Goal: Task Accomplishment & Management: Use online tool/utility

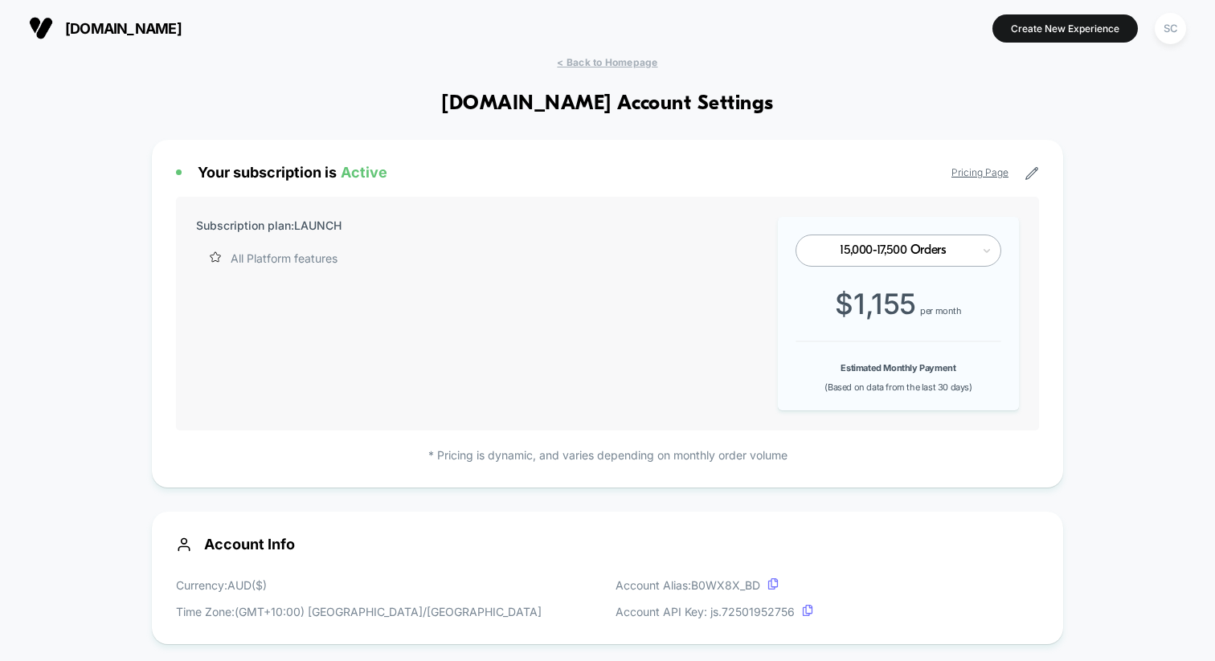
scroll to position [217, 0]
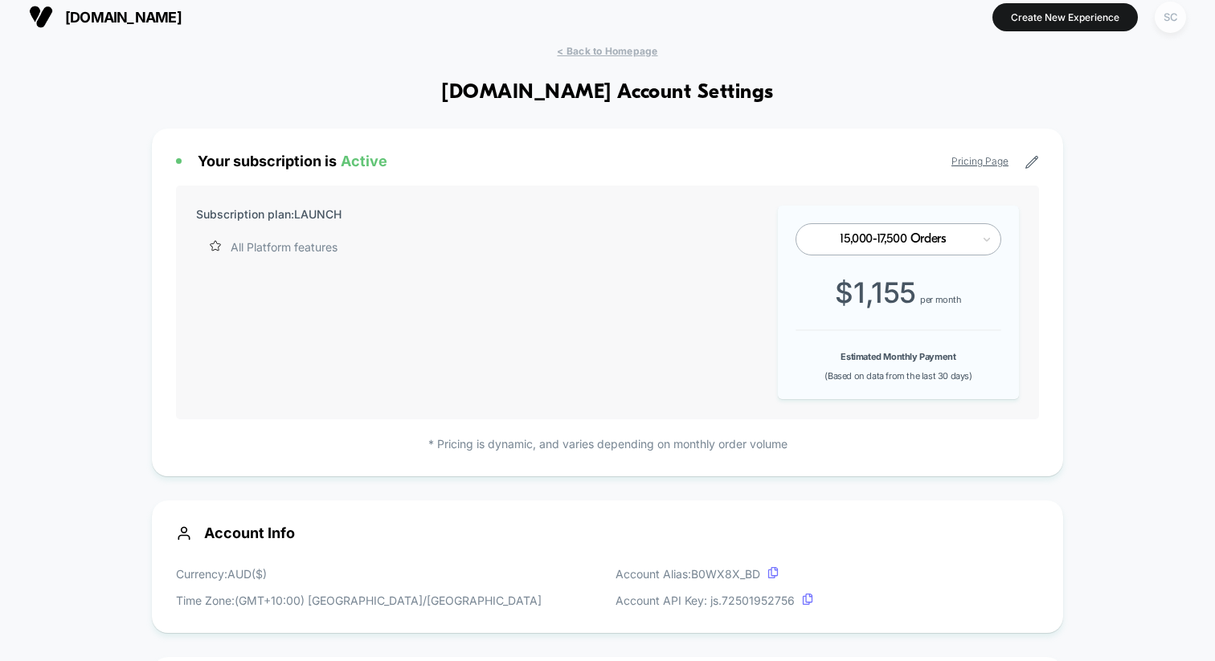
click at [1174, 23] on div "SC" at bounding box center [1170, 17] width 31 height 31
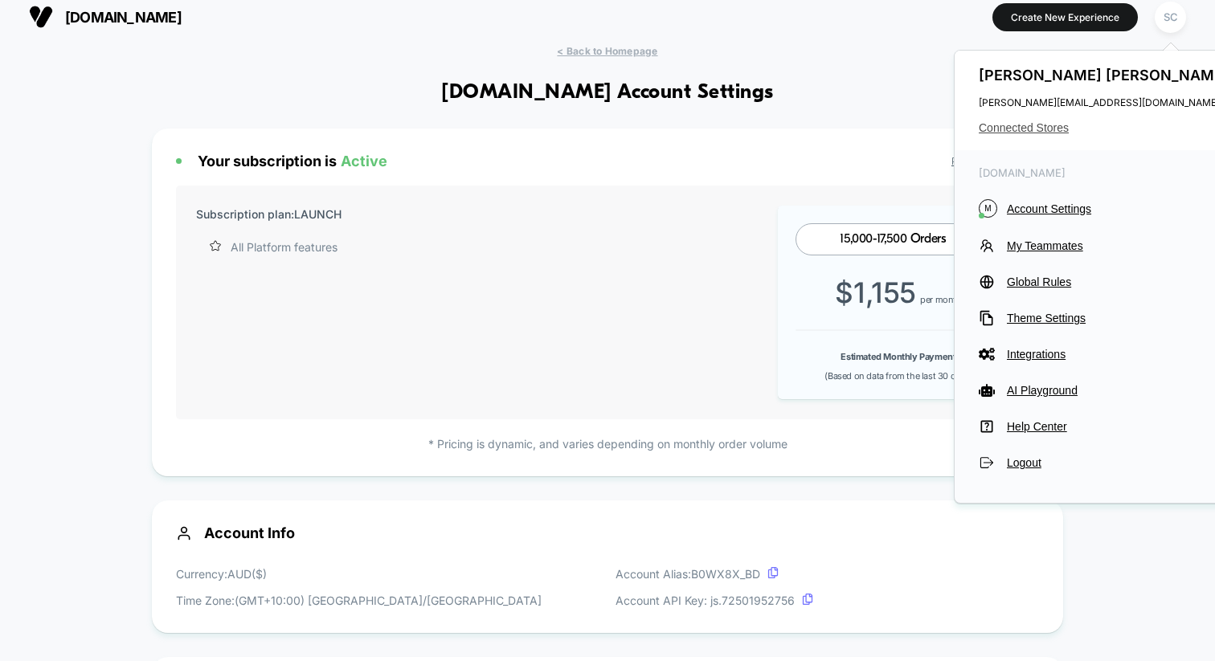
click at [1039, 121] on span "Connected Stores" at bounding box center [1106, 127] width 254 height 13
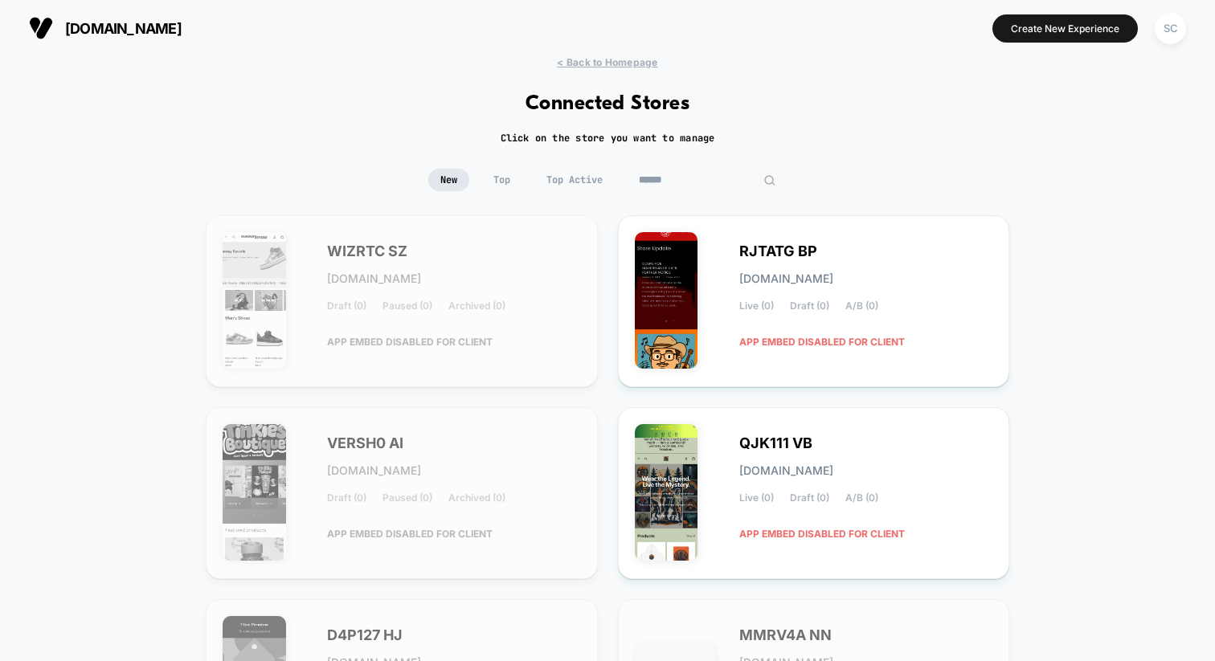
click at [712, 175] on input at bounding box center [707, 180] width 161 height 22
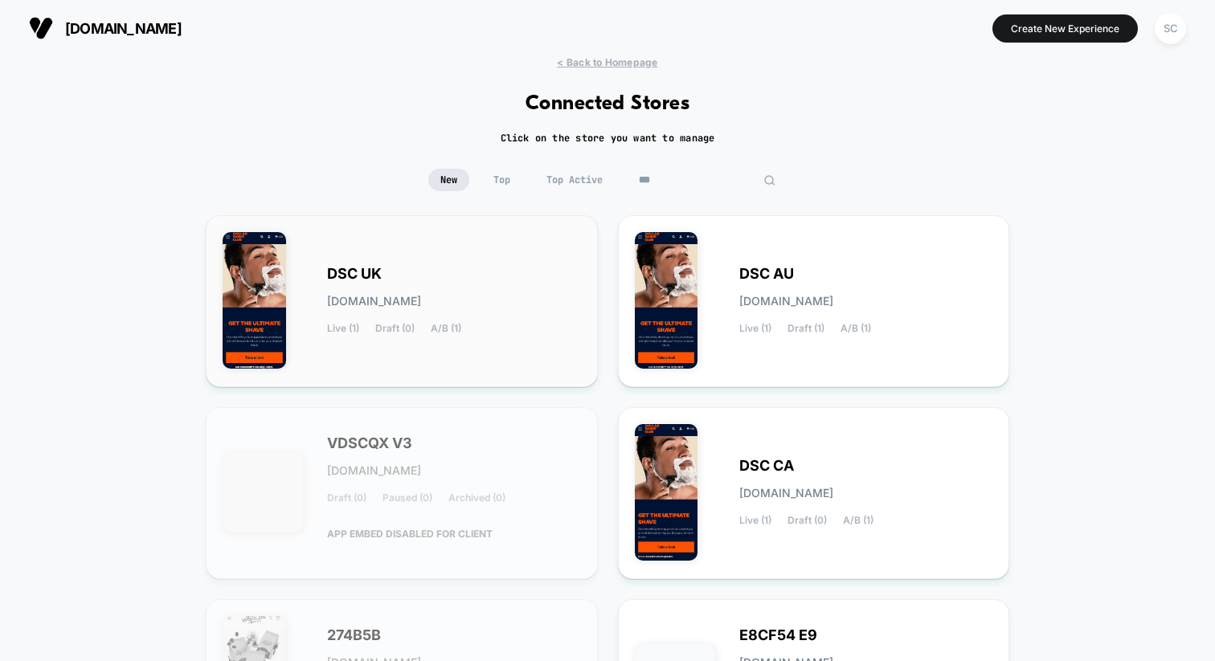
type input "***"
click at [370, 273] on span "DSC UK" at bounding box center [354, 273] width 55 height 11
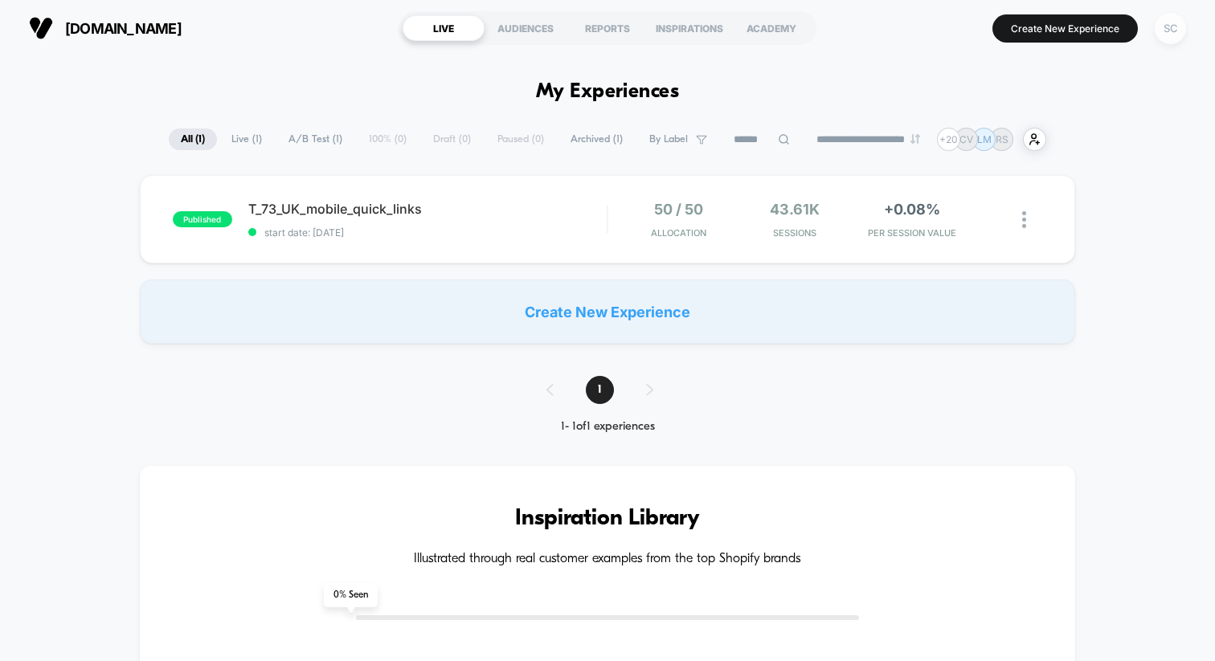
click at [1170, 34] on div "SC" at bounding box center [1170, 28] width 31 height 31
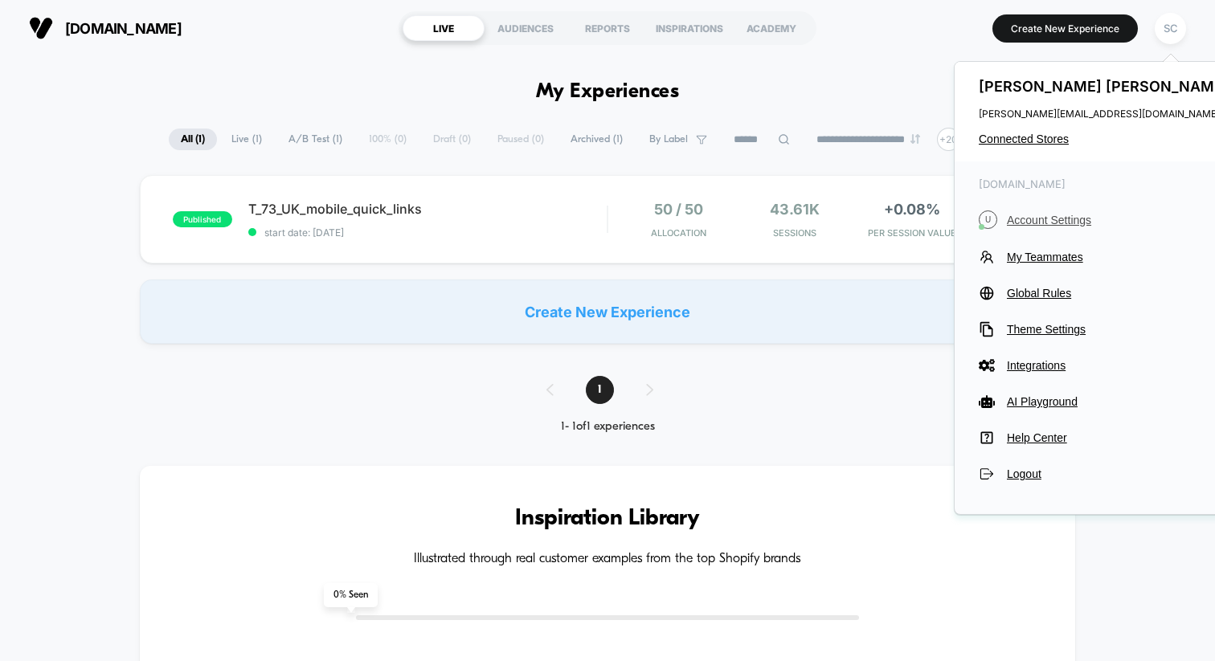
click at [1049, 212] on button "U Account Settings" at bounding box center [1106, 220] width 254 height 18
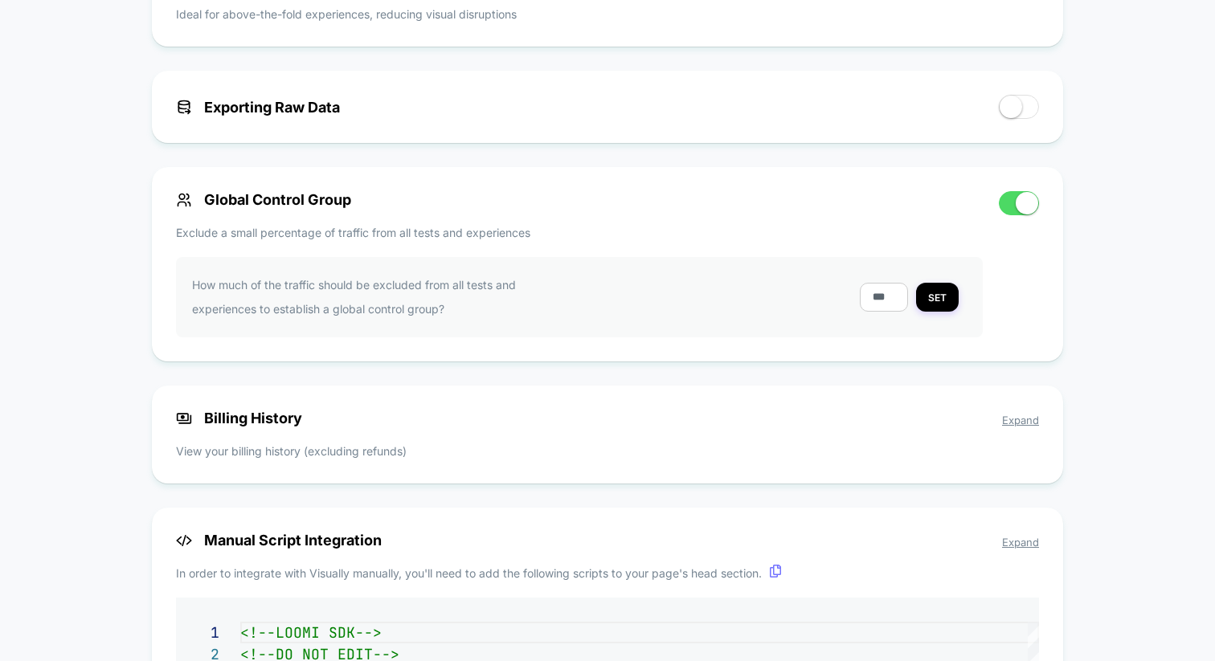
scroll to position [1112, 0]
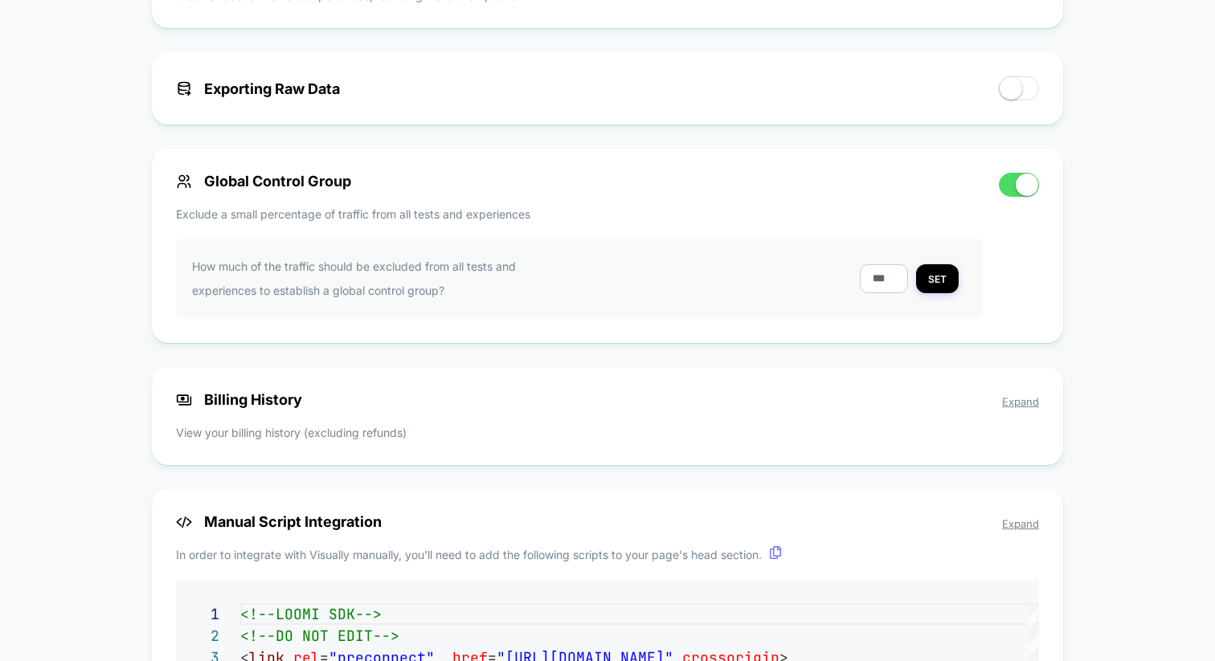
click at [1031, 407] on span "Expand" at bounding box center [1020, 401] width 37 height 13
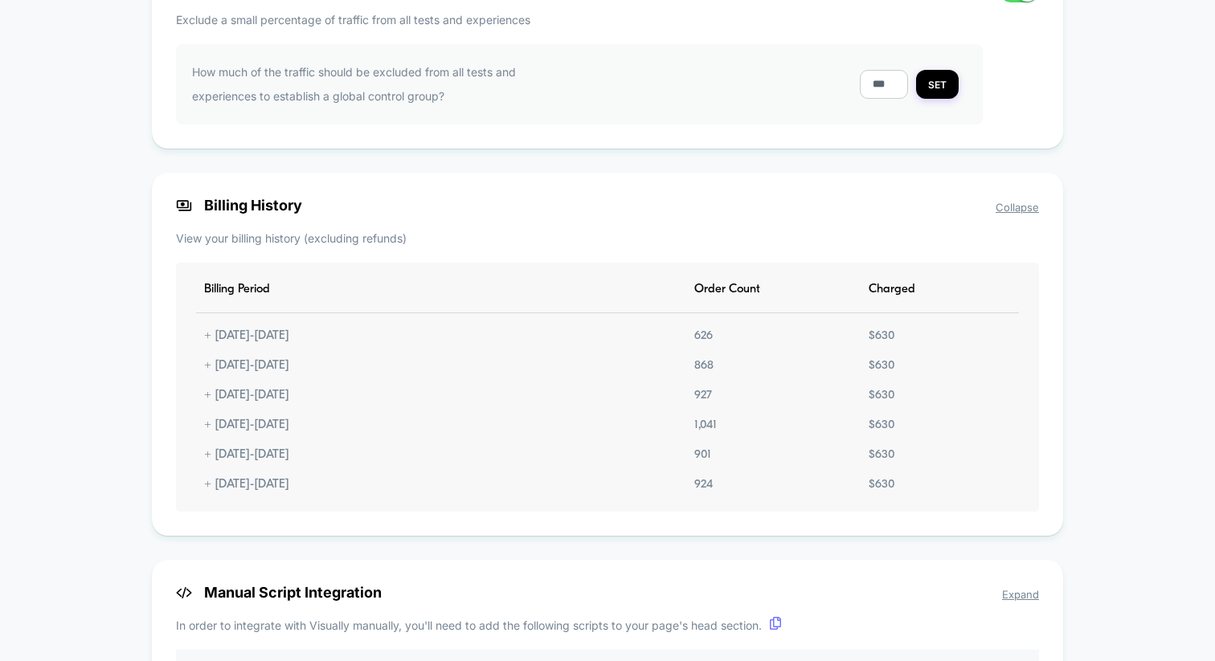
scroll to position [1304, 0]
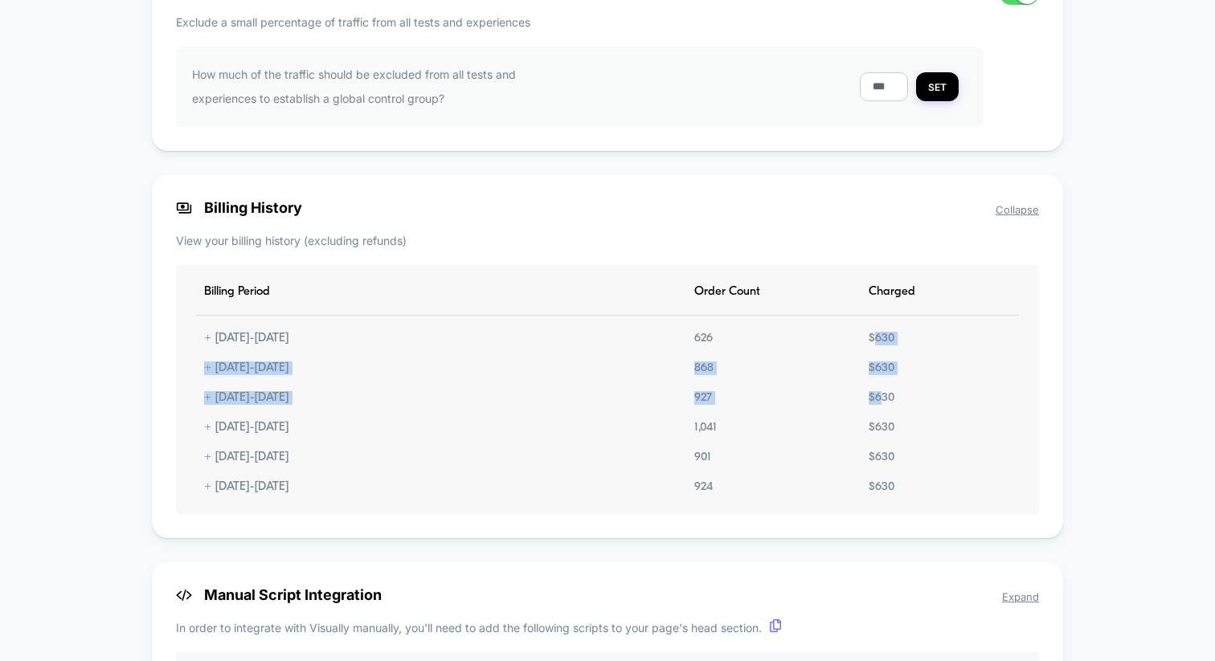
drag, startPoint x: 877, startPoint y: 347, endPoint x: 882, endPoint y: 401, distance: 54.1
click at [882, 401] on div "Billing Period Order Count Charged + 11.09.2025 - 11.10.2025 626 $ 630 + 12.08.…" at bounding box center [607, 389] width 863 height 249
click at [882, 401] on div "$ 630" at bounding box center [882, 398] width 42 height 14
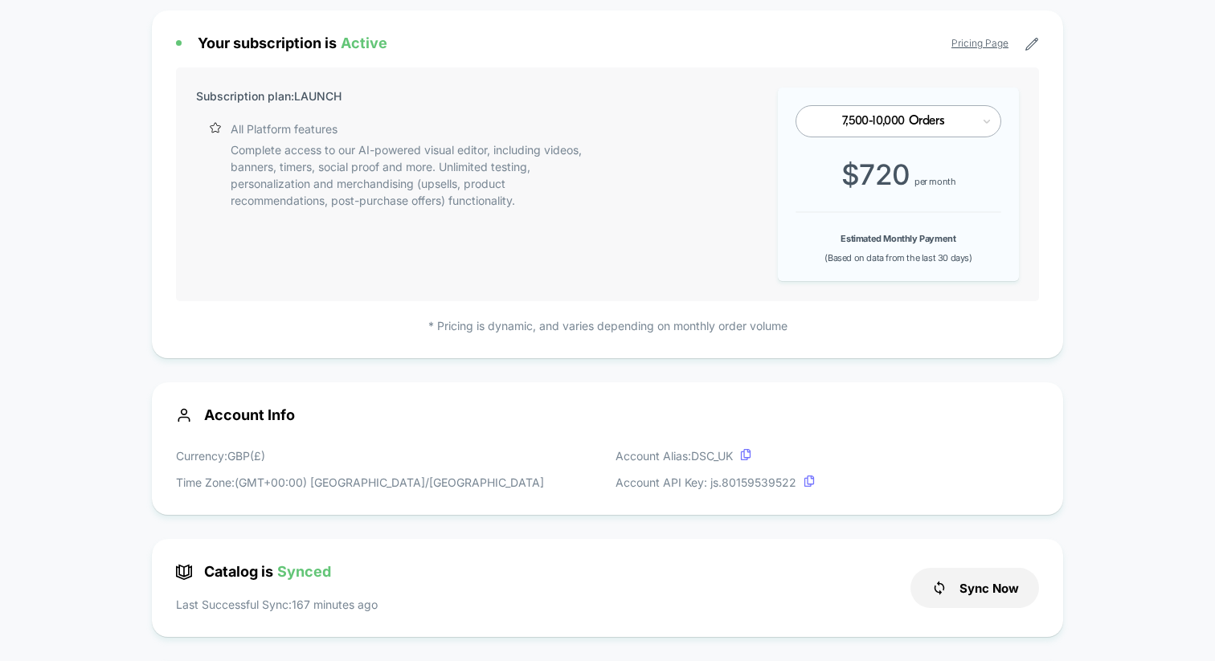
scroll to position [0, 0]
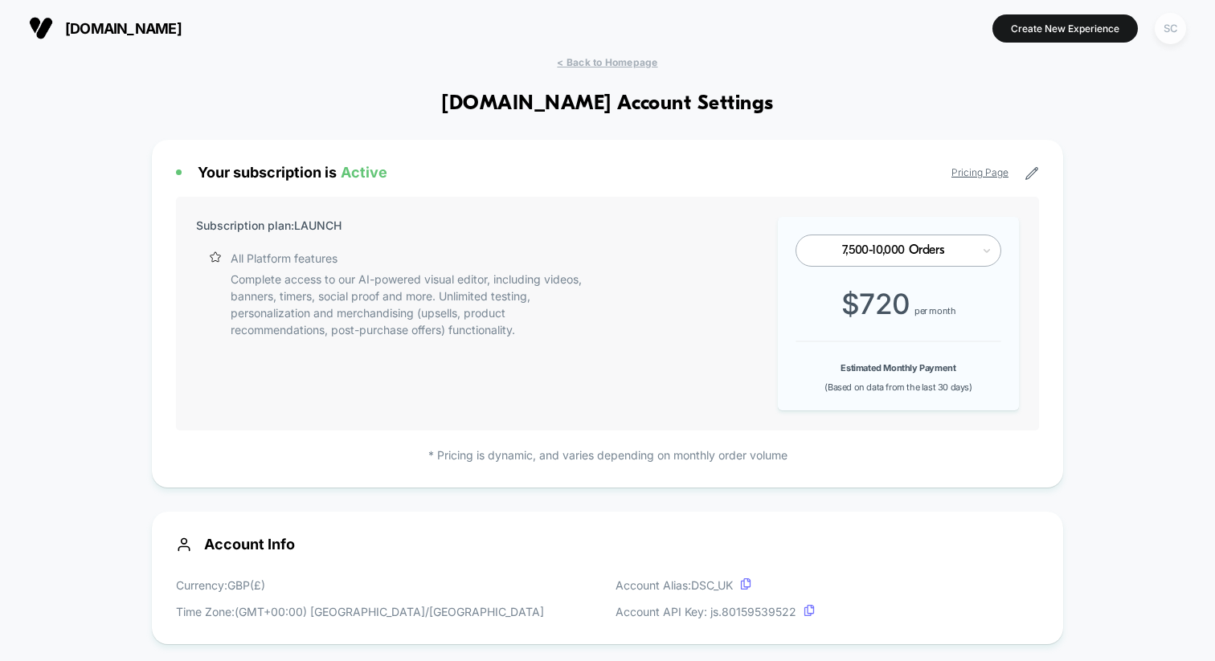
click at [1168, 25] on div "SC" at bounding box center [1170, 28] width 31 height 31
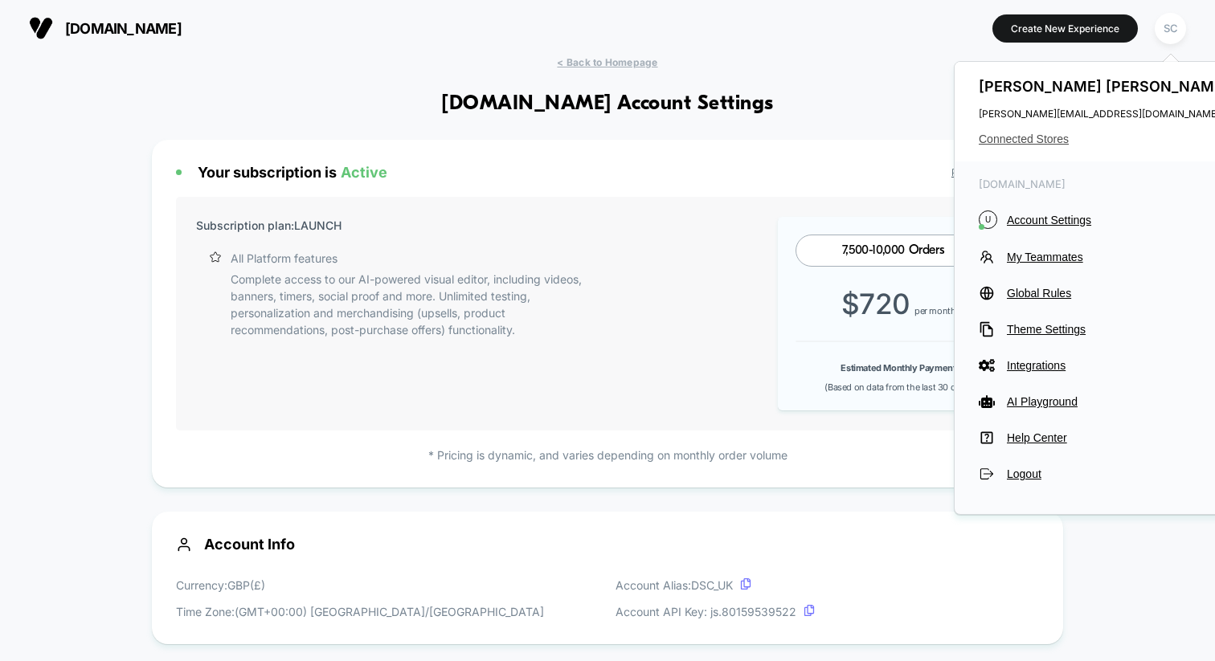
click at [1028, 140] on span "Connected Stores" at bounding box center [1106, 139] width 254 height 13
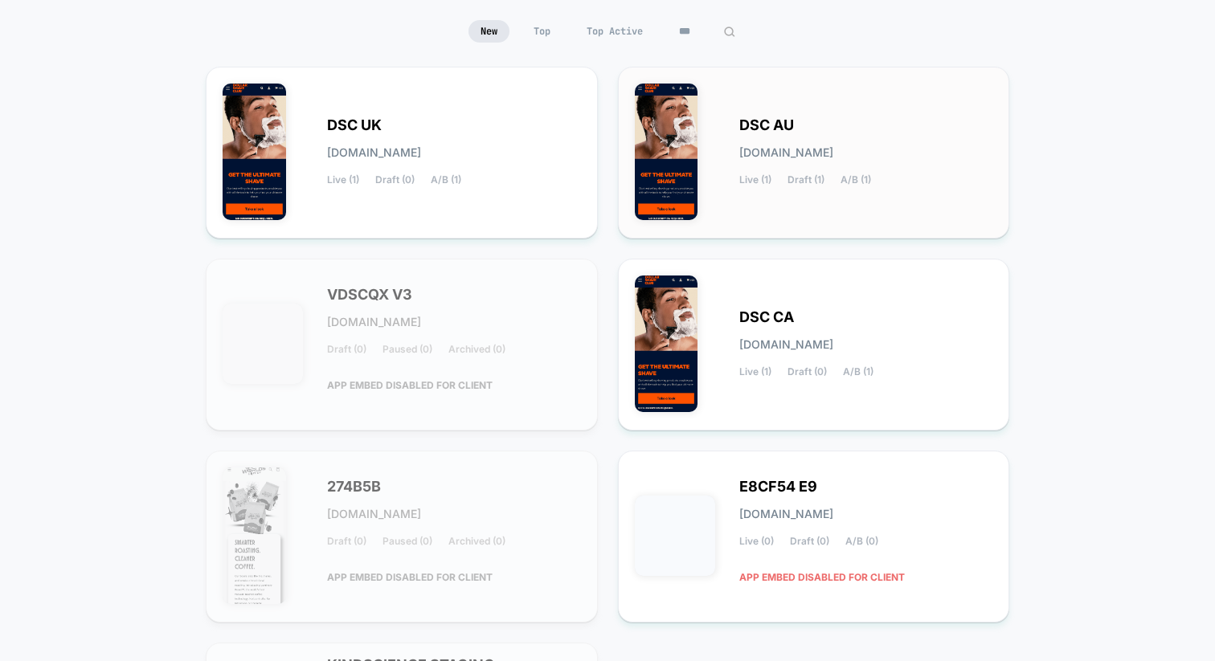
click at [763, 227] on div "DSC AU dsc-au.myshopify.com Live (1) Draft (1) A/B (1)" at bounding box center [814, 153] width 392 height 172
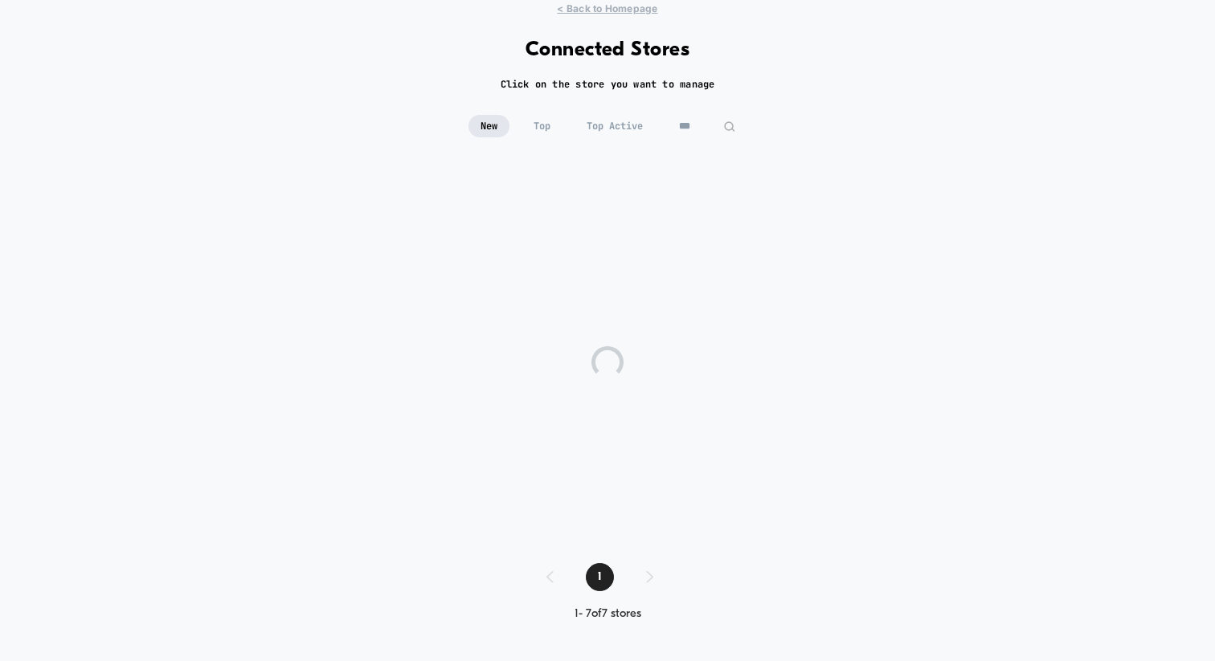
scroll to position [53, 0]
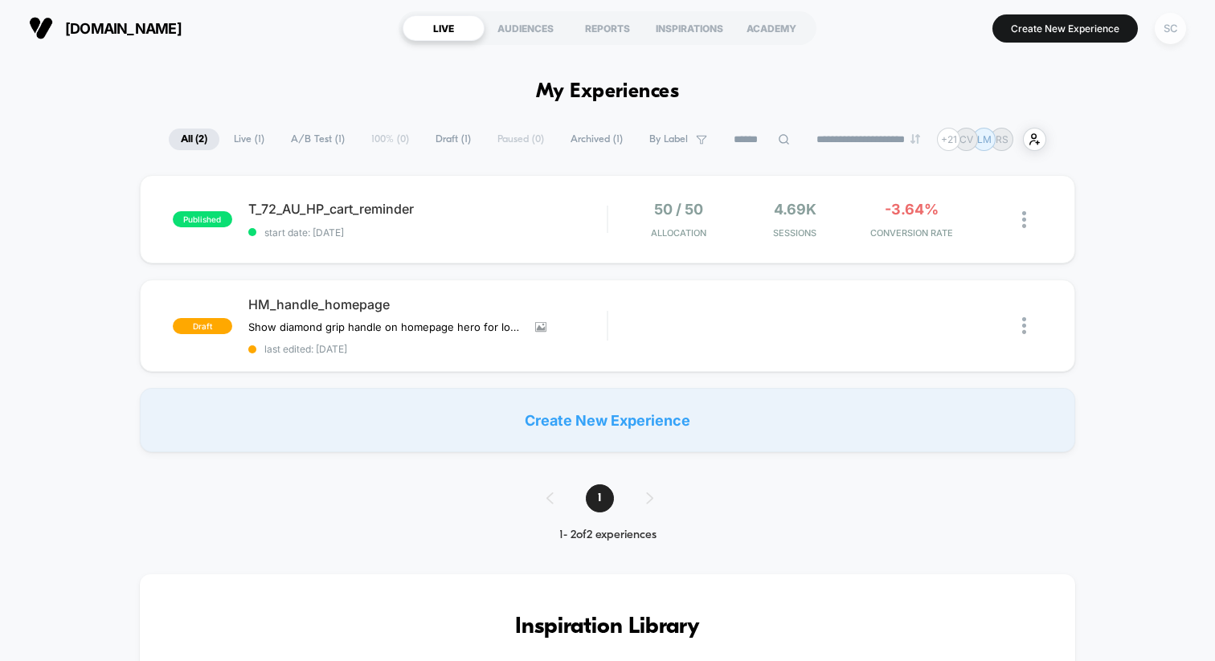
click at [1180, 25] on div "SC" at bounding box center [1170, 28] width 31 height 31
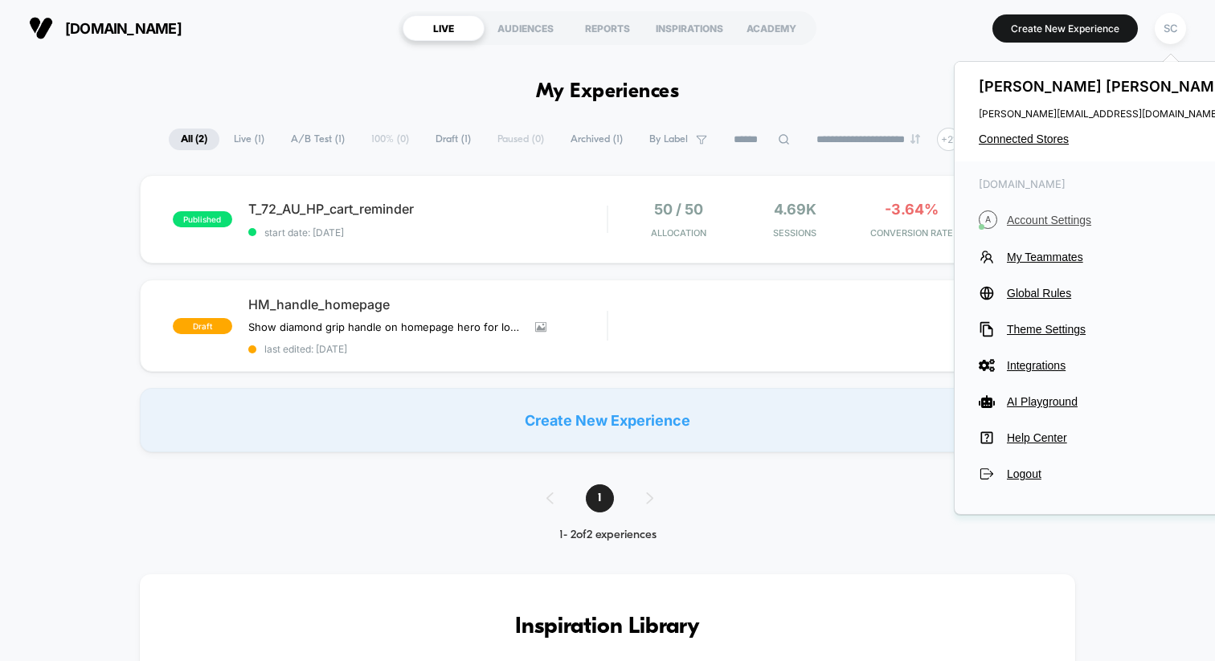
click at [1015, 222] on span "Account Settings" at bounding box center [1120, 220] width 226 height 13
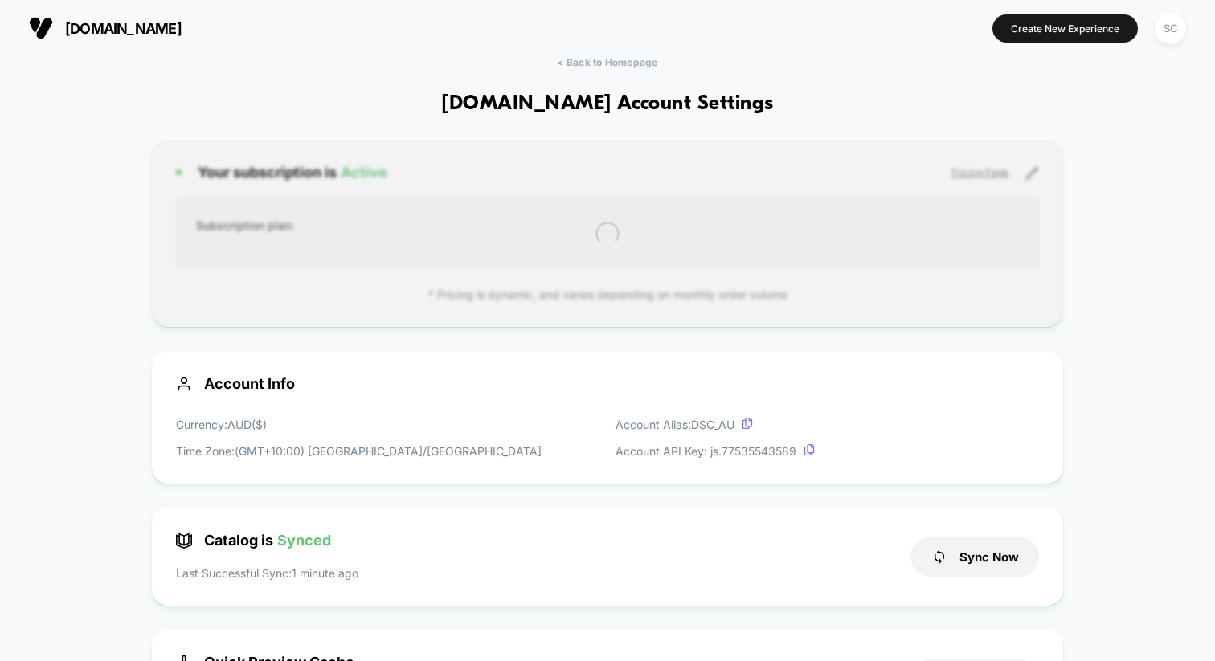
scroll to position [217, 0]
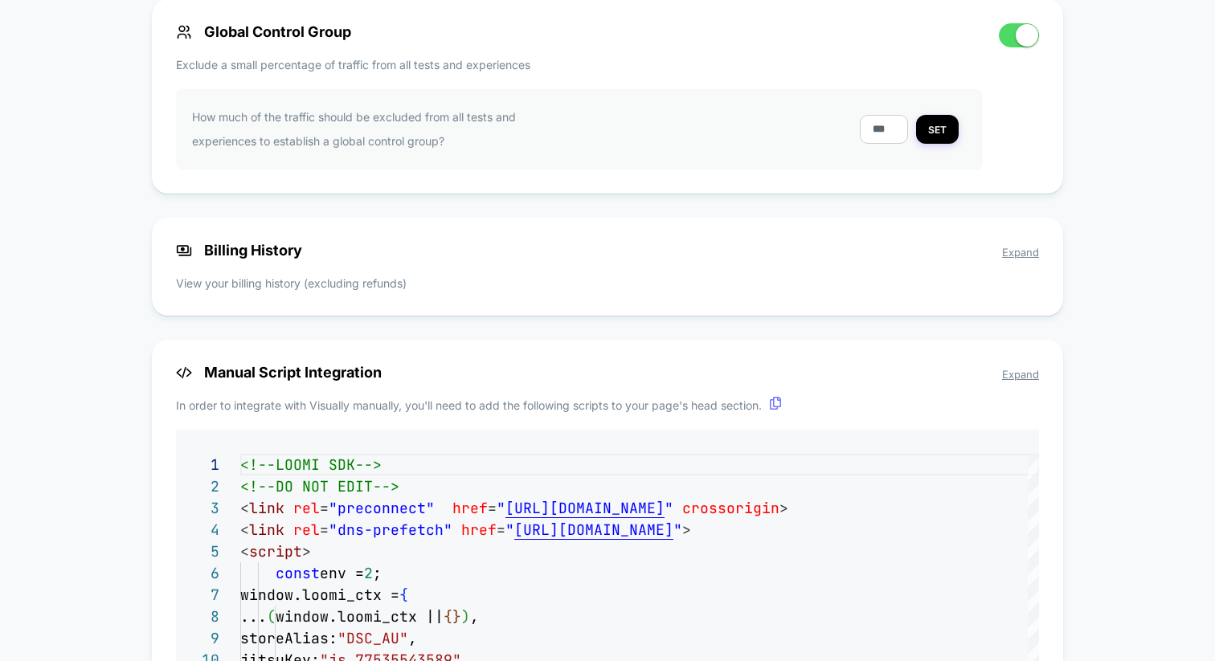
click at [1031, 256] on span "Expand" at bounding box center [1020, 252] width 37 height 13
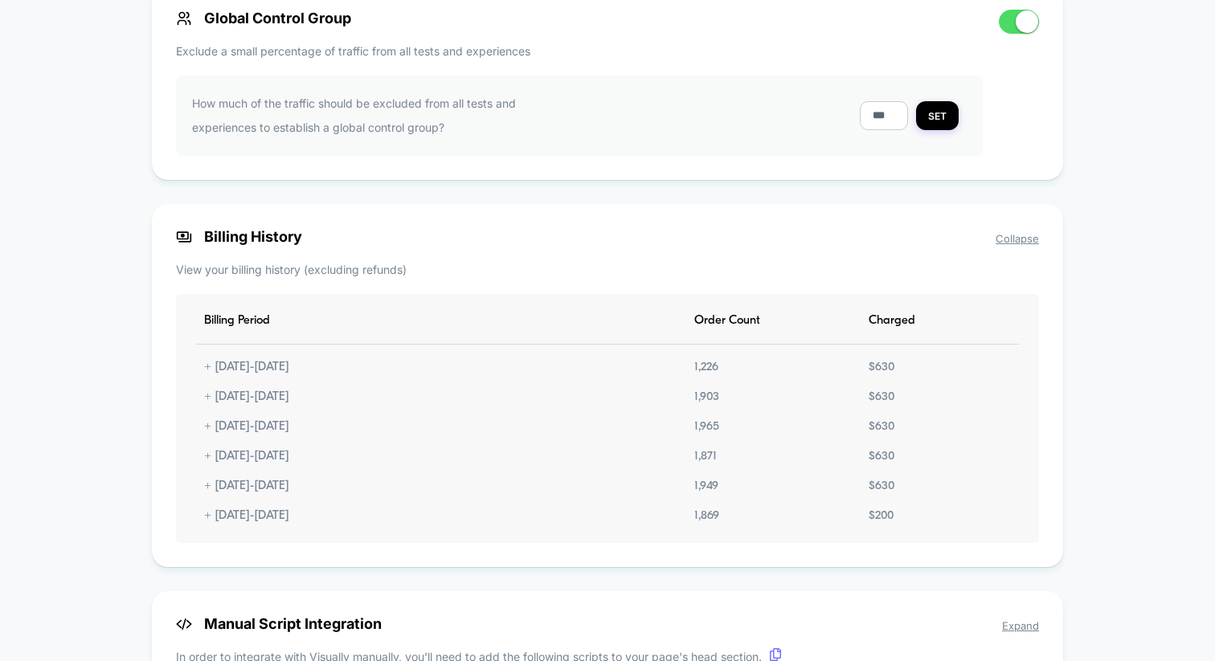
scroll to position [1280, 0]
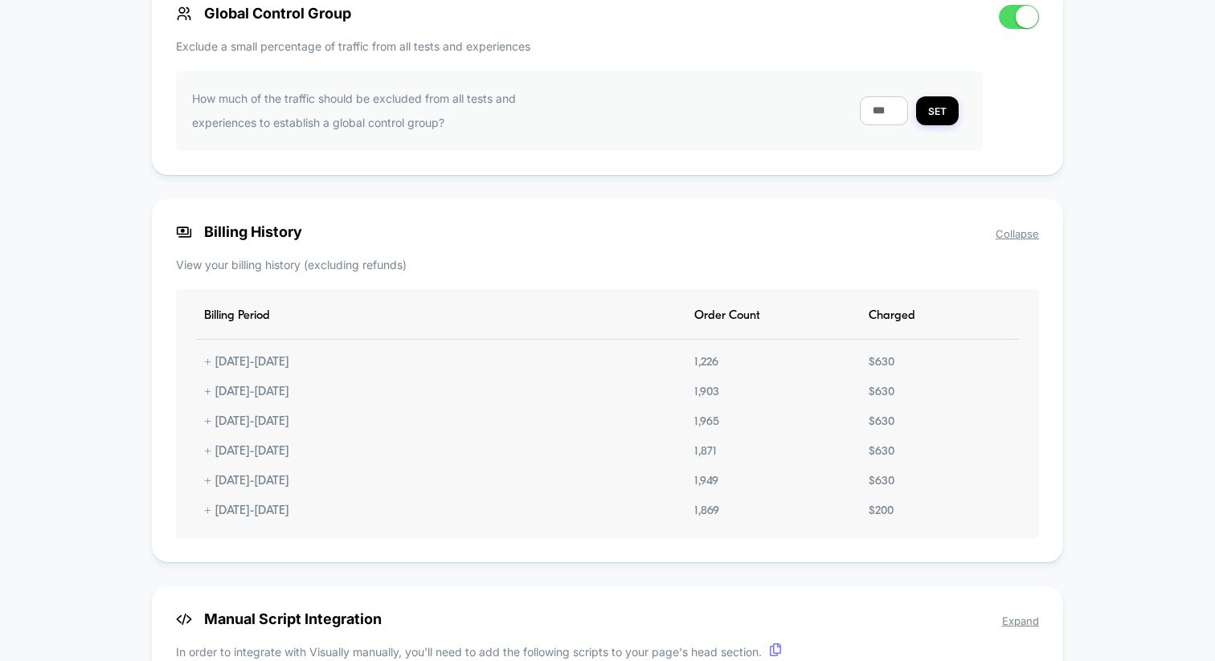
drag, startPoint x: 1124, startPoint y: 594, endPoint x: 1121, endPoint y: 618, distance: 24.3
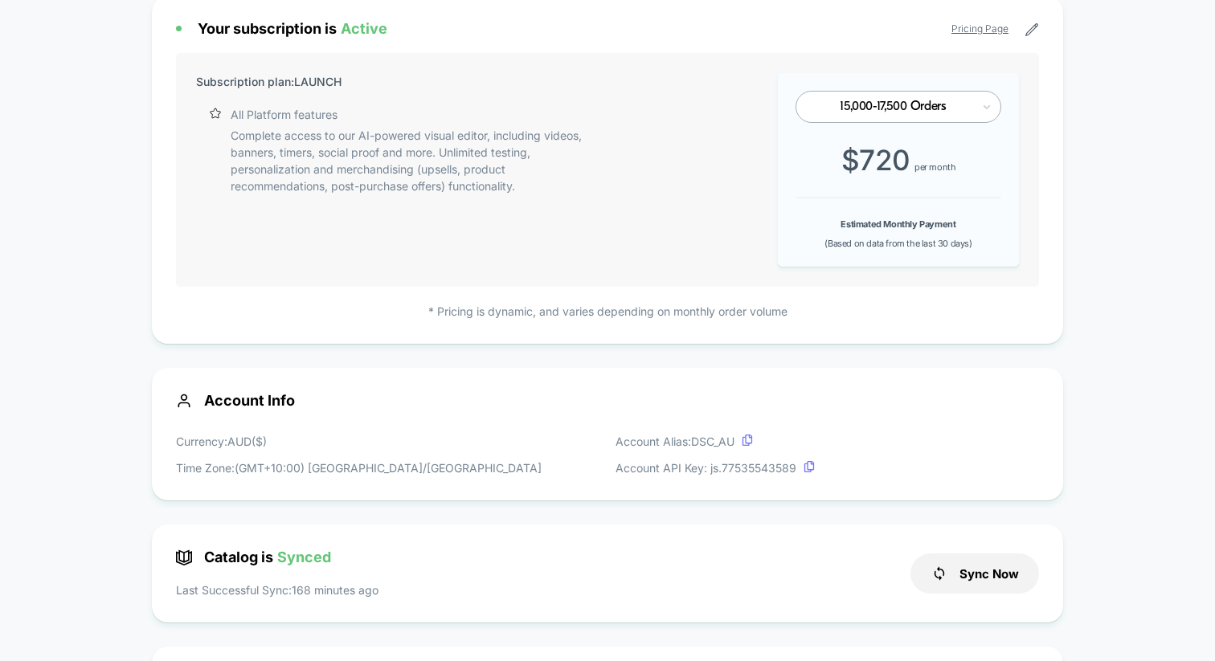
scroll to position [0, 0]
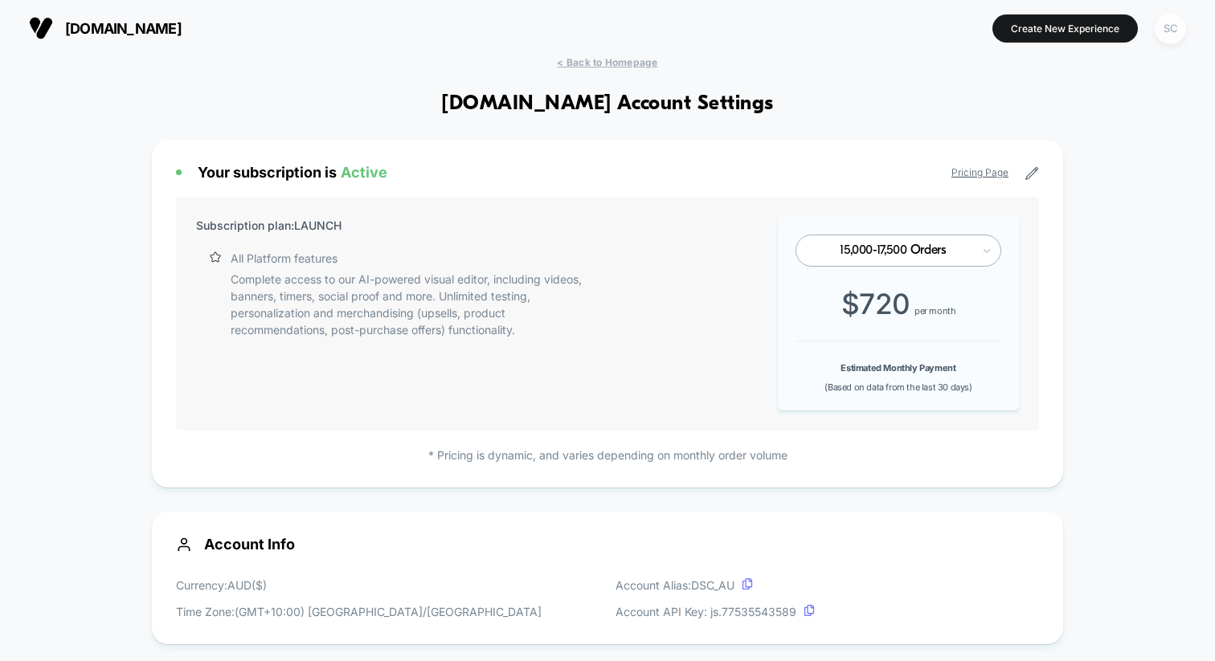
click at [1171, 24] on div "SC" at bounding box center [1170, 28] width 31 height 31
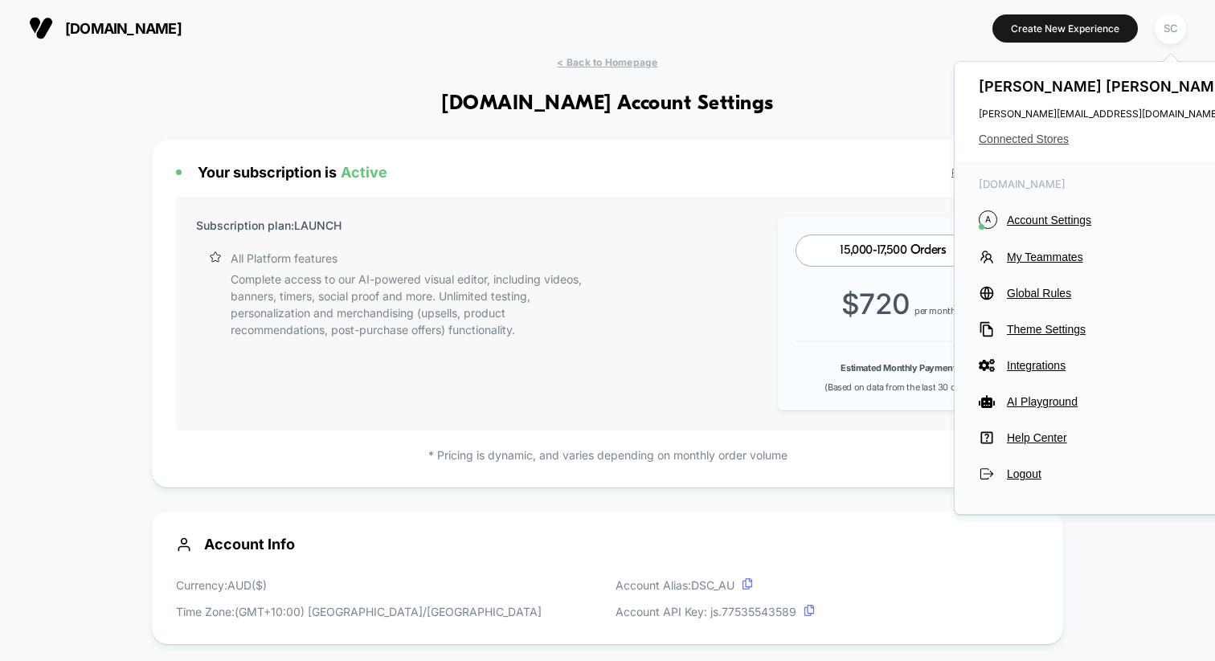
click at [996, 137] on span "Connected Stores" at bounding box center [1106, 139] width 254 height 13
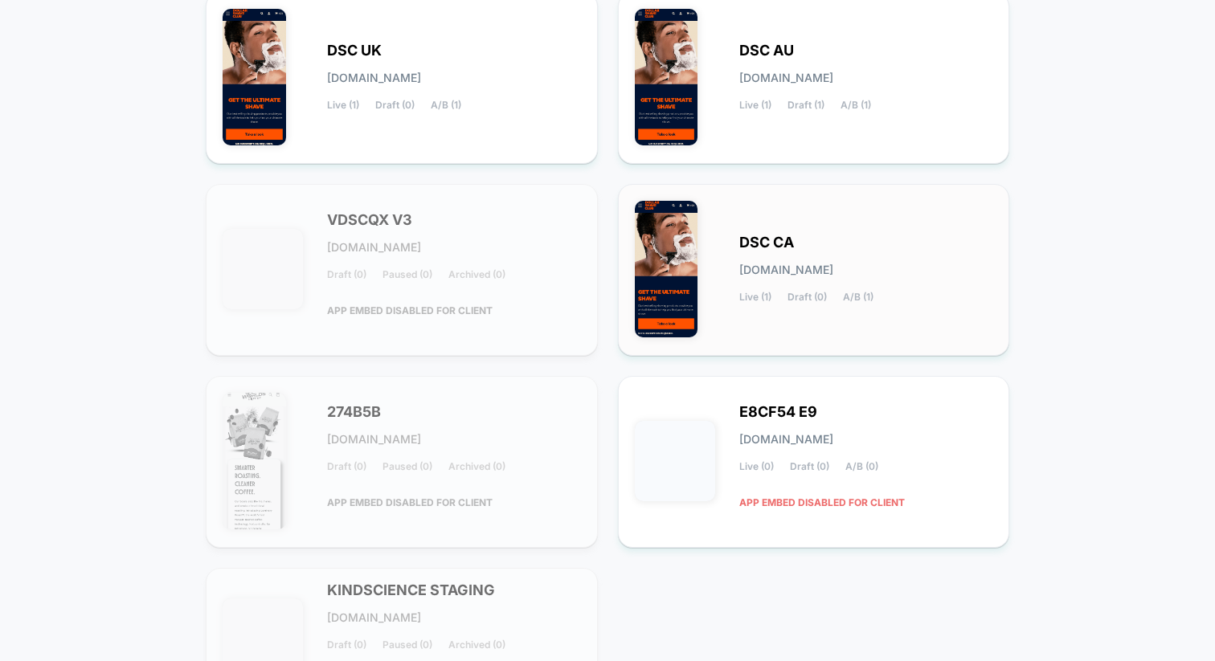
click at [773, 321] on div "DSC CA dsc-ca.myshopify.com Live (1) Draft (0) A/B (1)" at bounding box center [814, 270] width 358 height 138
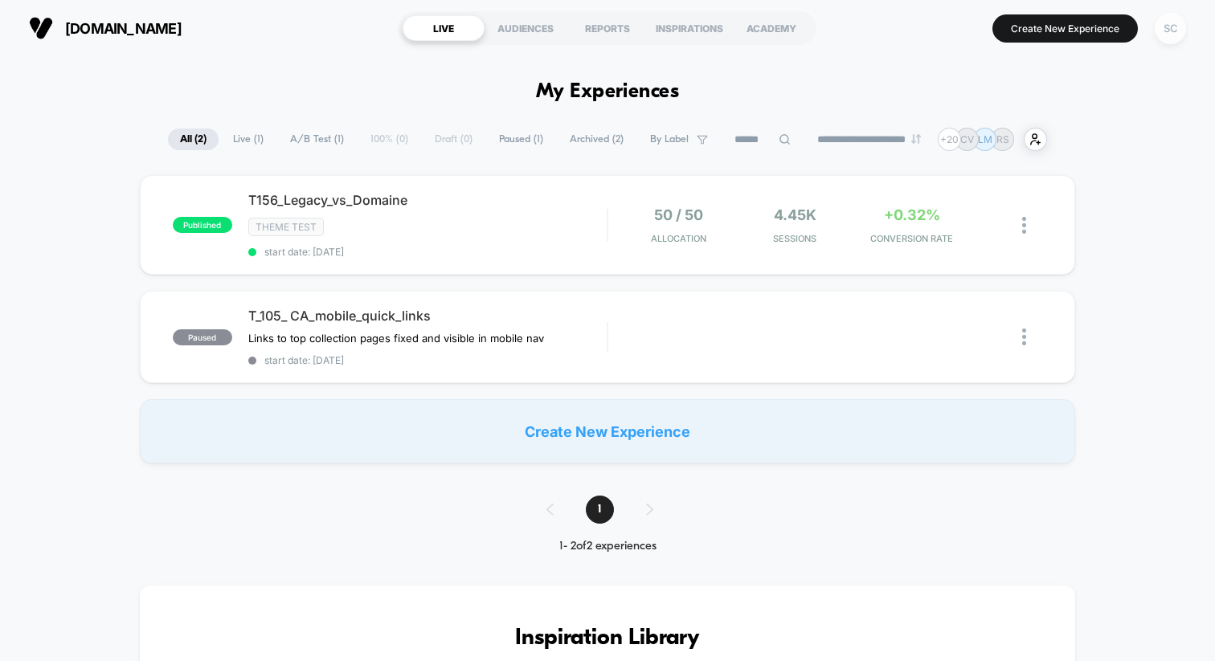
click at [1172, 20] on div "SC" at bounding box center [1170, 28] width 31 height 31
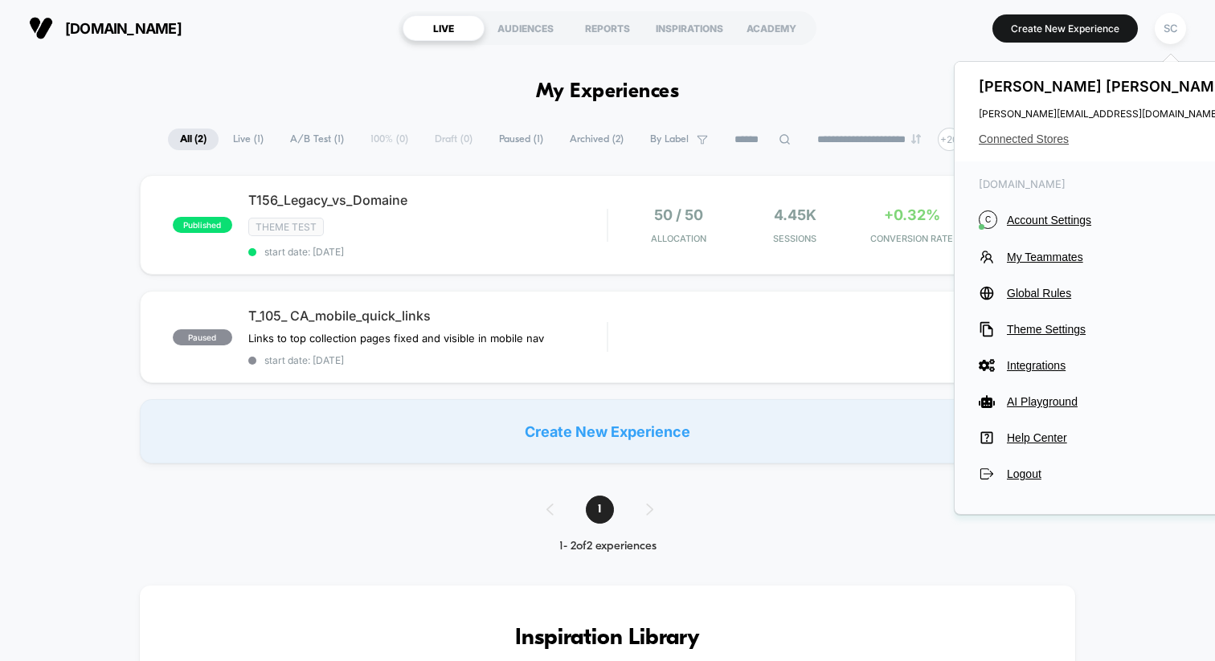
click at [1015, 141] on span "Connected Stores" at bounding box center [1106, 139] width 254 height 13
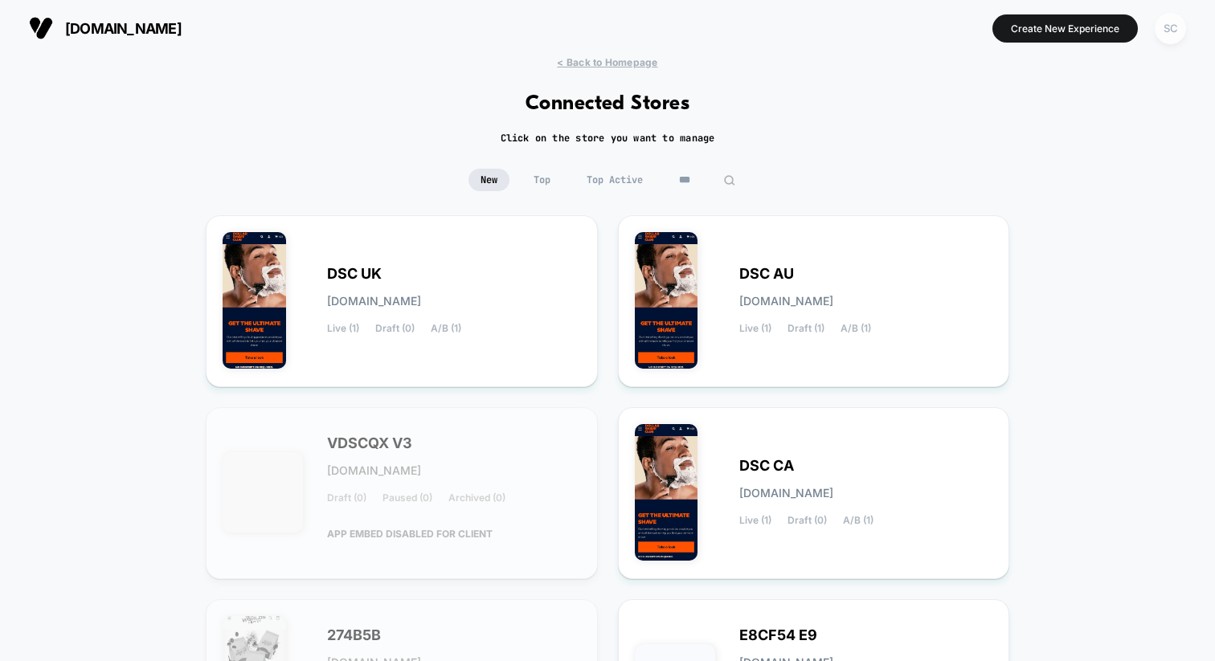
click at [1169, 34] on div "SC" at bounding box center [1170, 28] width 31 height 31
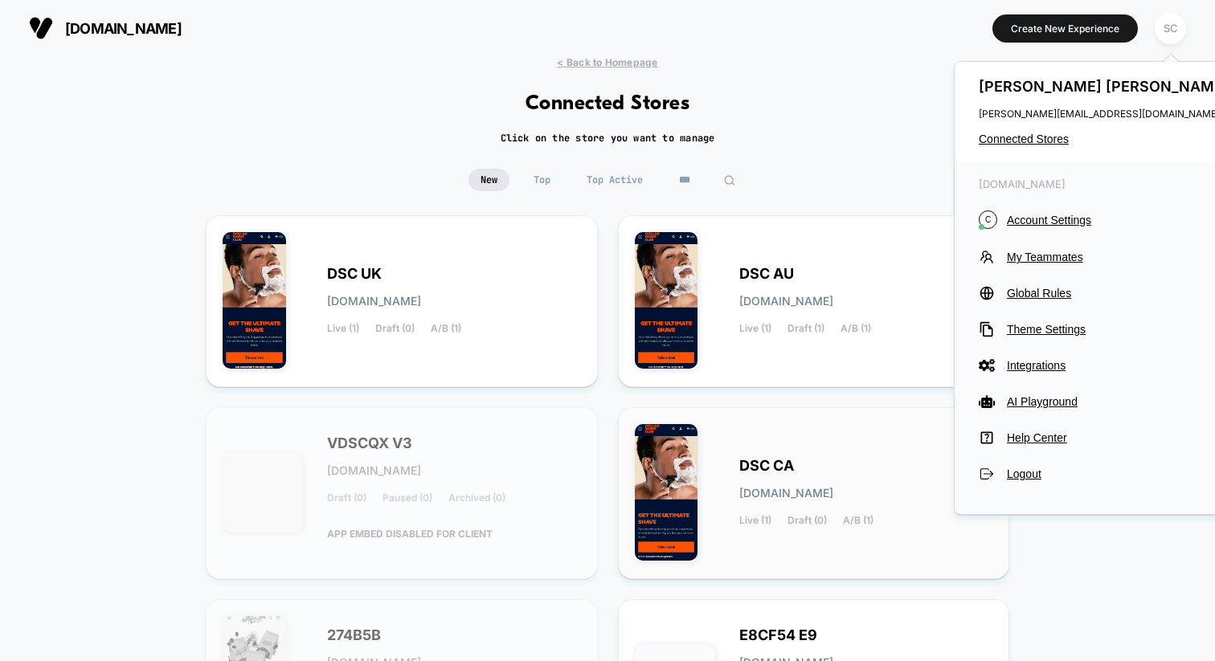
click at [939, 421] on div "DSC CA dsc-ca.myshopify.com Live (1) Draft (0) A/B (1)" at bounding box center [814, 493] width 392 height 172
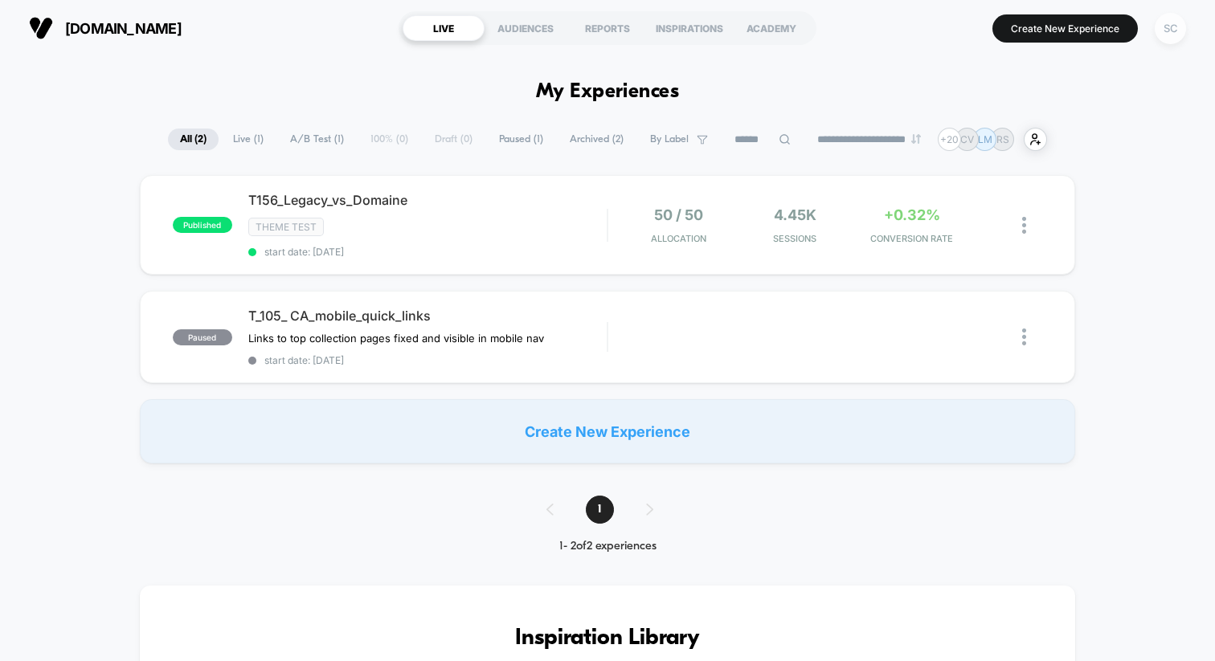
click at [1165, 43] on div "SC" at bounding box center [1170, 28] width 31 height 31
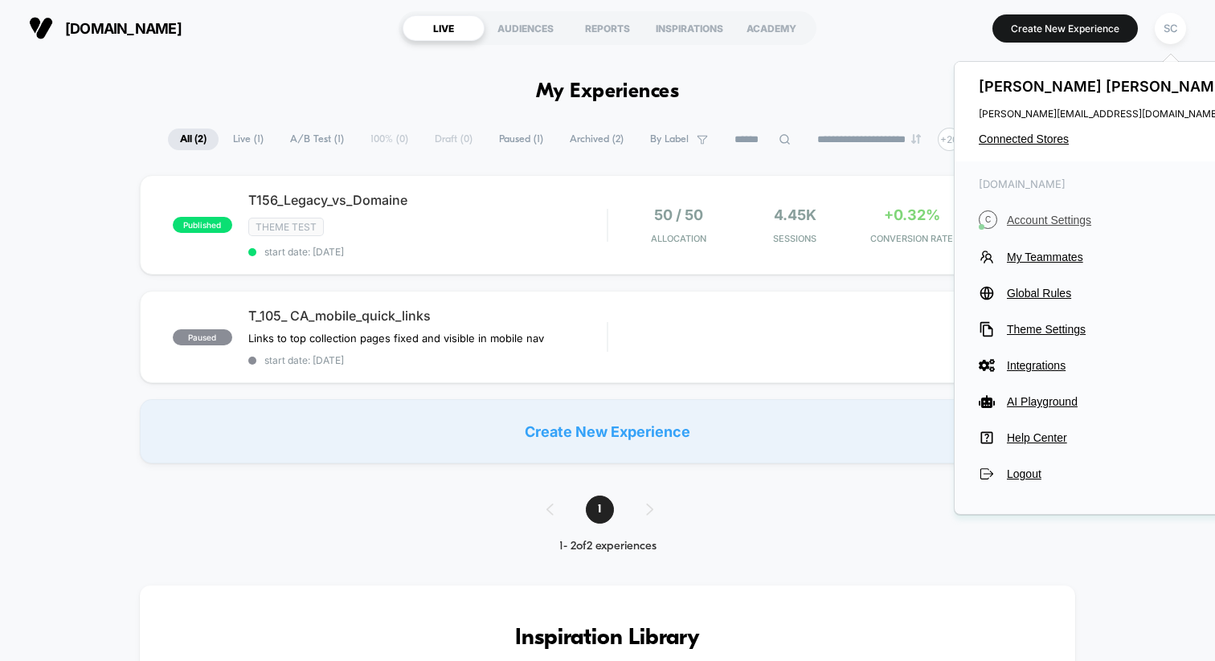
click at [1031, 215] on span "Account Settings" at bounding box center [1120, 220] width 226 height 13
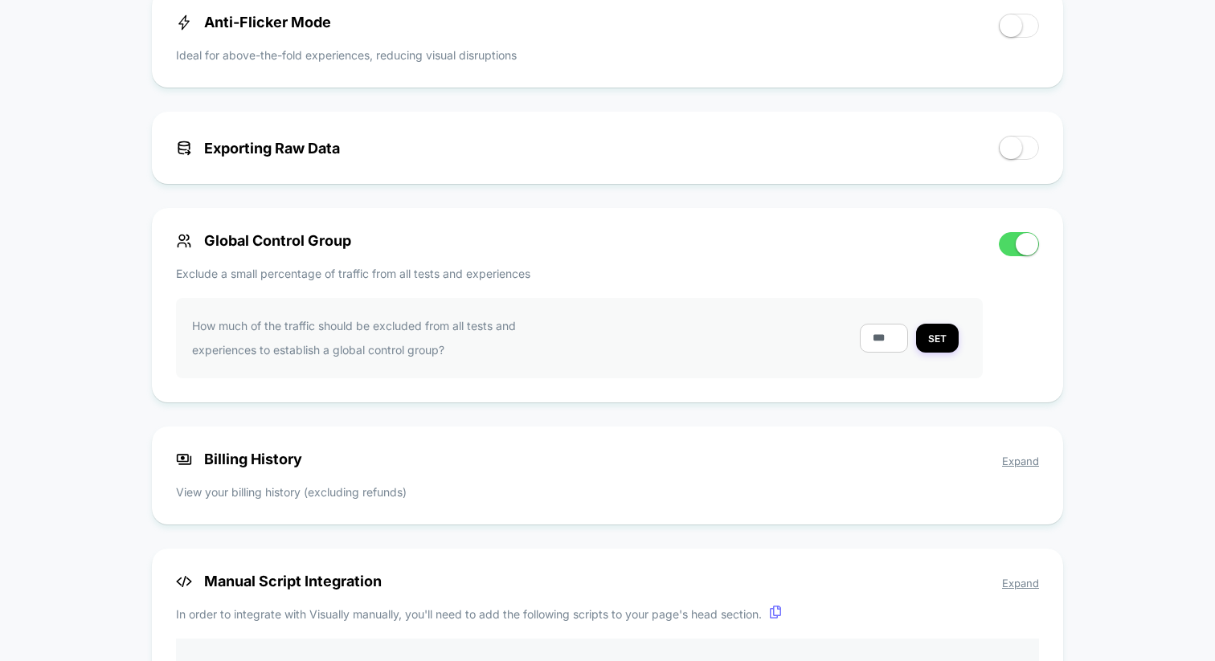
scroll to position [1095, 0]
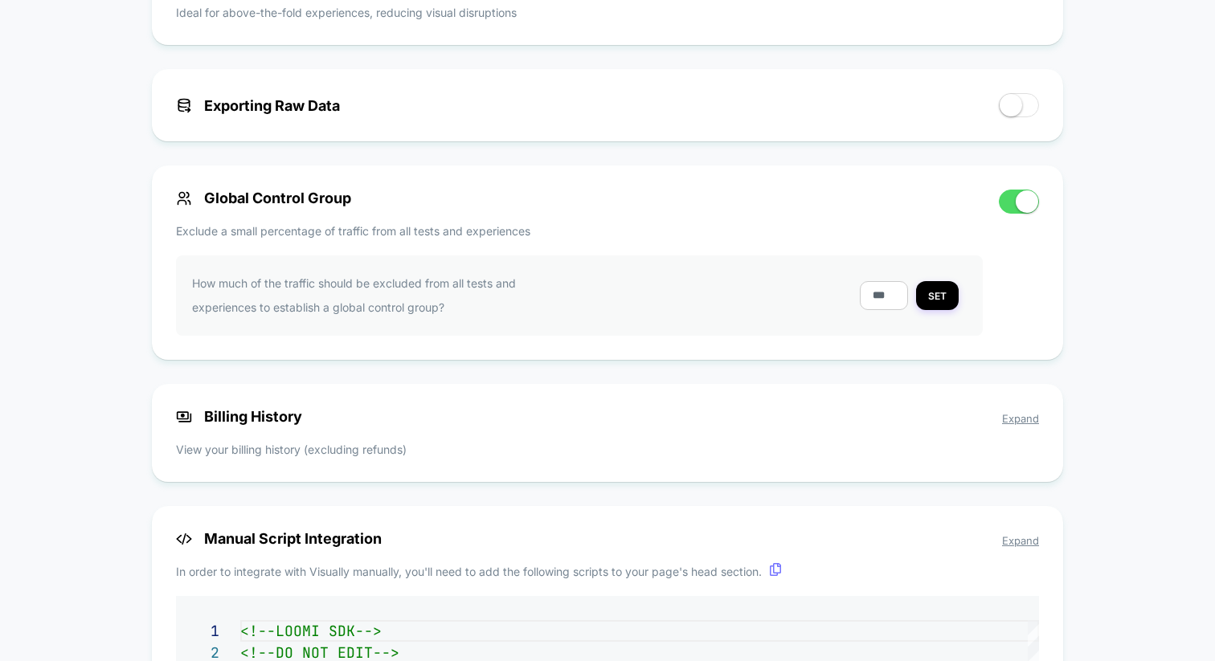
click at [661, 421] on span "Billing History Expand" at bounding box center [607, 416] width 863 height 17
click at [1012, 419] on span "Expand" at bounding box center [1020, 418] width 37 height 13
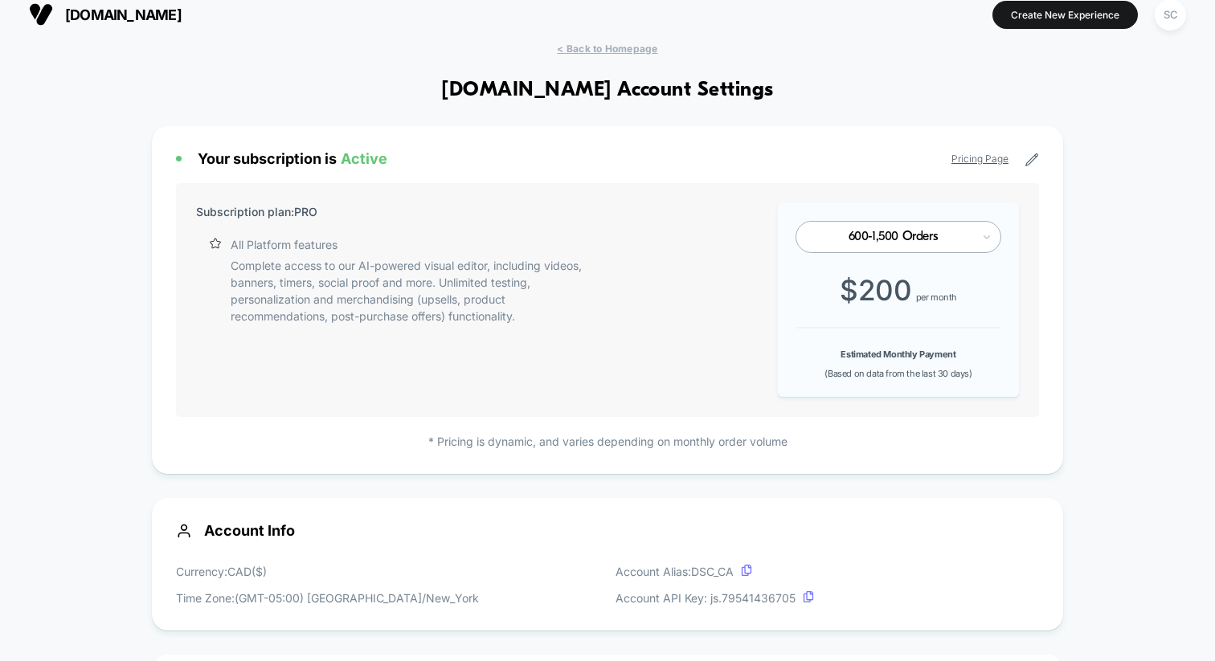
scroll to position [0, 0]
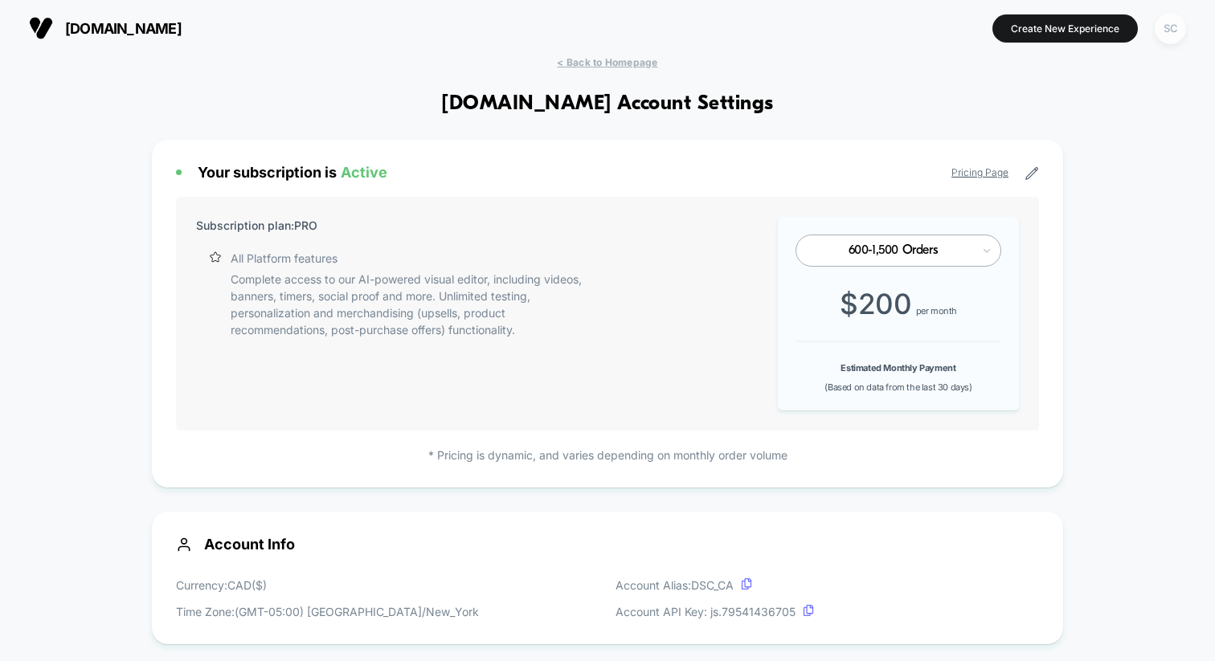
click at [1166, 28] on div "SC" at bounding box center [1170, 28] width 31 height 31
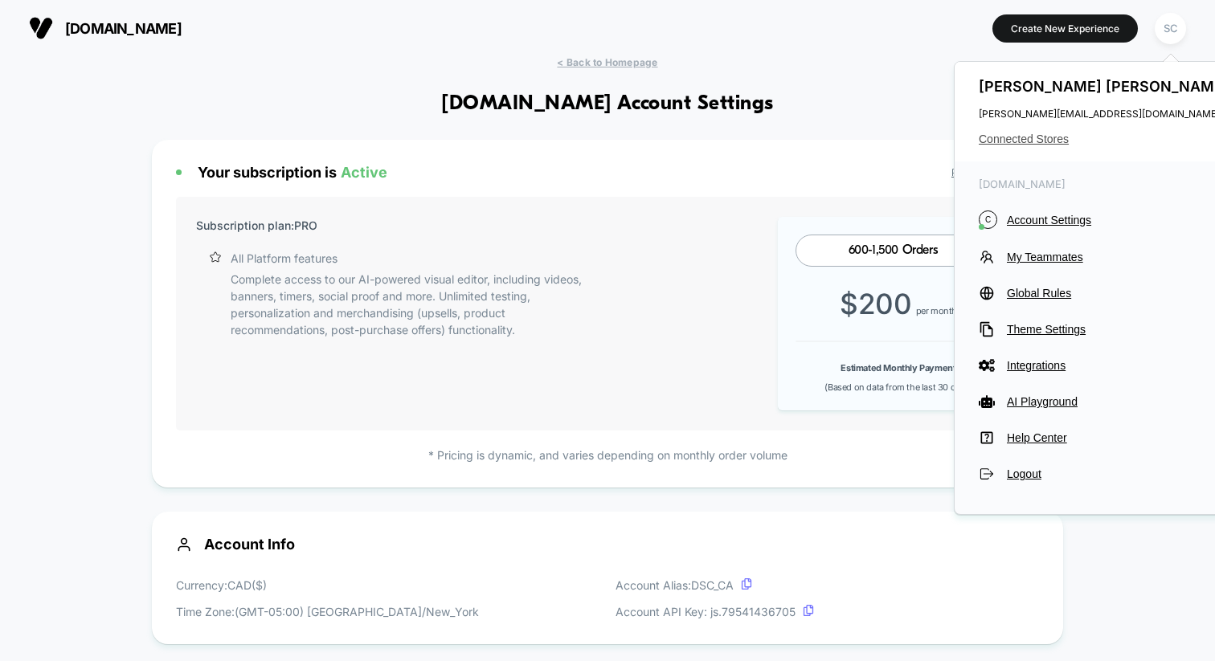
click at [1028, 145] on span "Connected Stores" at bounding box center [1106, 139] width 254 height 13
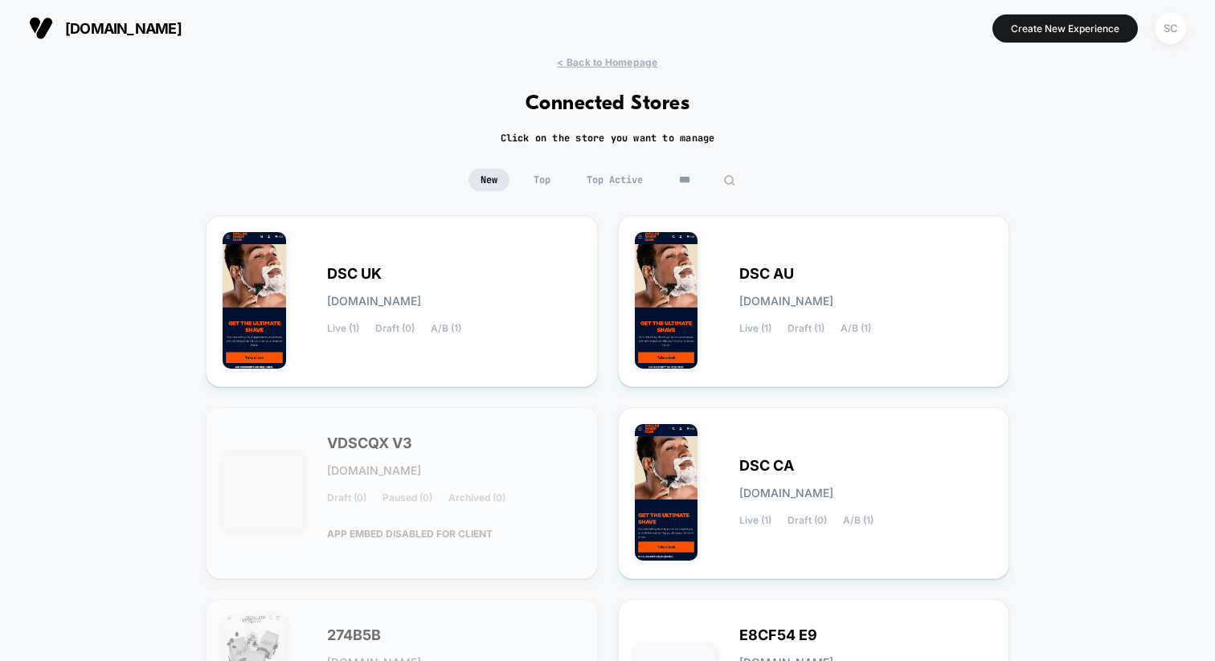
click at [688, 175] on input "***" at bounding box center [707, 180] width 80 height 22
click at [688, 175] on input "***" at bounding box center [707, 180] width 161 height 22
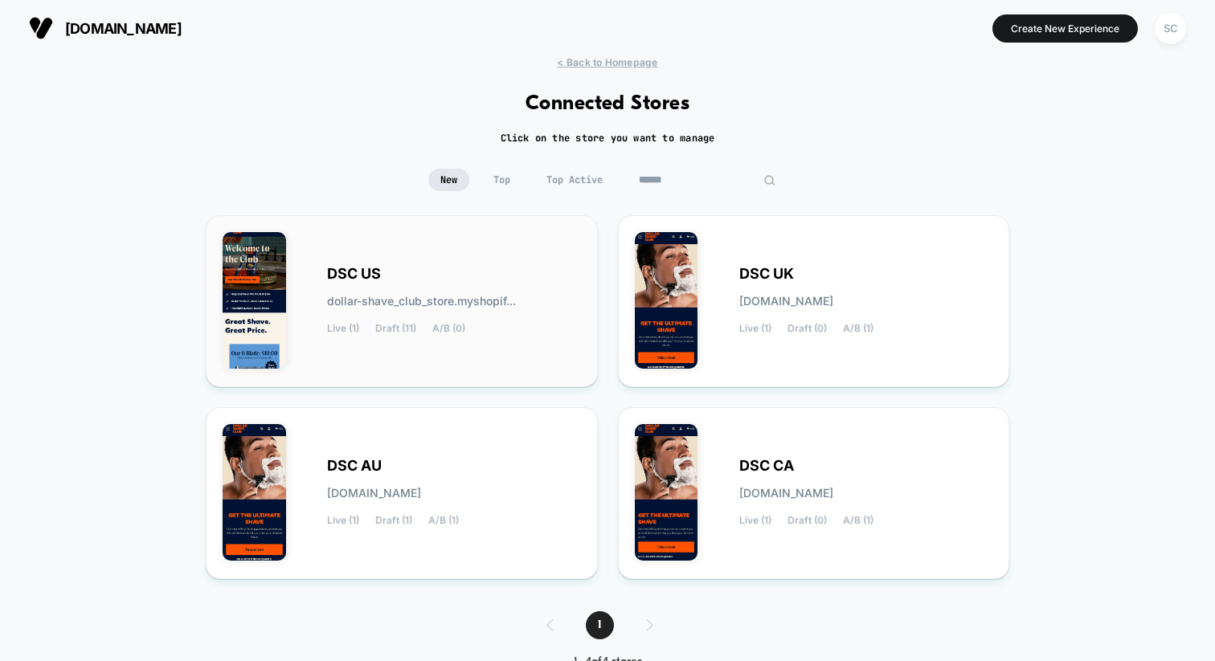
type input "******"
click at [403, 256] on div "DSC US dollar-shave_club_store.myshopif... Live (1) Draft (11) A/B (0)" at bounding box center [402, 301] width 358 height 138
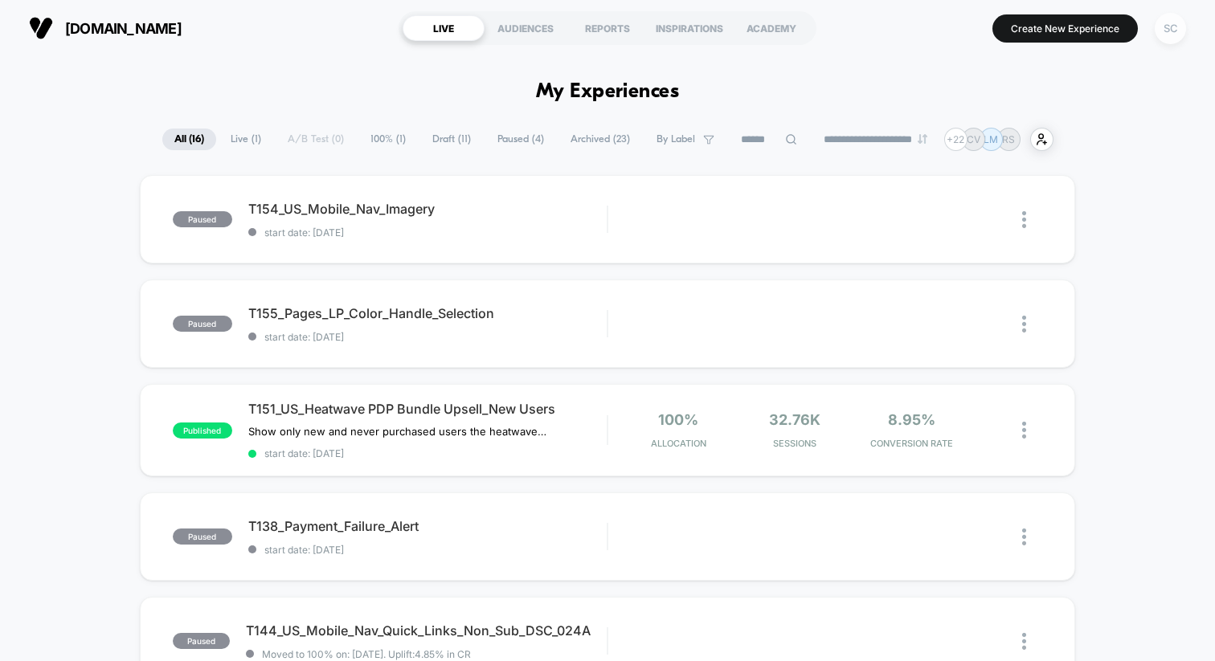
click at [1172, 31] on div "SC" at bounding box center [1170, 28] width 31 height 31
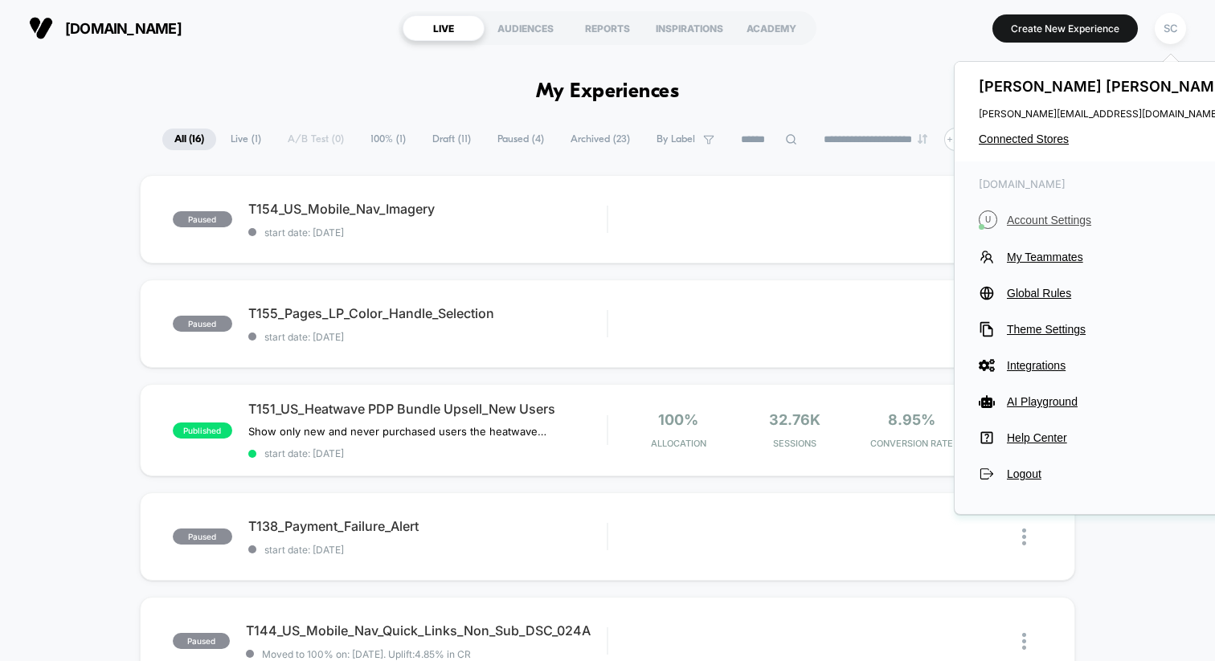
click at [1035, 215] on span "Account Settings" at bounding box center [1120, 220] width 226 height 13
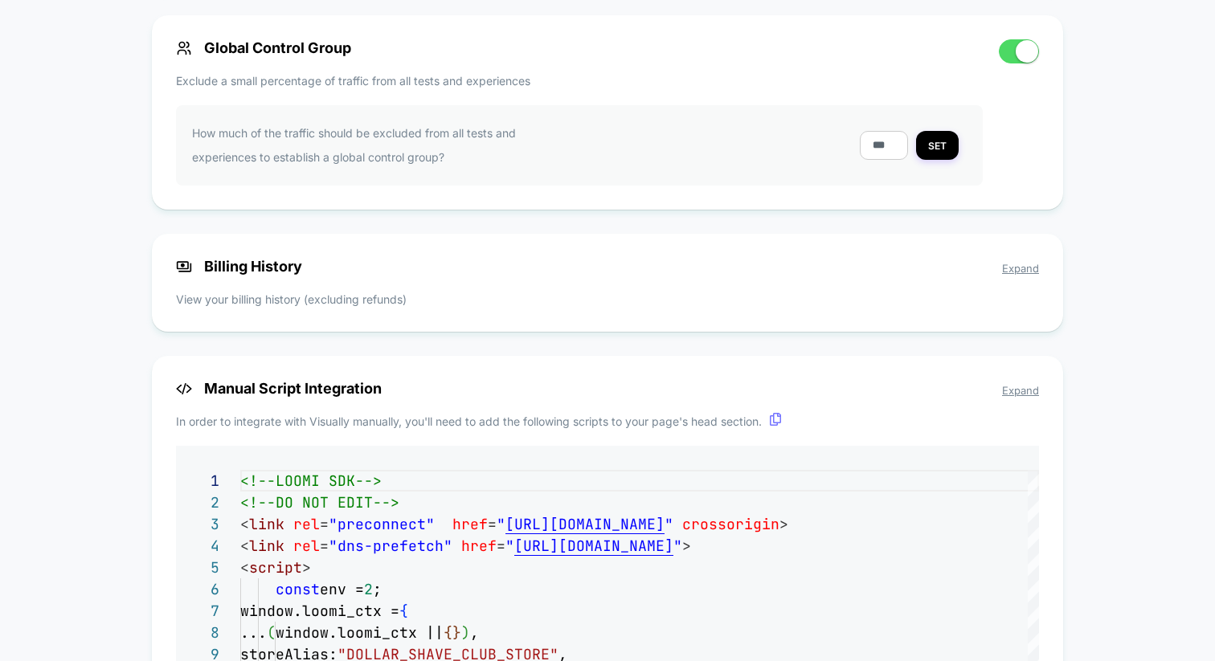
scroll to position [1318, 0]
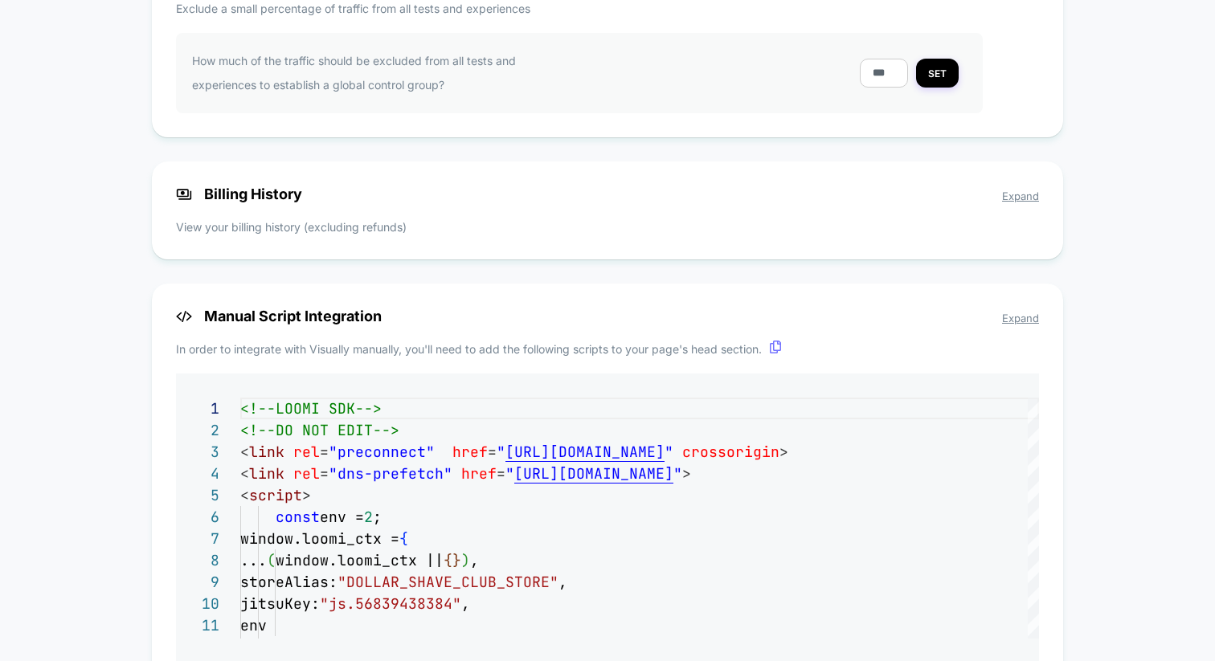
click at [1028, 200] on span "Expand" at bounding box center [1020, 196] width 37 height 13
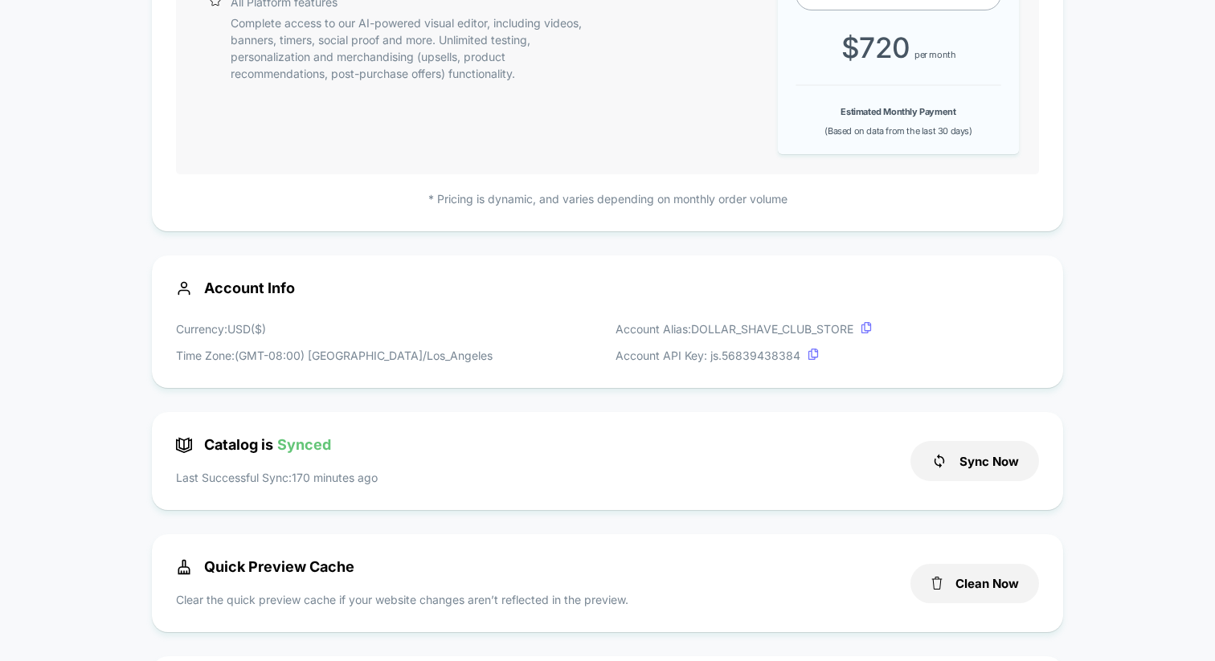
scroll to position [0, 0]
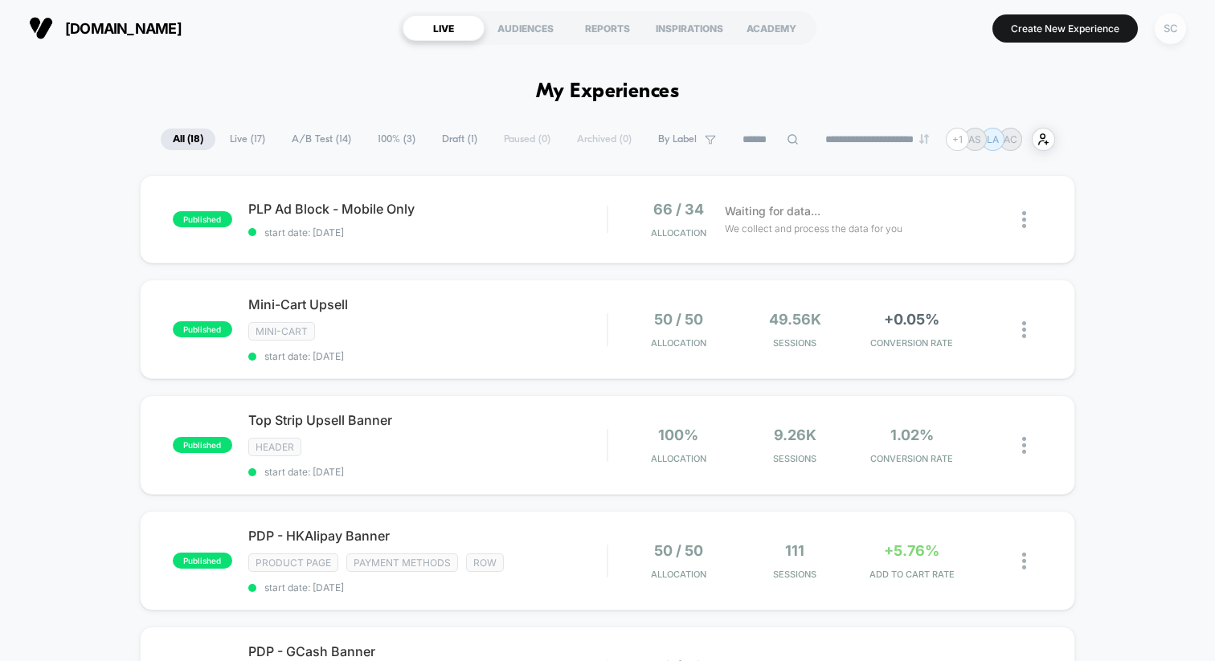
click at [1179, 23] on div "SC" at bounding box center [1170, 28] width 31 height 31
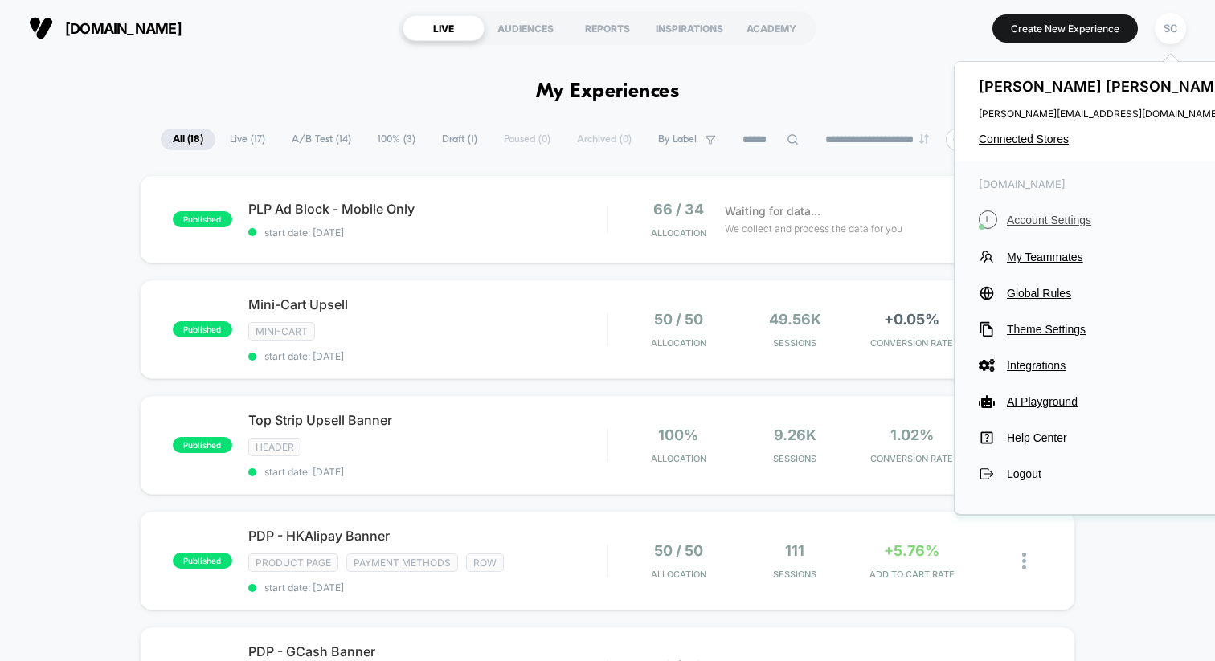
click at [1031, 225] on span "Account Settings" at bounding box center [1120, 220] width 226 height 13
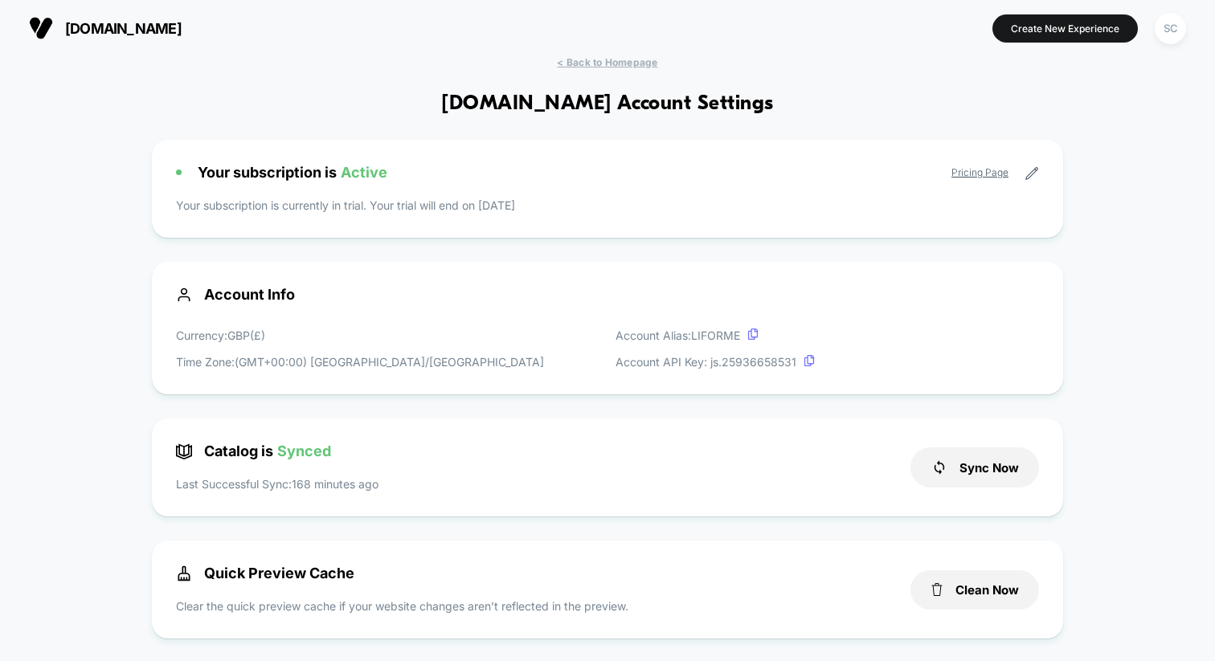
click at [1030, 173] on div "Your subscription is Active Pricing Page Your subscription is currently in tria…" at bounding box center [607, 189] width 911 height 98
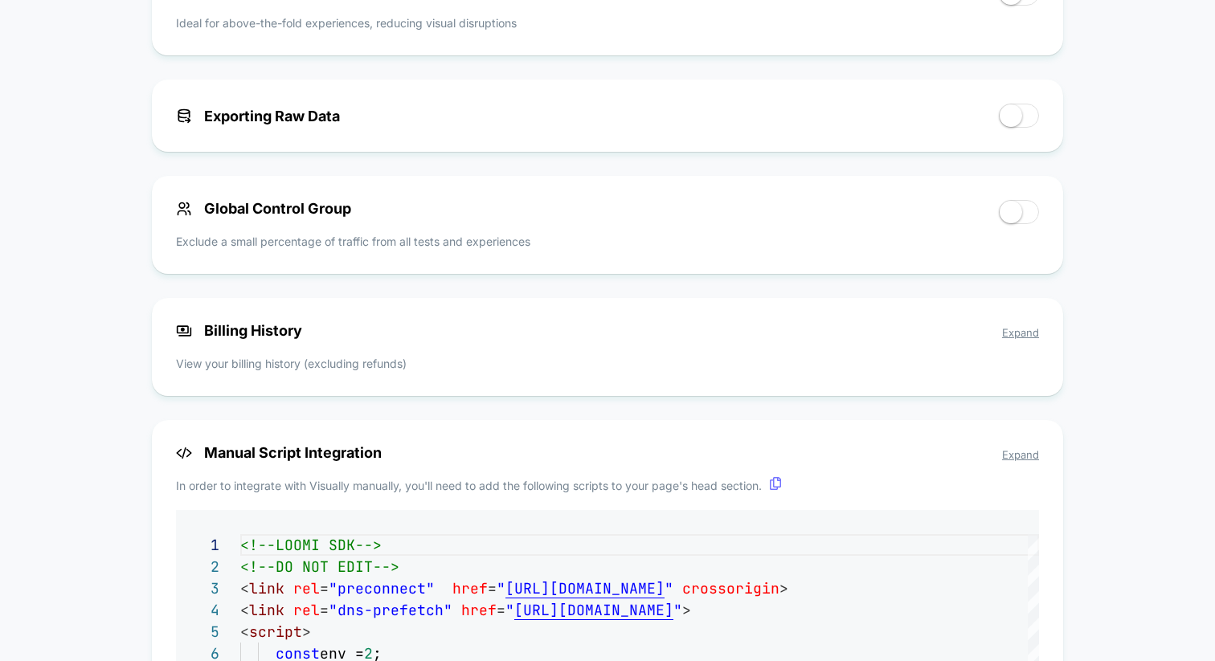
scroll to position [841, 0]
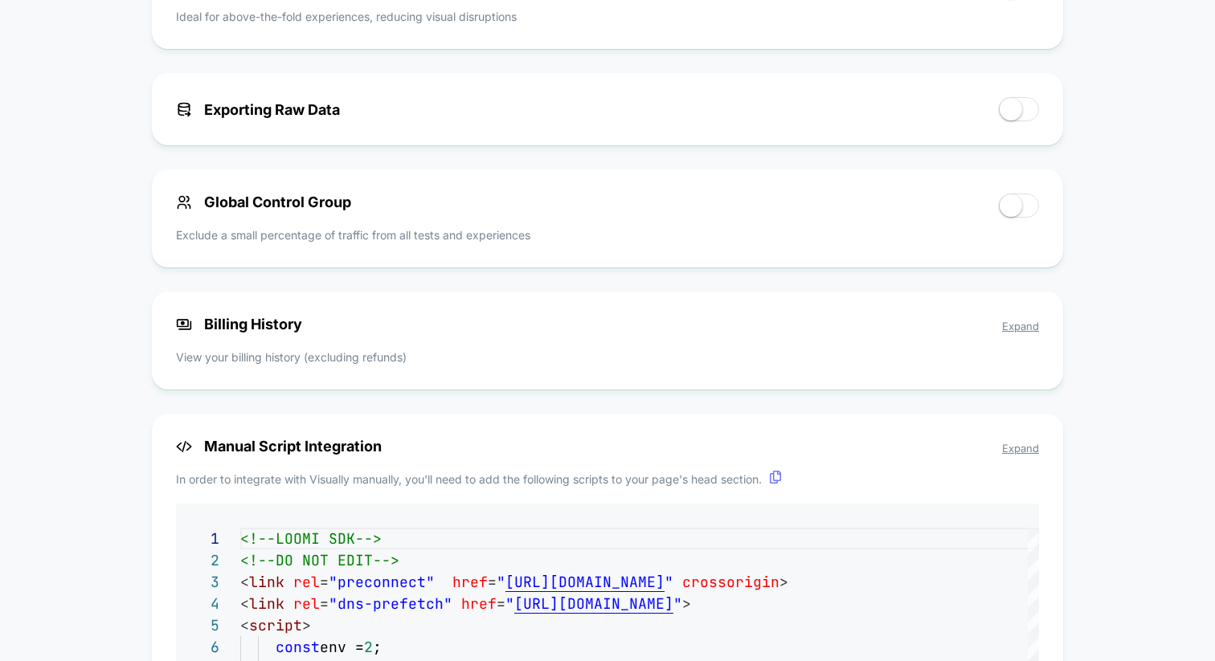
click at [1022, 325] on span "Expand" at bounding box center [1020, 326] width 37 height 13
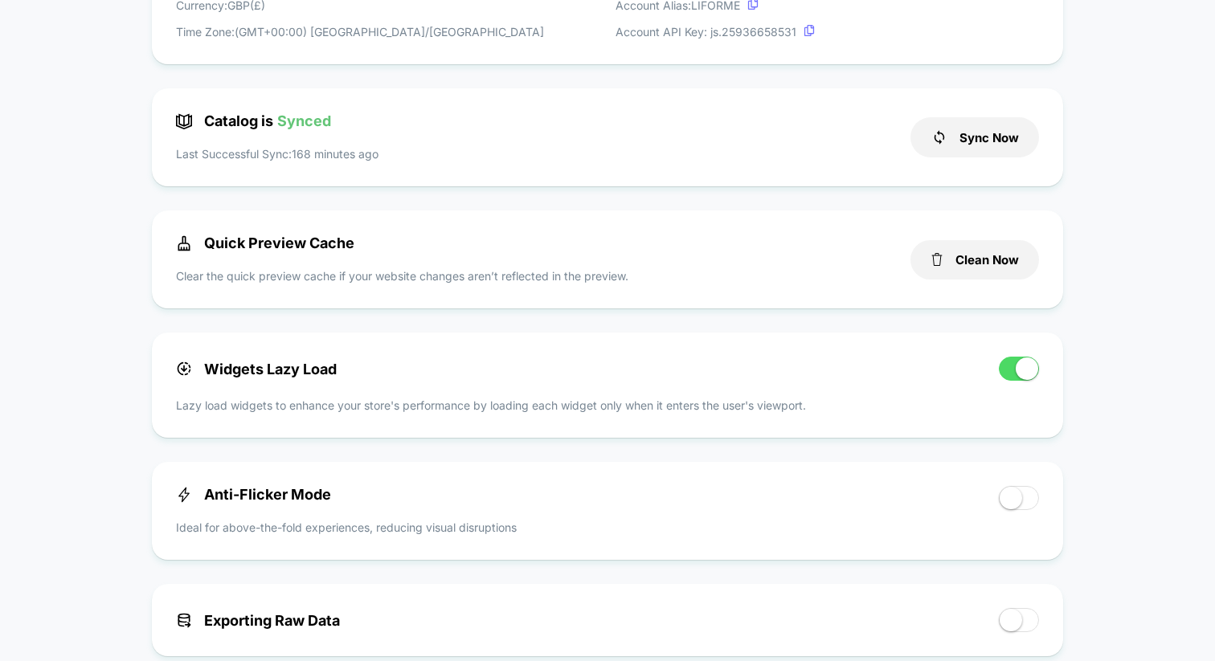
scroll to position [0, 0]
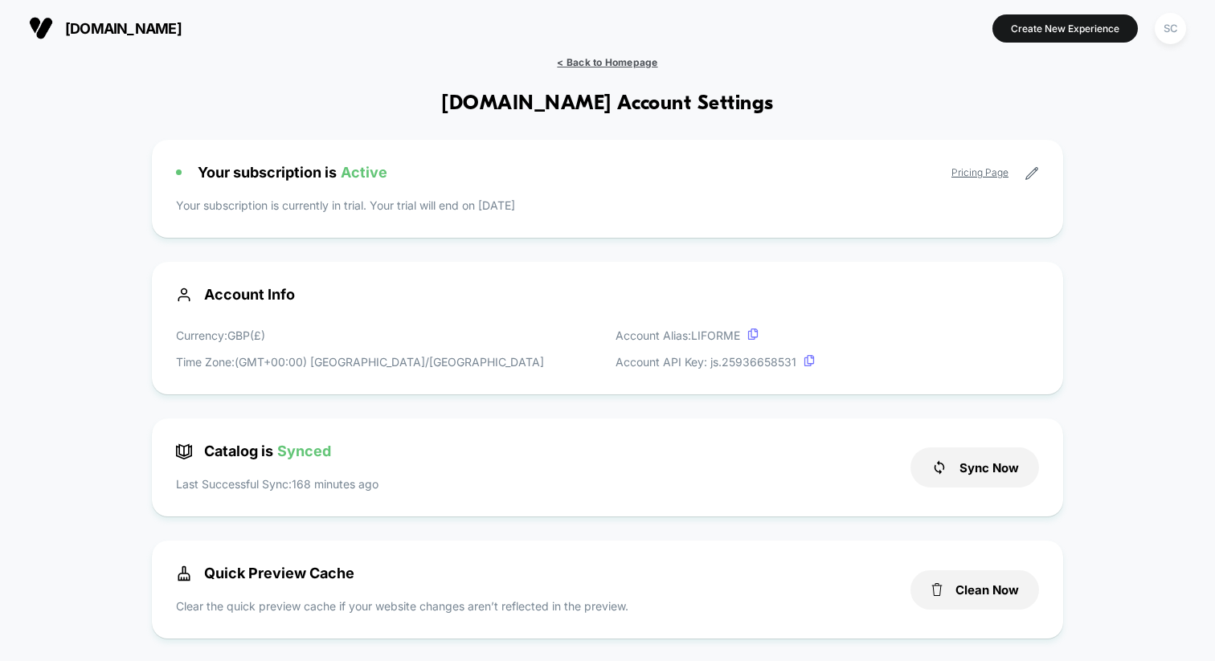
click at [601, 65] on span "< Back to Homepage" at bounding box center [607, 62] width 100 height 12
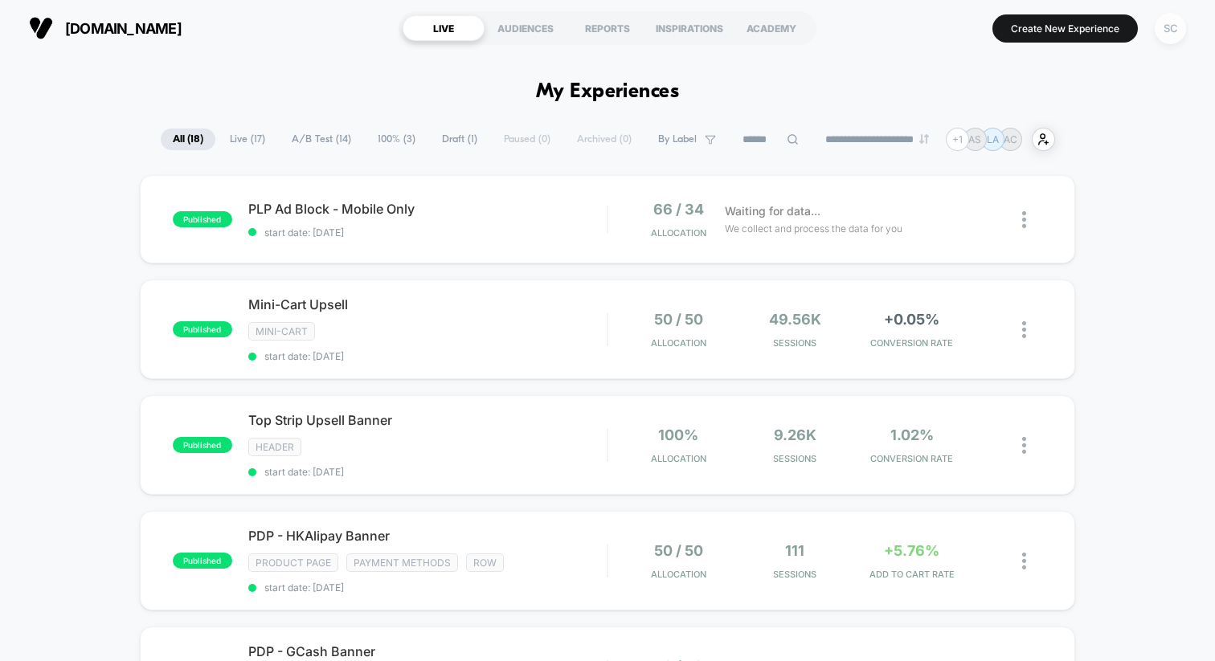
click at [1169, 24] on div "SC" at bounding box center [1170, 28] width 31 height 31
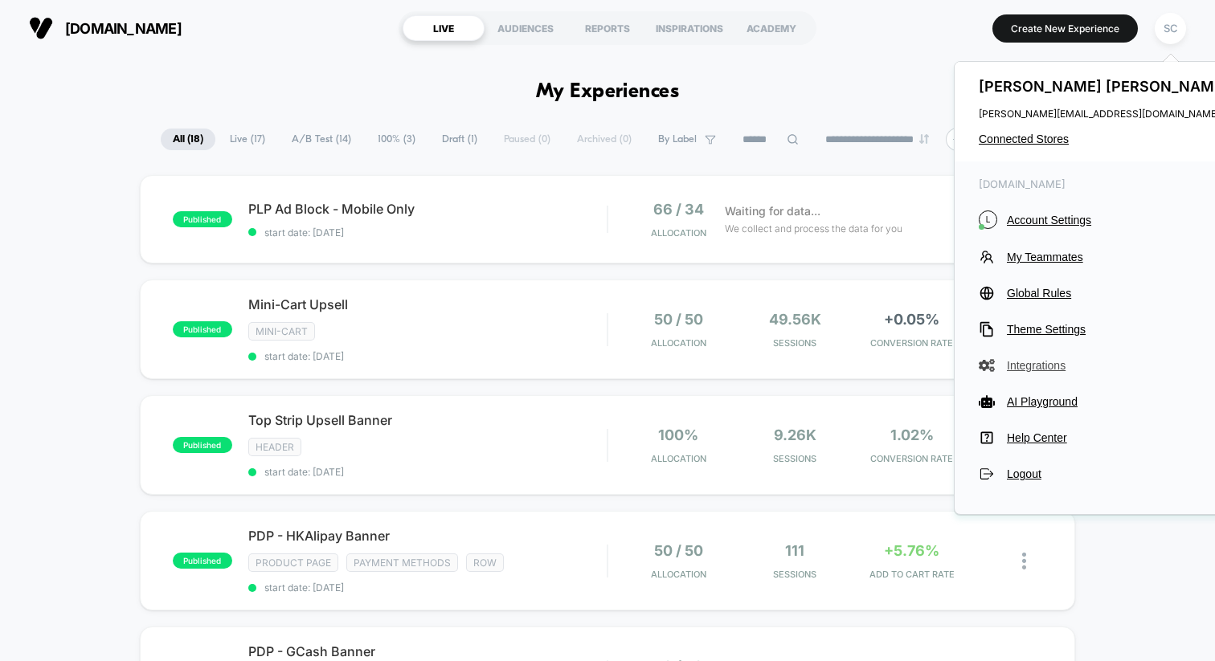
click at [1028, 370] on span "Integrations" at bounding box center [1120, 365] width 226 height 13
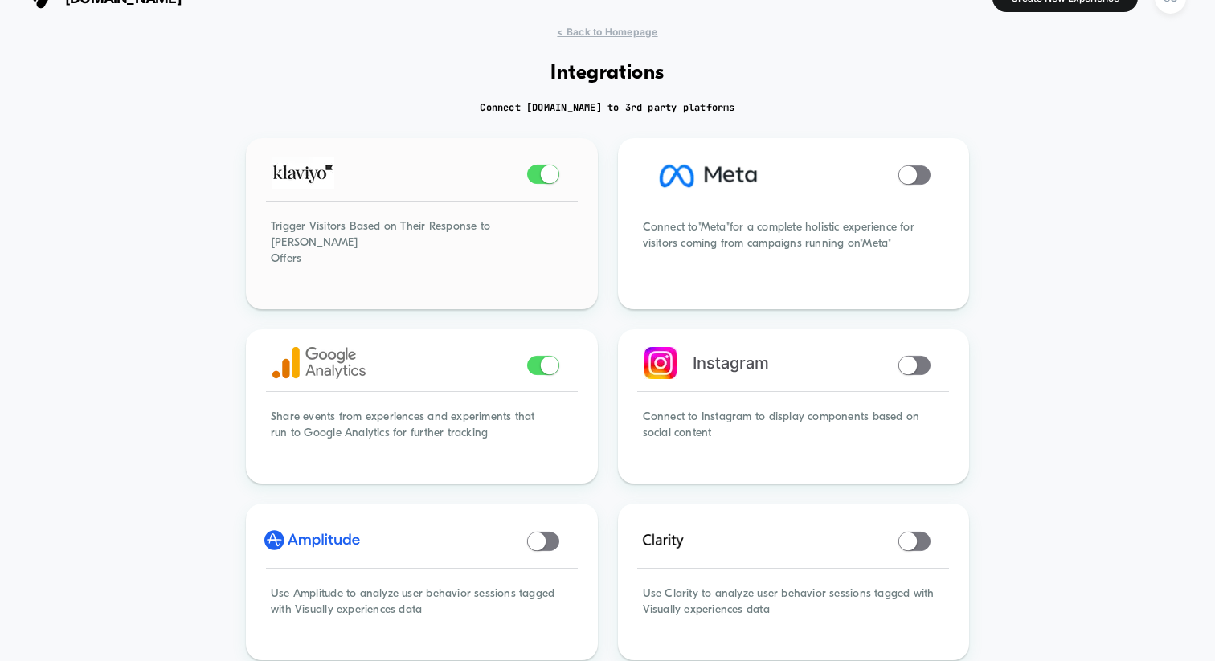
scroll to position [2, 0]
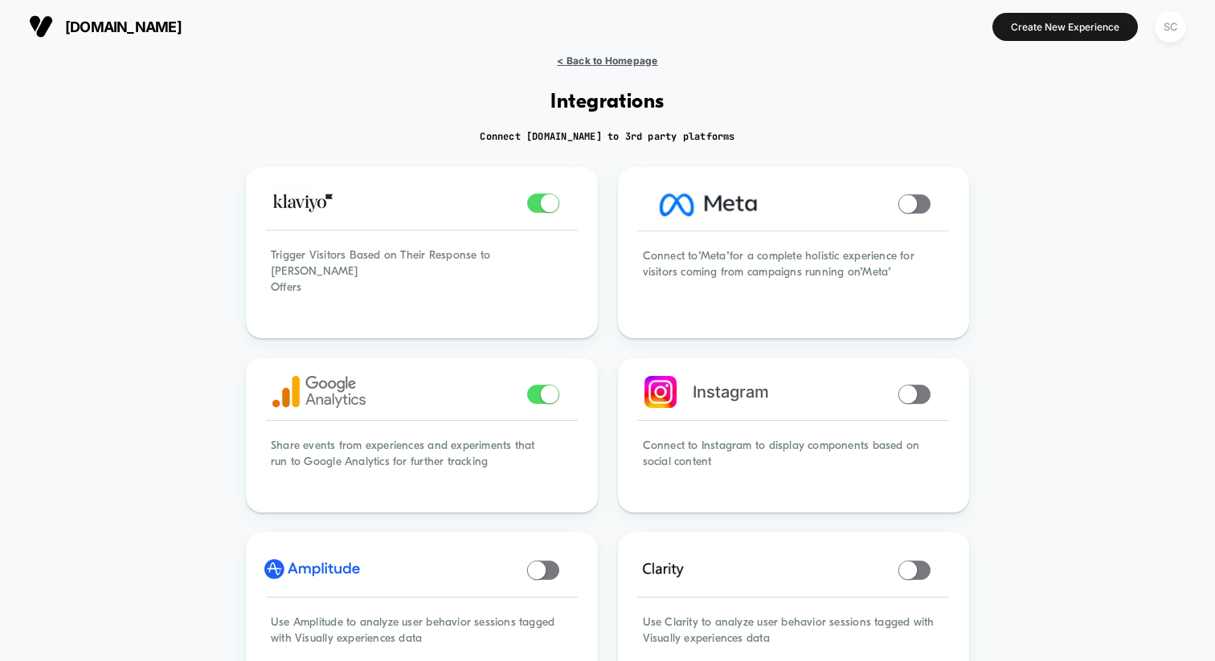
click at [599, 64] on span "< Back to Homepage" at bounding box center [607, 61] width 100 height 12
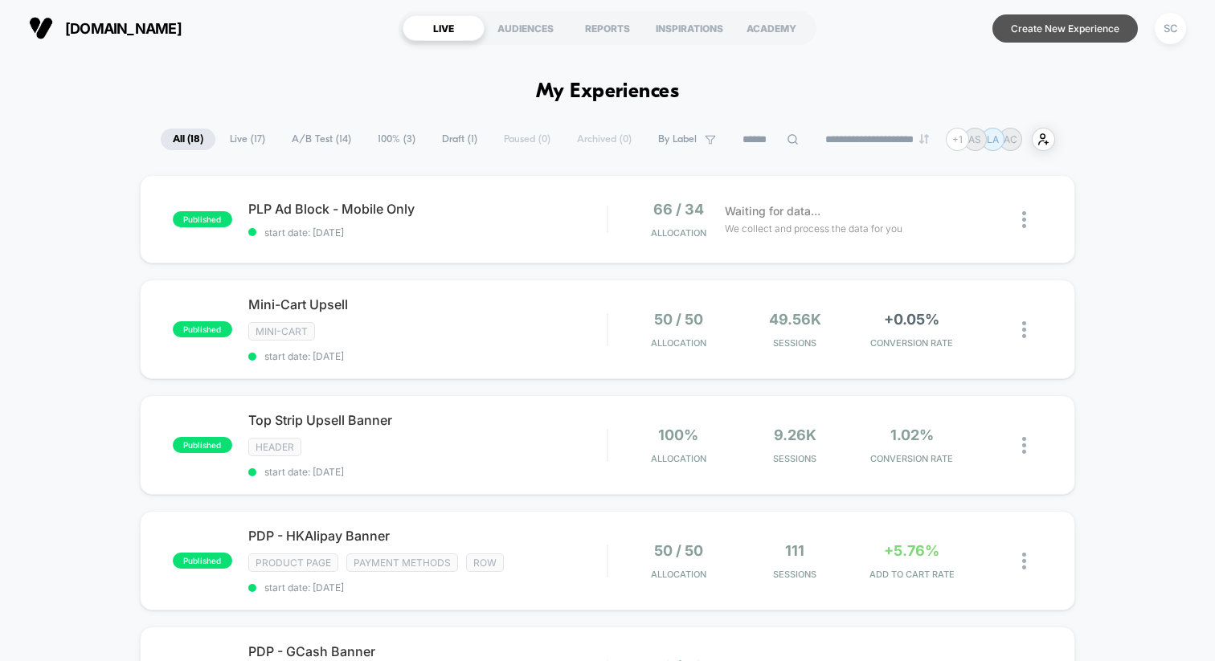
click at [1021, 37] on button "Create New Experience" at bounding box center [1064, 28] width 145 height 28
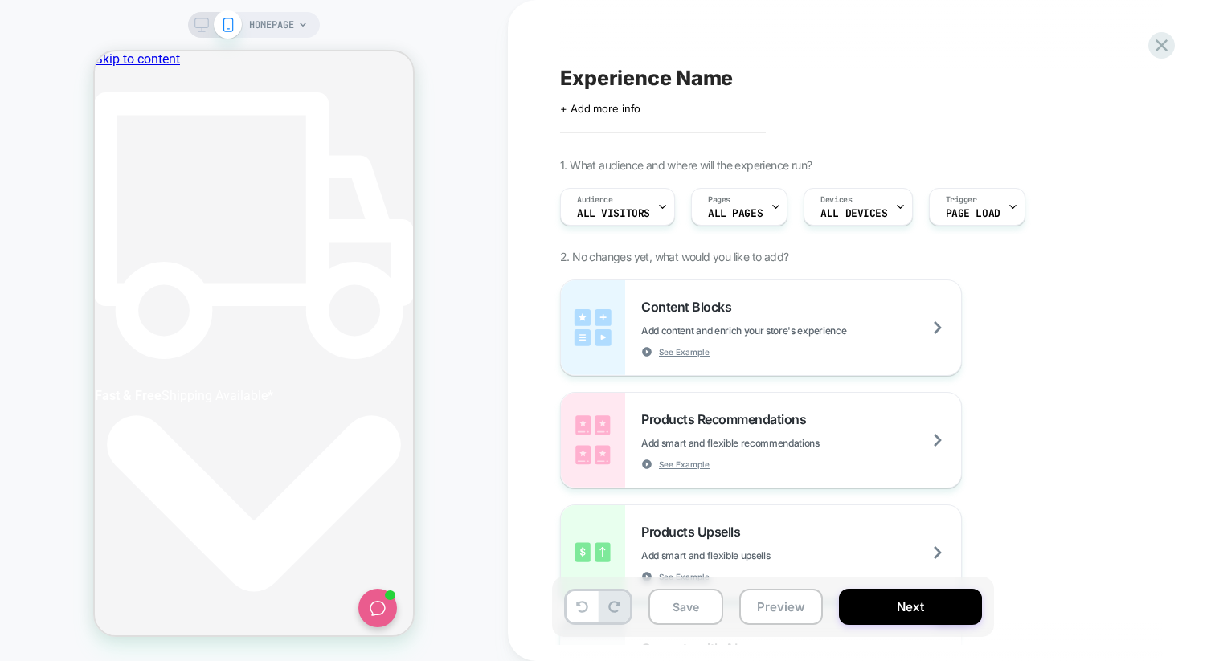
click at [624, 214] on span "All Visitors" at bounding box center [613, 213] width 73 height 11
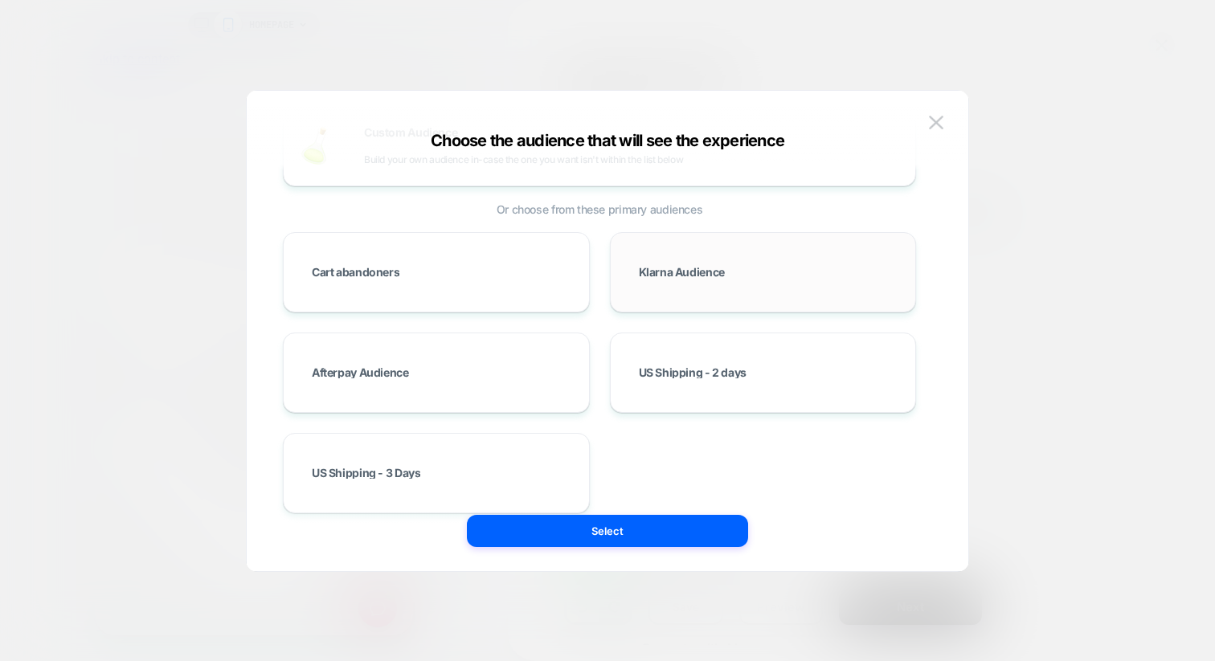
click at [707, 271] on span "Klarna Audience" at bounding box center [682, 272] width 86 height 11
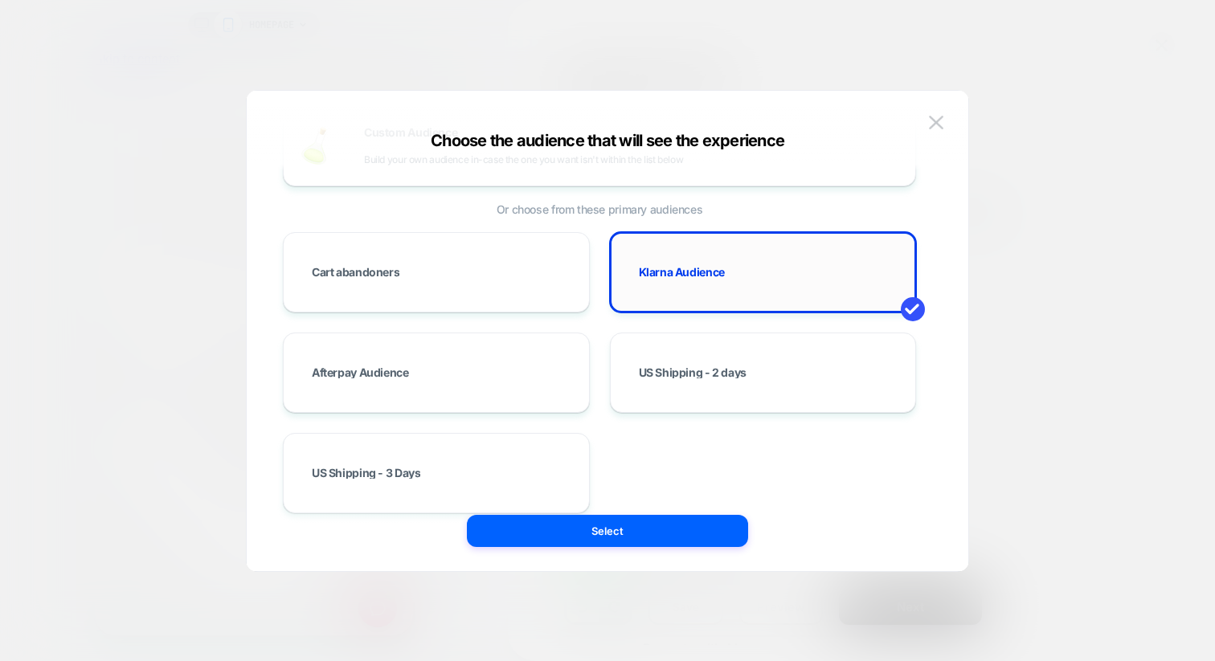
scroll to position [0, 513]
click at [507, 357] on div "Afterpay Audience" at bounding box center [436, 373] width 273 height 47
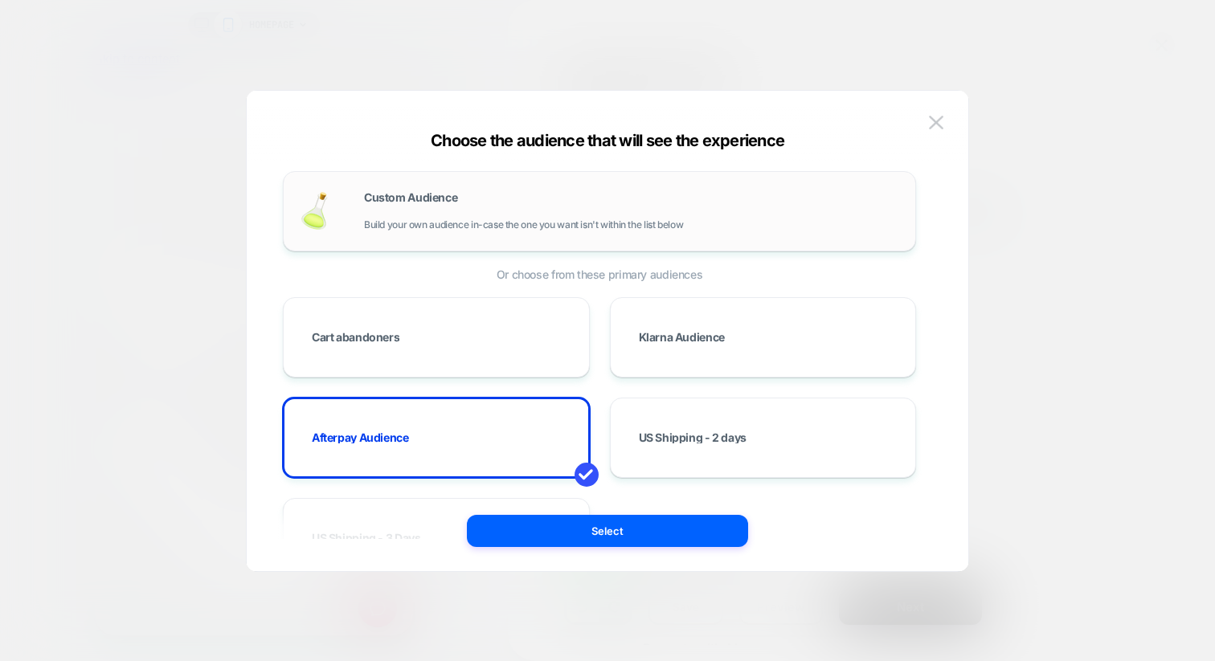
click at [523, 222] on span "Build your own audience in-case the one you want isn't within the list below" at bounding box center [523, 224] width 319 height 11
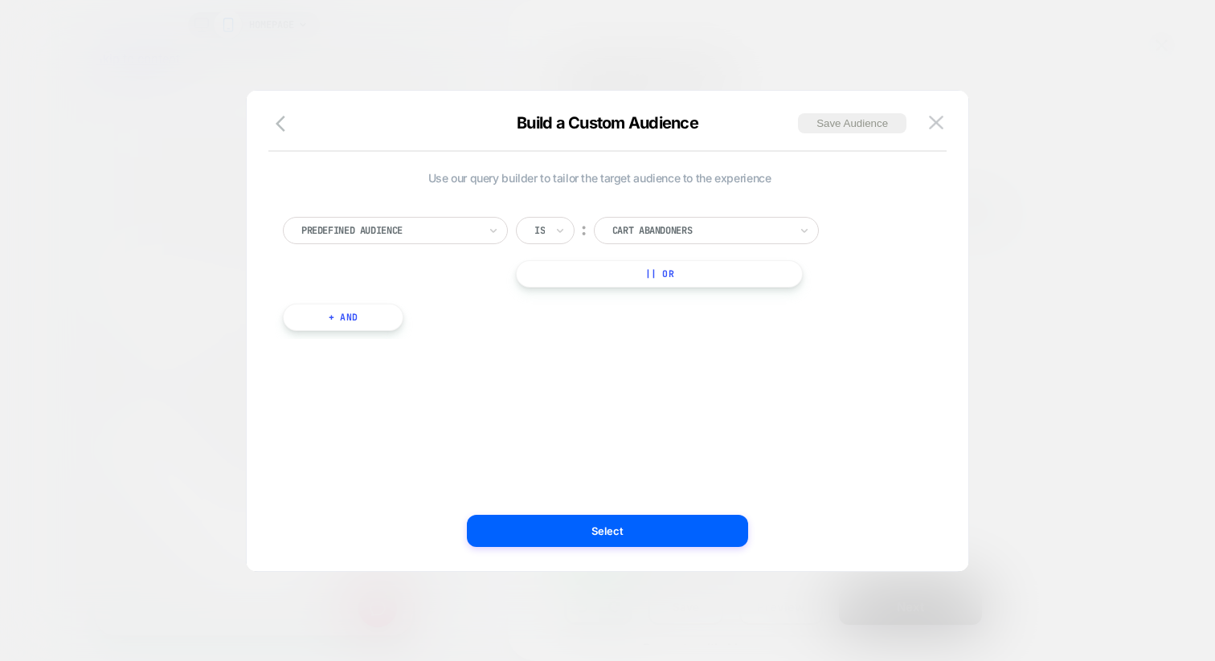
click at [460, 226] on div at bounding box center [389, 230] width 177 height 14
click at [706, 373] on div "Use our query builder to tailor the target audience to the experience Predefine…" at bounding box center [599, 331] width 673 height 416
click at [1002, 183] on div at bounding box center [607, 330] width 1215 height 661
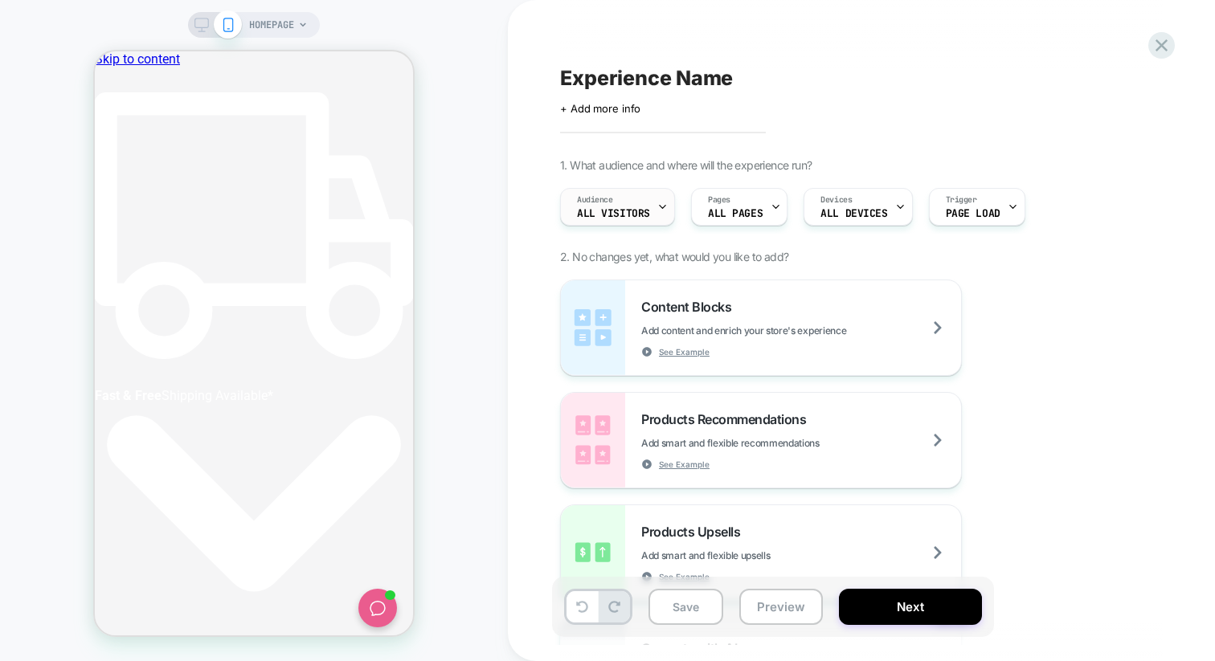
click at [616, 210] on span "All Visitors" at bounding box center [613, 213] width 73 height 11
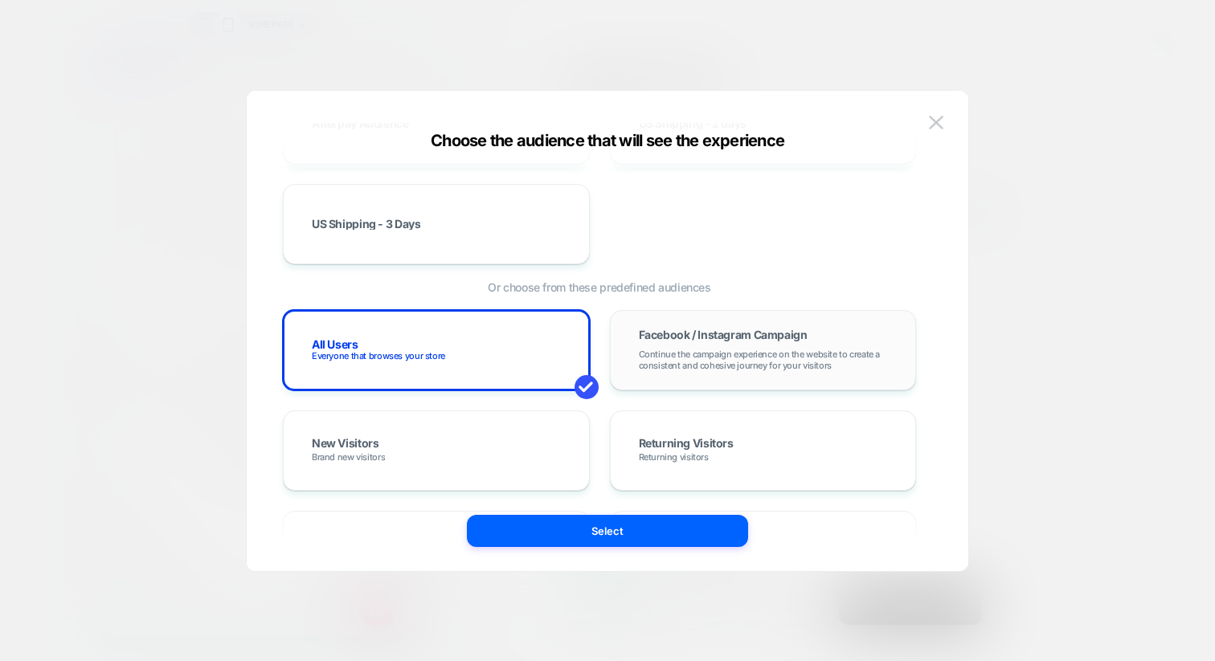
click at [703, 337] on span "Facebook / Instagram Campaign" at bounding box center [723, 334] width 169 height 11
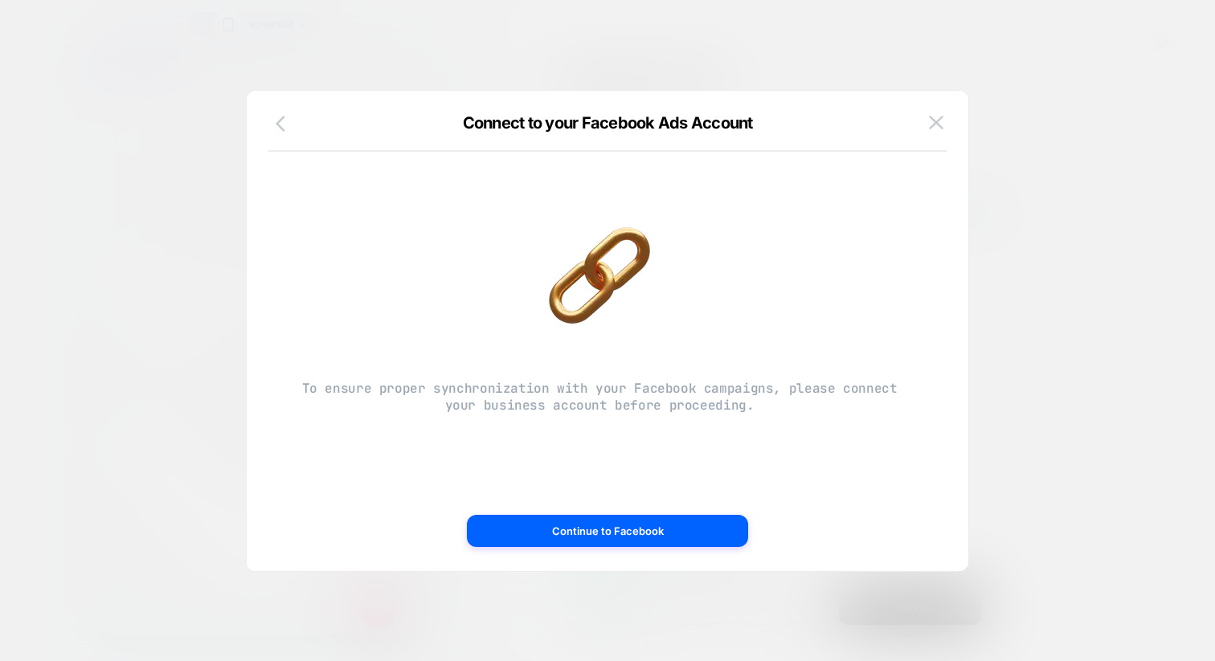
click at [281, 115] on icon "button" at bounding box center [285, 123] width 19 height 19
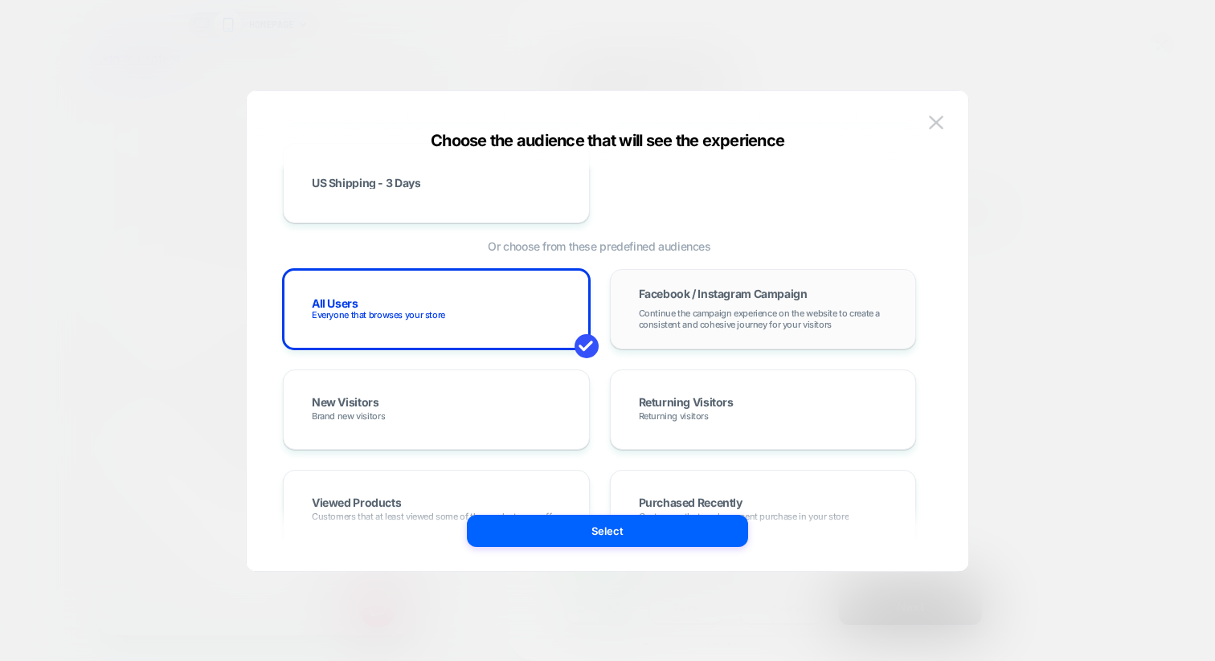
click at [660, 313] on span "Continue the campaign experience on the website to create a consistent and cohe…" at bounding box center [763, 319] width 249 height 22
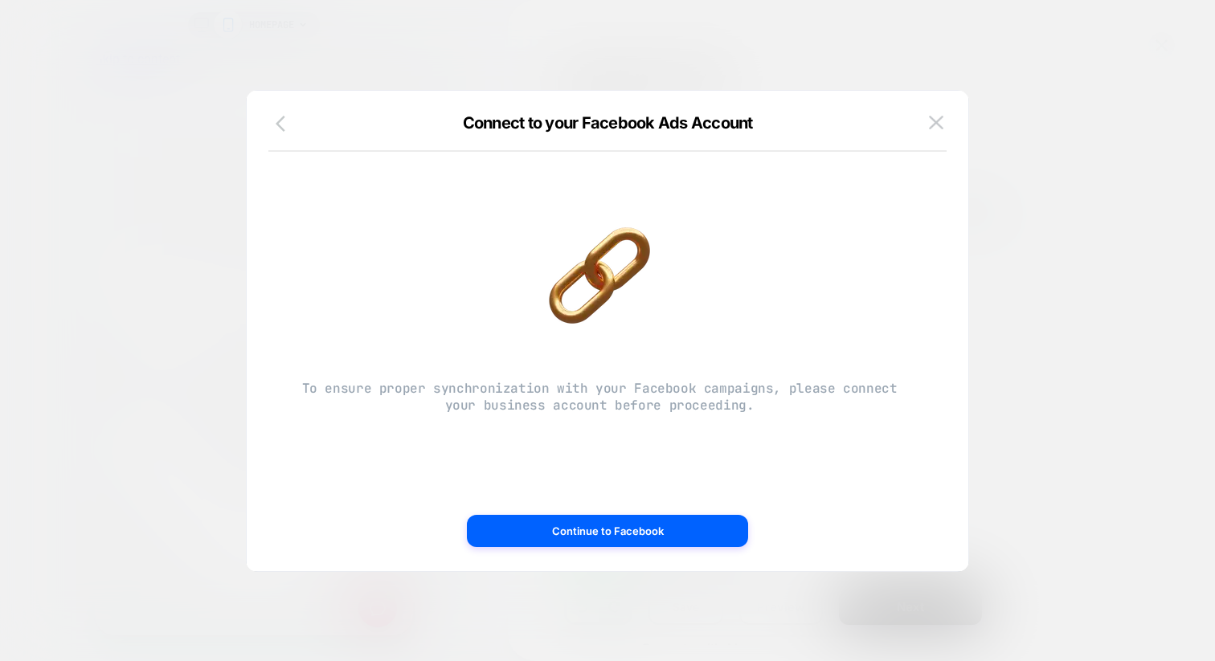
click at [275, 124] on button "button" at bounding box center [285, 124] width 29 height 23
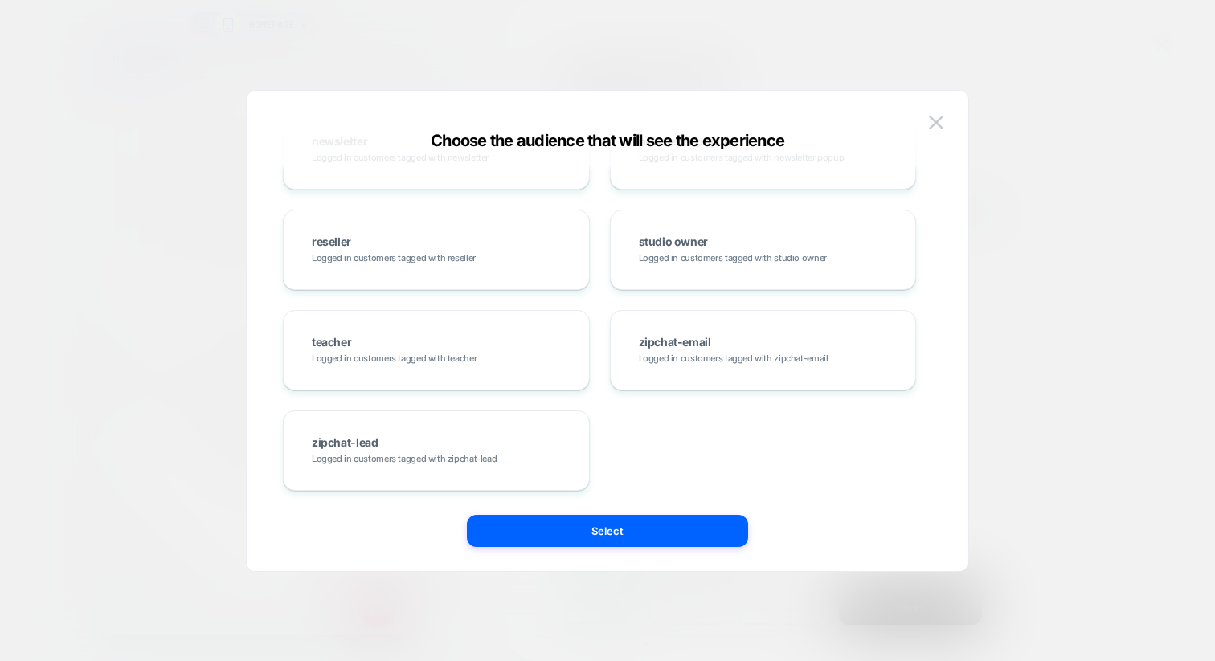
click at [1097, 359] on div at bounding box center [607, 330] width 1215 height 661
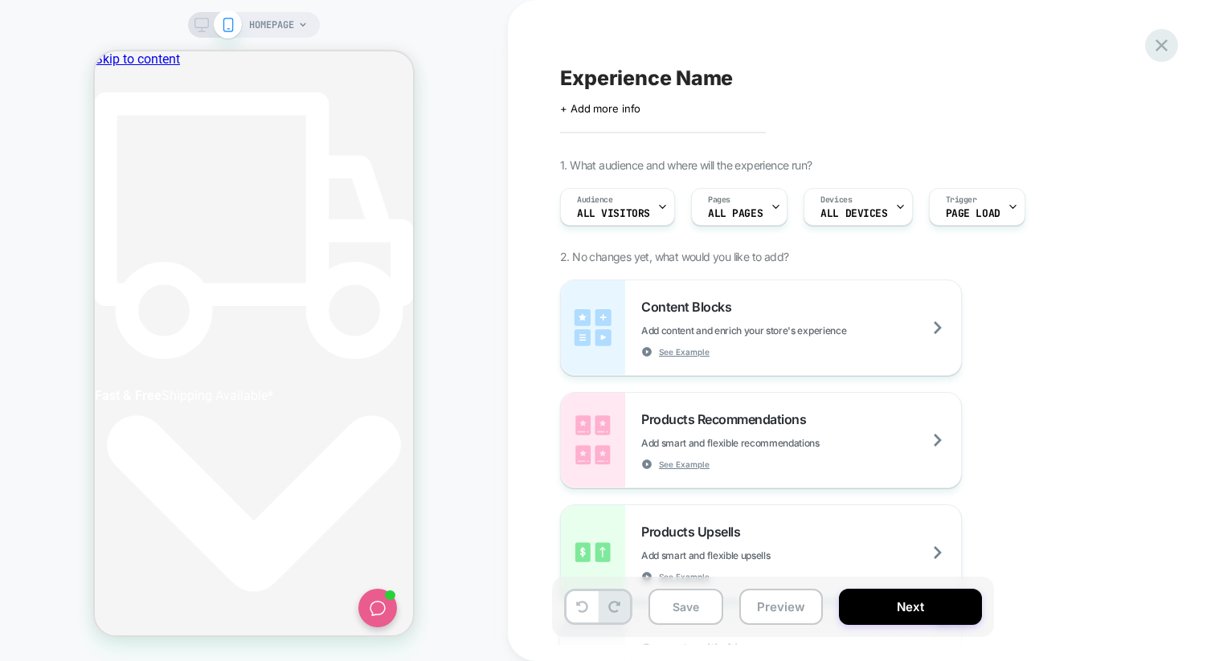
click at [1172, 38] on icon at bounding box center [1162, 46] width 22 height 22
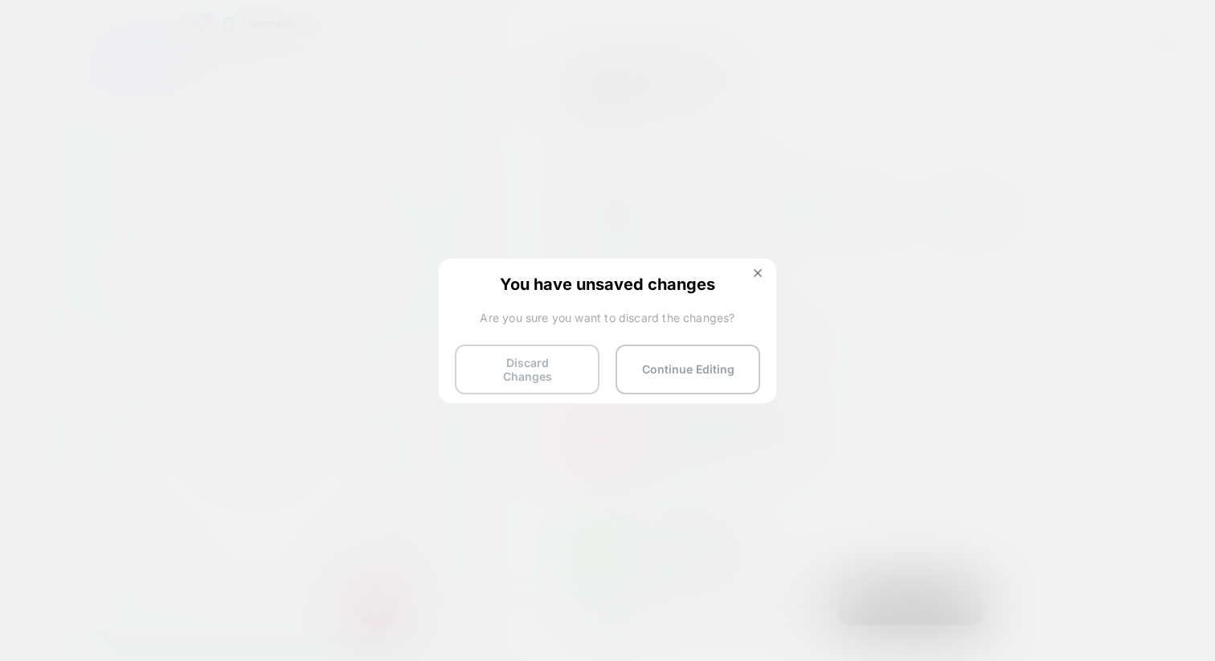
click at [566, 354] on button "Discard Changes" at bounding box center [527, 370] width 145 height 50
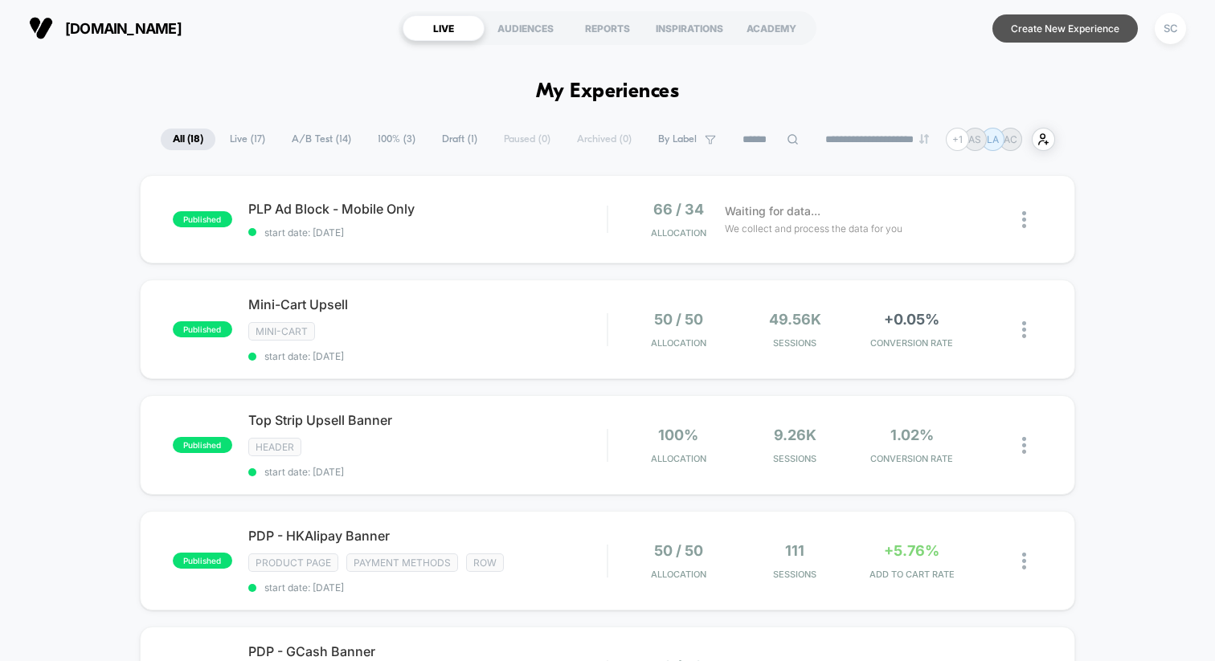
click at [1056, 32] on button "Create New Experience" at bounding box center [1064, 28] width 145 height 28
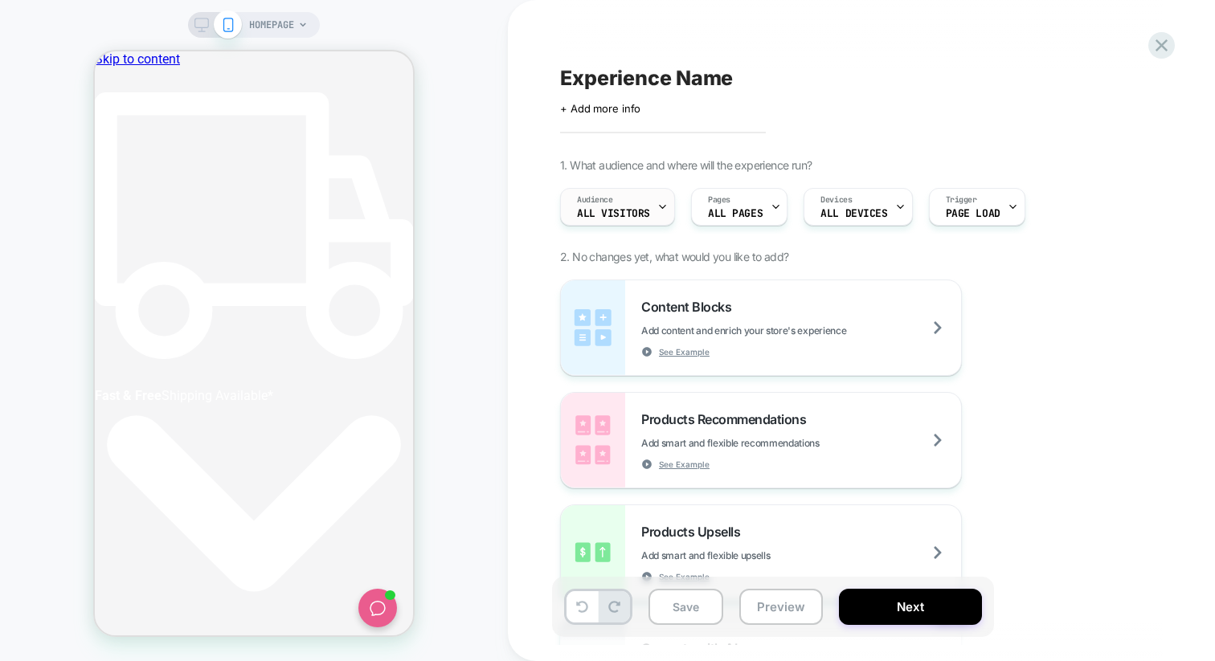
click at [604, 219] on div "Audience All Visitors" at bounding box center [613, 207] width 105 height 36
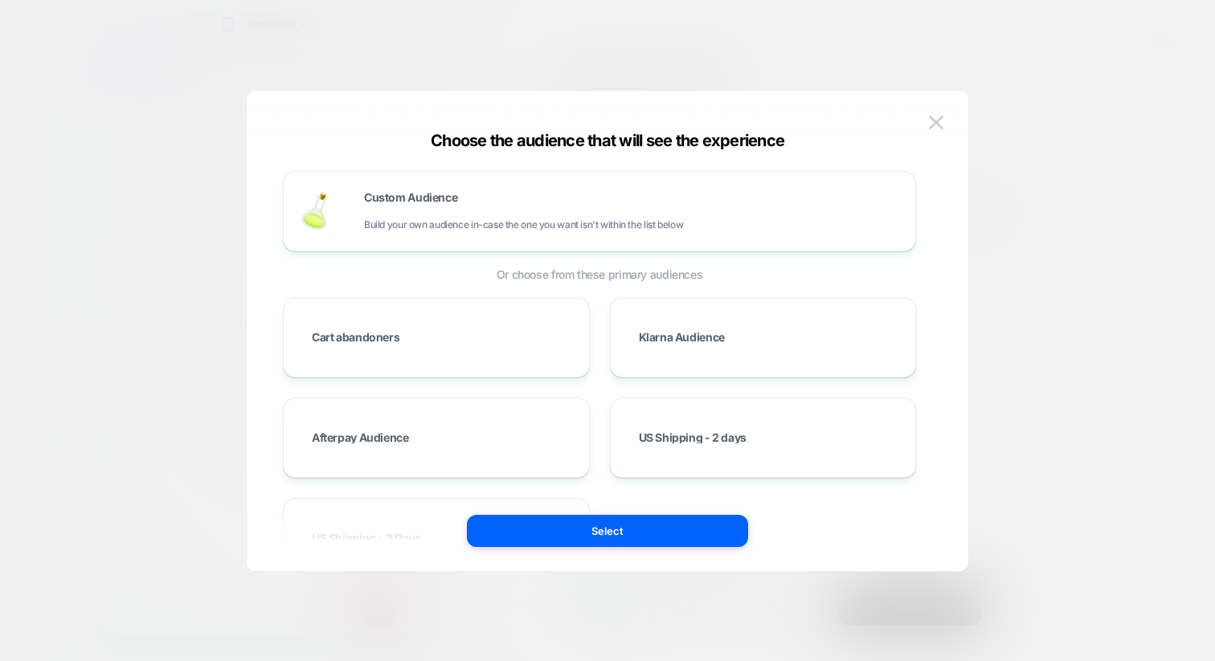
click at [1021, 220] on div at bounding box center [607, 330] width 1215 height 661
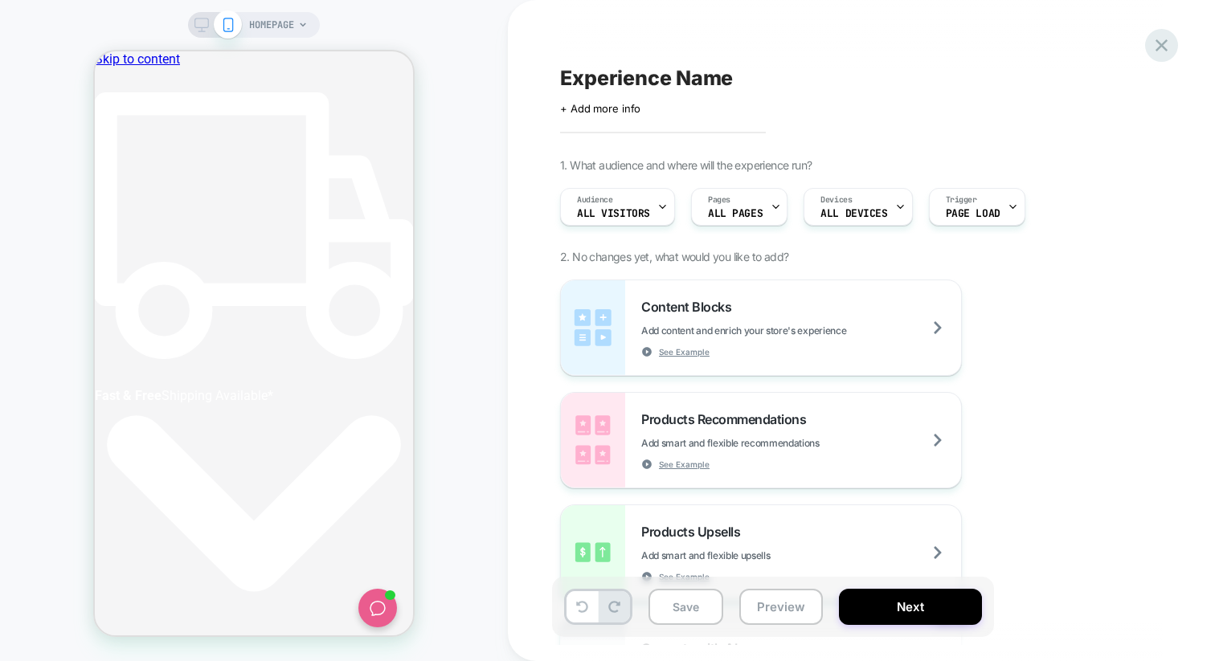
click at [1162, 47] on icon at bounding box center [1161, 45] width 12 height 12
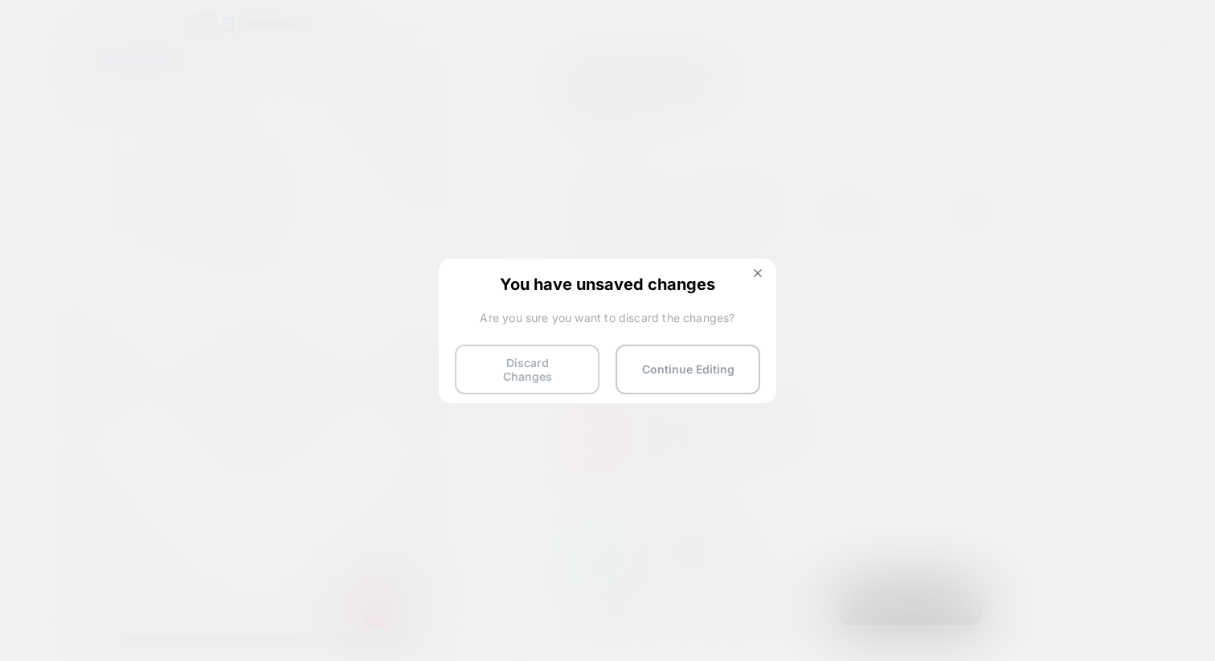
click at [526, 366] on button "Discard Changes" at bounding box center [527, 370] width 145 height 50
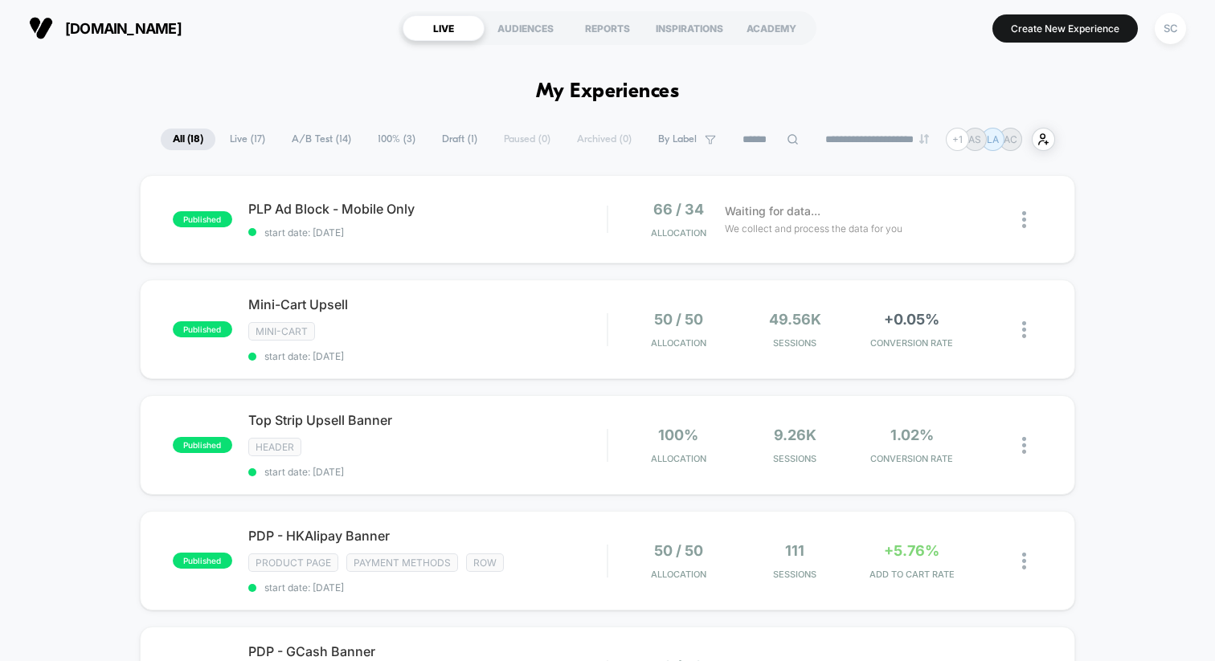
click at [1043, 47] on section "Create New Experience SC" at bounding box center [1009, 28] width 362 height 40
click at [1043, 34] on button "Create New Experience" at bounding box center [1064, 28] width 145 height 28
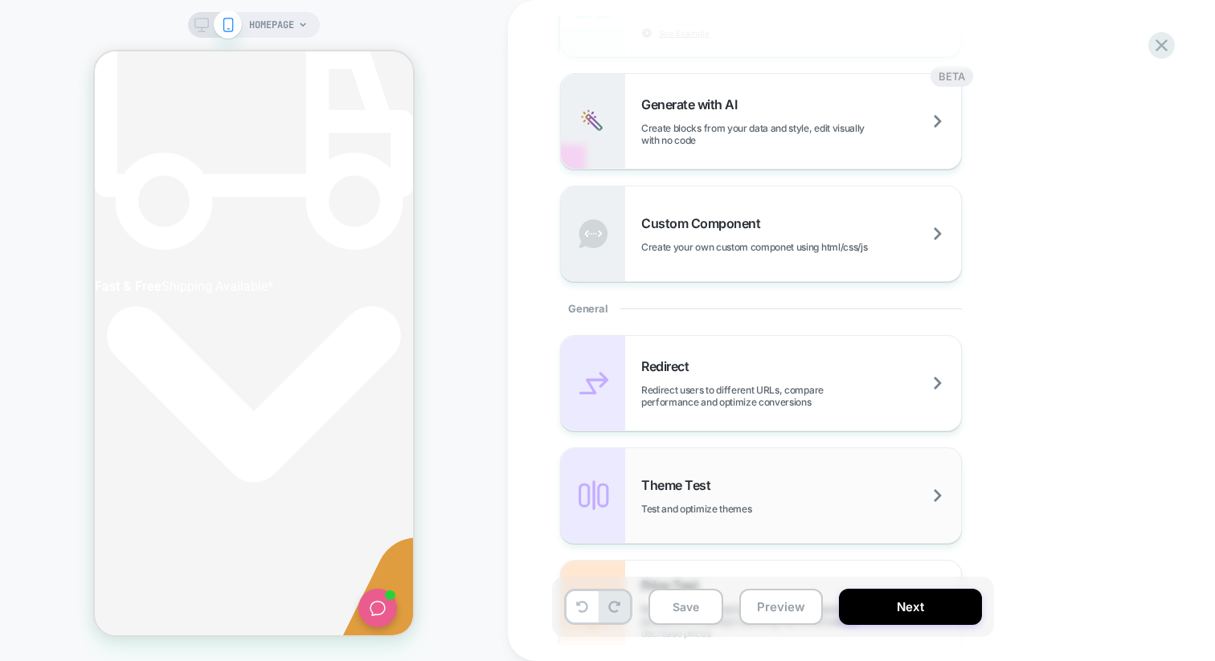
click at [718, 486] on span "Theme Test" at bounding box center [679, 485] width 77 height 16
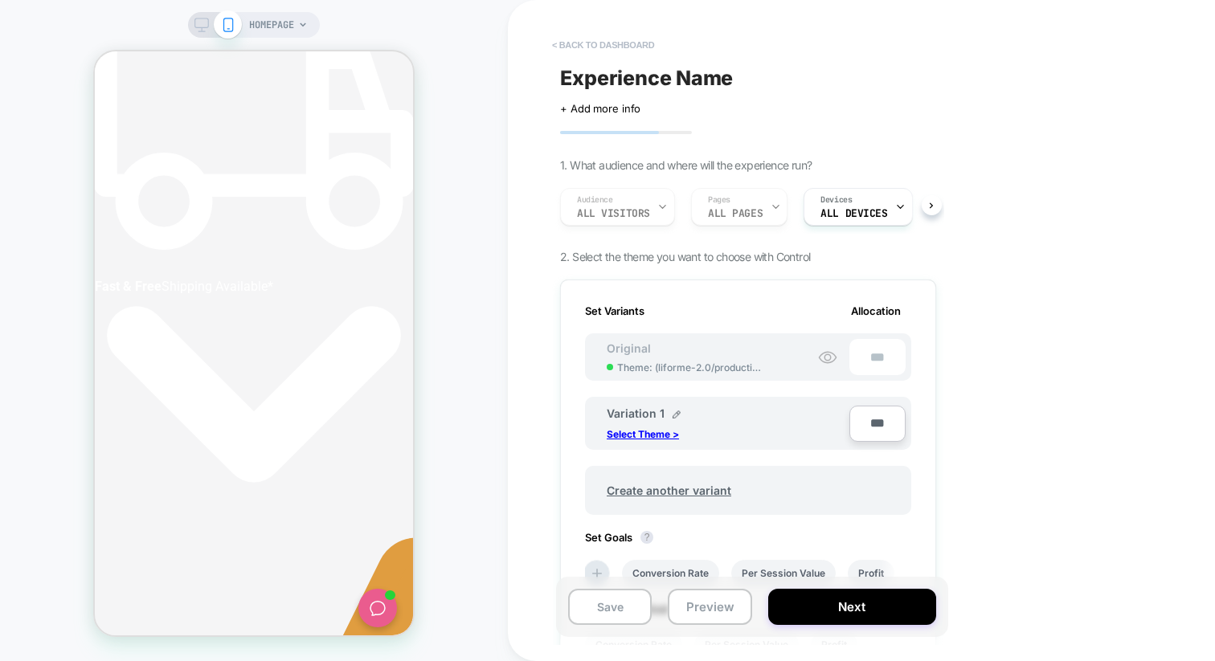
click at [590, 48] on button "< back to dashboard" at bounding box center [603, 45] width 118 height 26
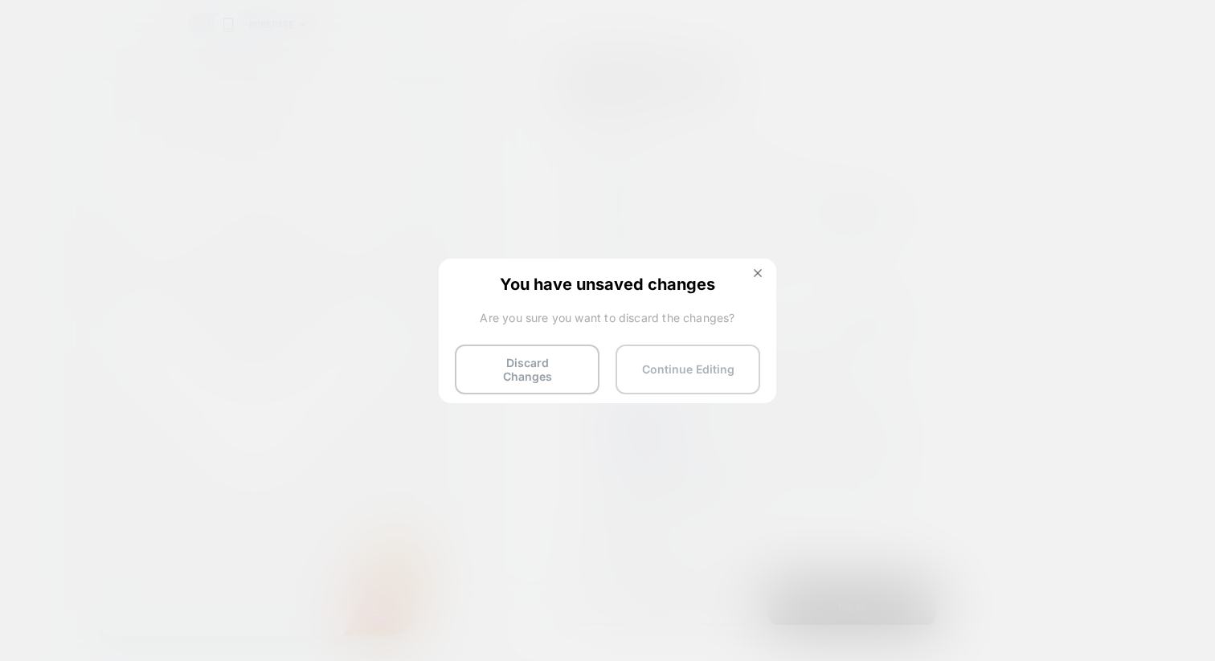
click at [647, 368] on button "Continue Editing" at bounding box center [687, 370] width 145 height 50
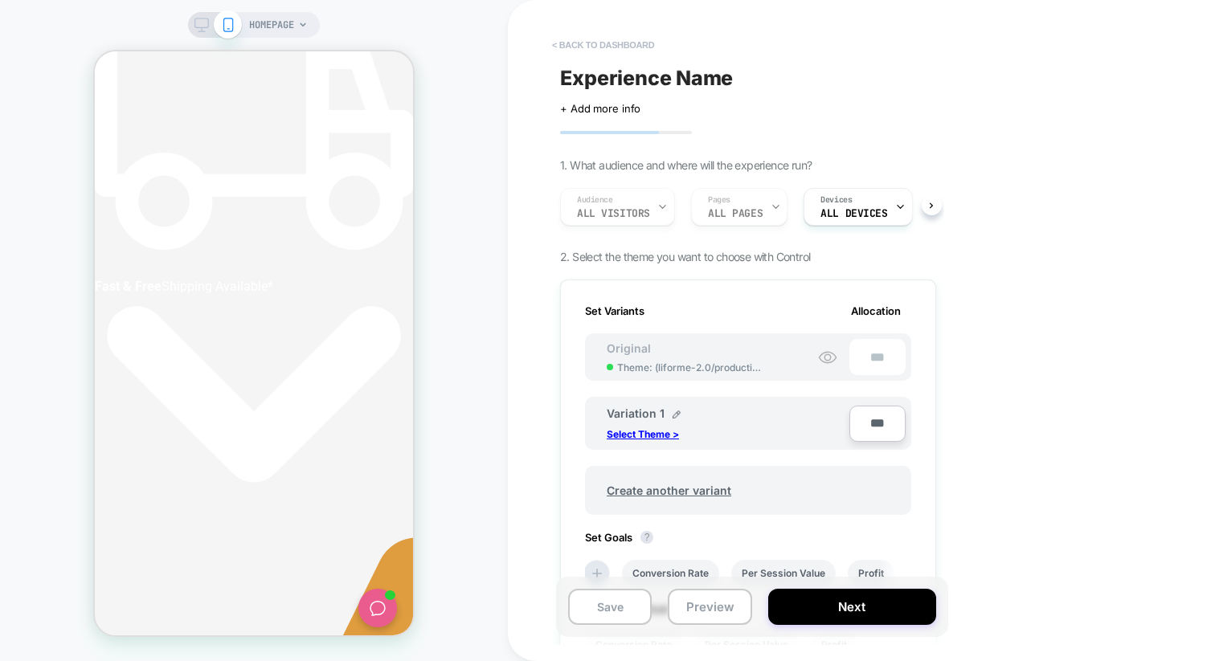
click at [625, 34] on button "< back to dashboard" at bounding box center [603, 45] width 118 height 26
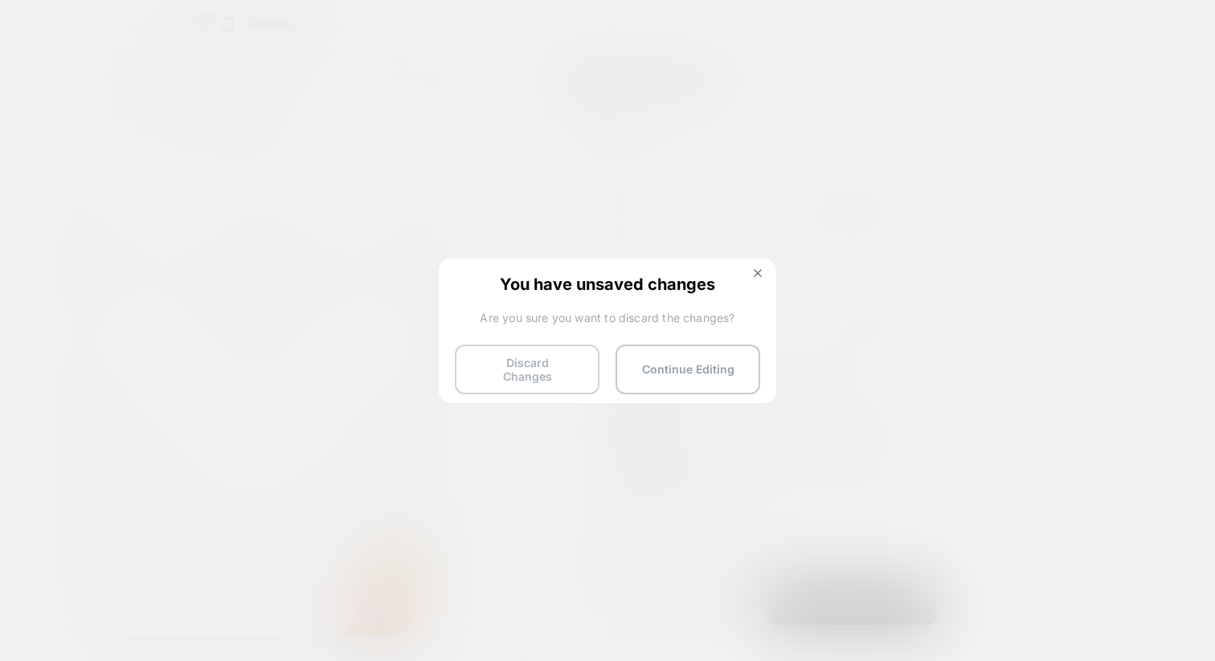
click at [546, 365] on button "Discard Changes" at bounding box center [527, 370] width 145 height 50
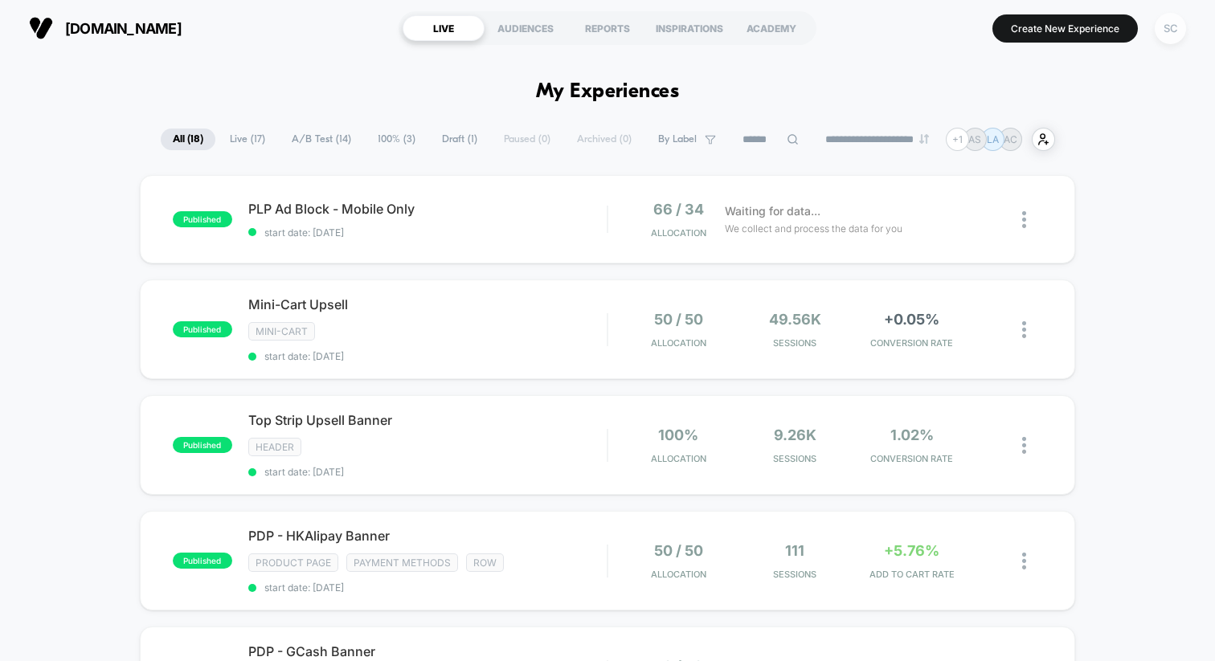
click at [1175, 32] on div "SC" at bounding box center [1170, 28] width 31 height 31
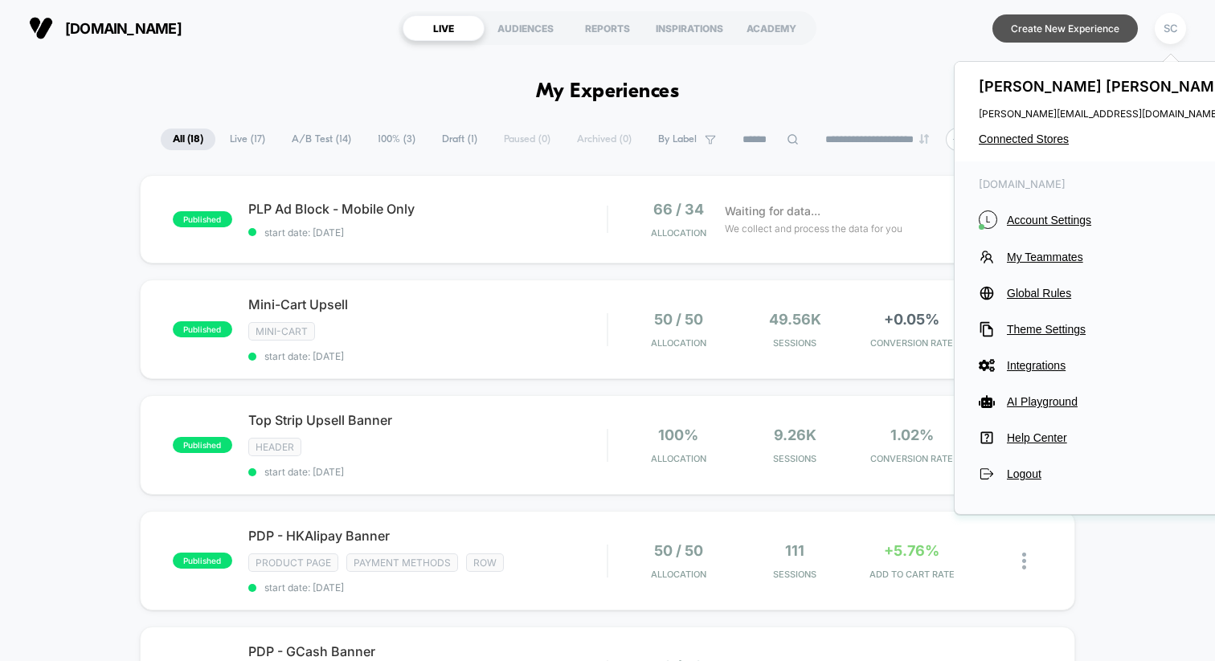
click at [1113, 34] on button "Create New Experience" at bounding box center [1064, 28] width 145 height 28
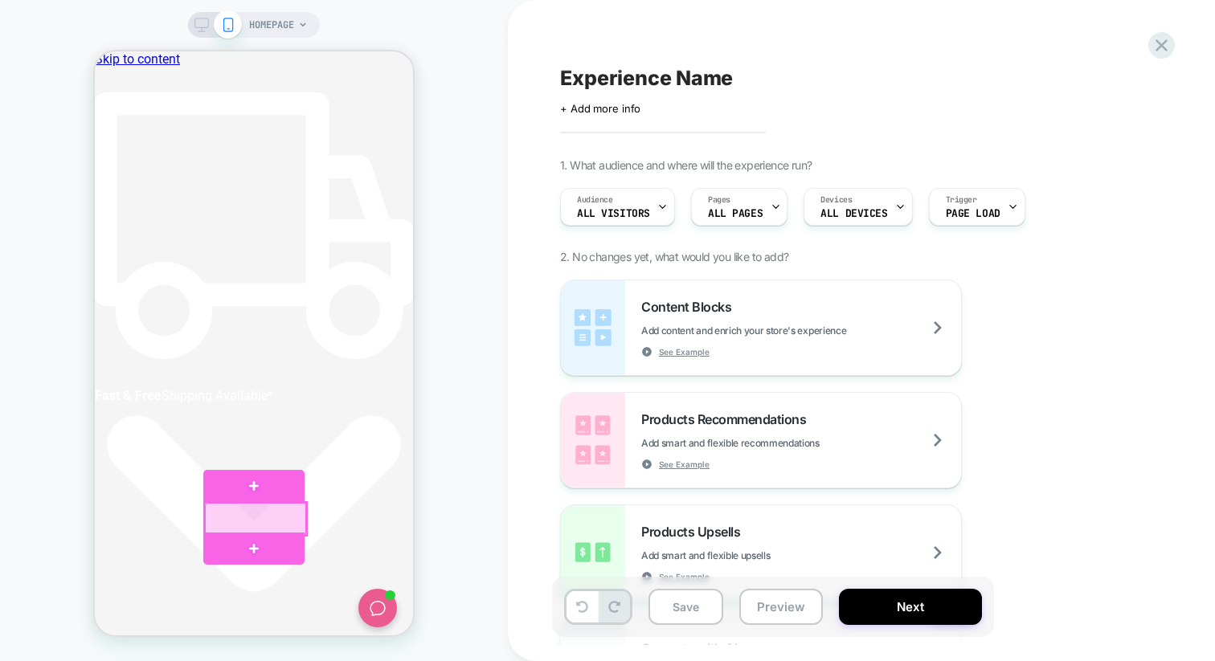
click at [238, 521] on div at bounding box center [255, 519] width 100 height 32
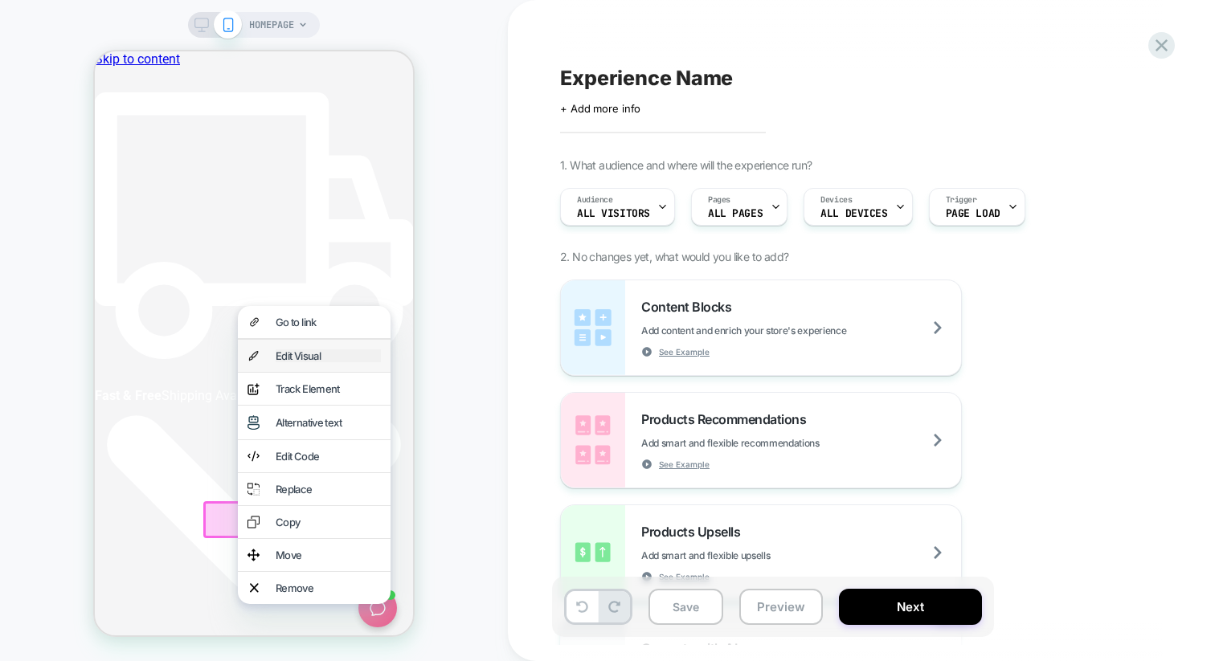
click at [320, 362] on div "Edit Visual" at bounding box center [328, 356] width 105 height 13
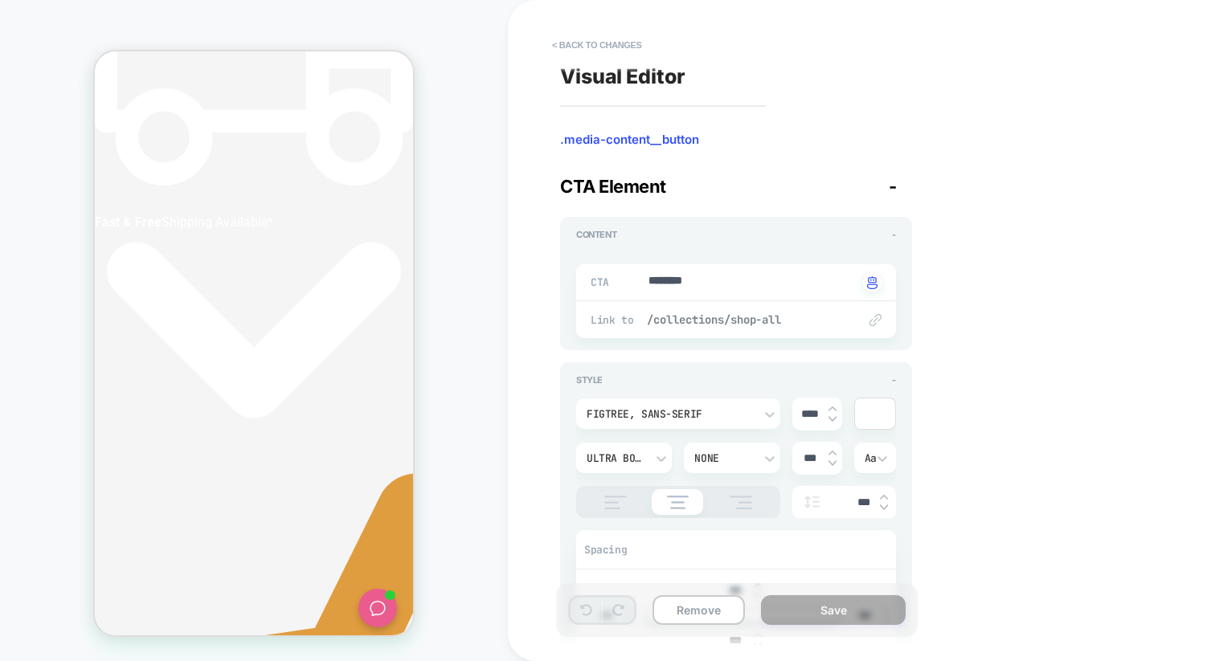
click at [716, 313] on span "/collections/shop-all" at bounding box center [744, 320] width 194 height 14
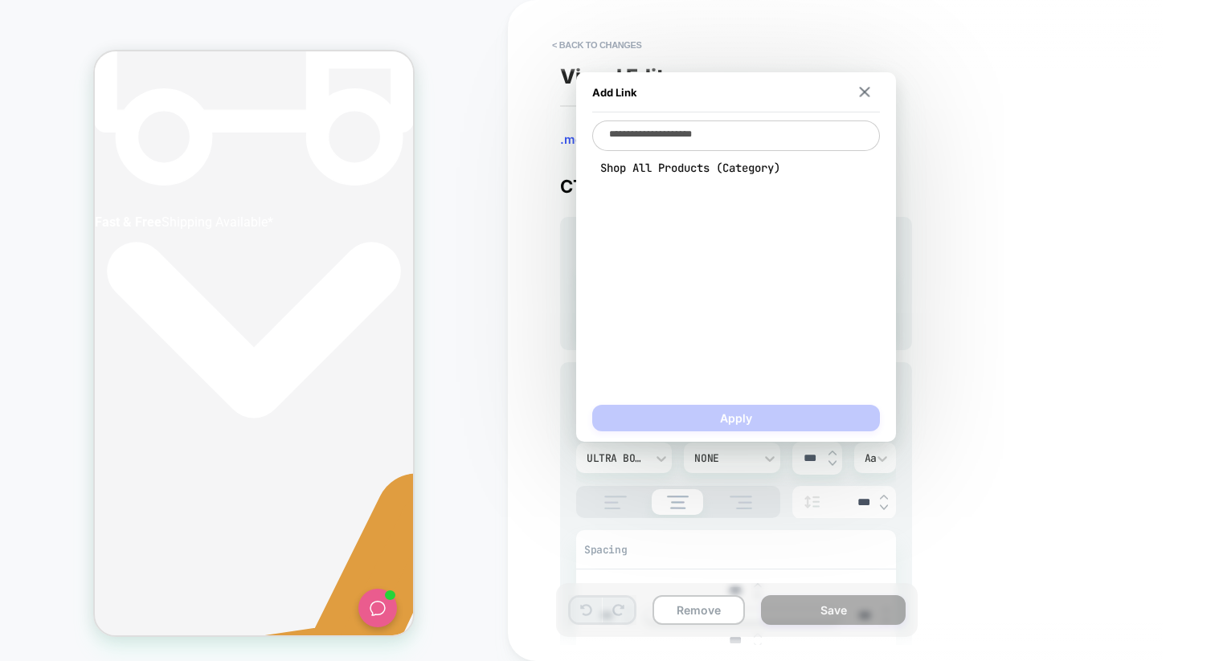
click at [691, 134] on textarea "**********" at bounding box center [736, 136] width 288 height 31
click at [872, 95] on div "Add Link" at bounding box center [736, 92] width 288 height 40
drag, startPoint x: 640, startPoint y: 137, endPoint x: 763, endPoint y: 133, distance: 123.8
click at [763, 133] on textarea "**********" at bounding box center [736, 136] width 288 height 31
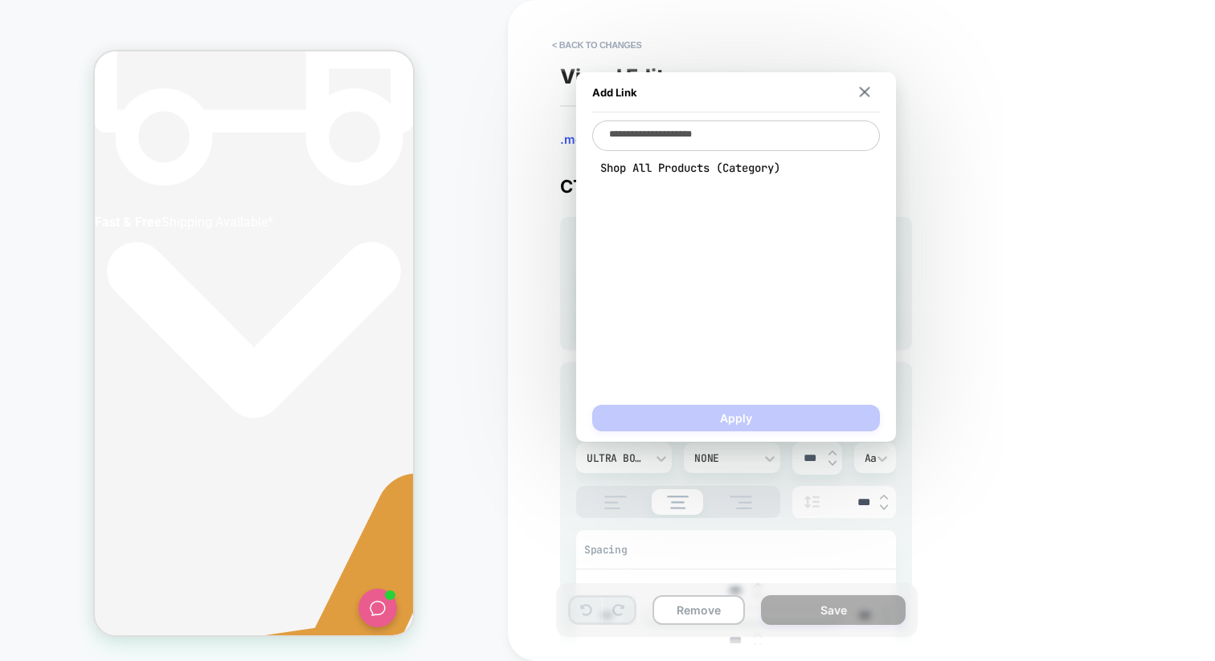
click at [763, 133] on textarea "**********" at bounding box center [736, 136] width 288 height 31
drag, startPoint x: 763, startPoint y: 133, endPoint x: 583, endPoint y: 111, distance: 181.4
click at [583, 111] on div "**********" at bounding box center [736, 257] width 320 height 370
click at [742, 137] on textarea "**********" at bounding box center [736, 136] width 288 height 31
type textarea "*"
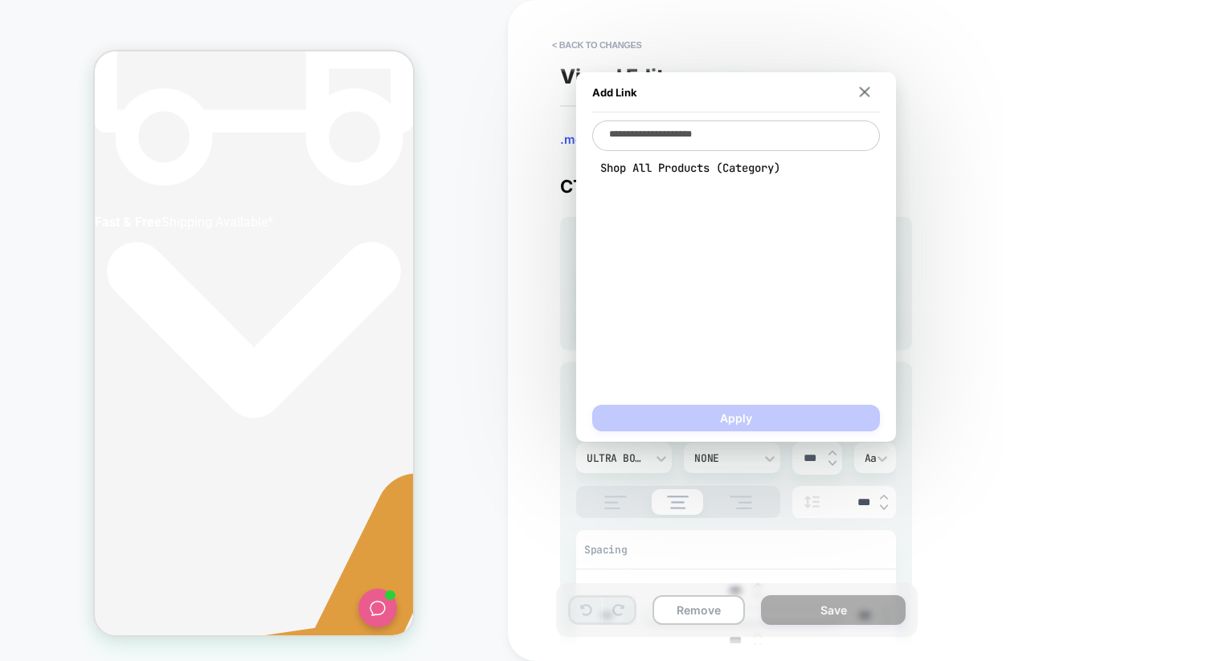
type textarea "**********"
type textarea "*"
type textarea "**********"
type textarea "*"
type textarea "**********"
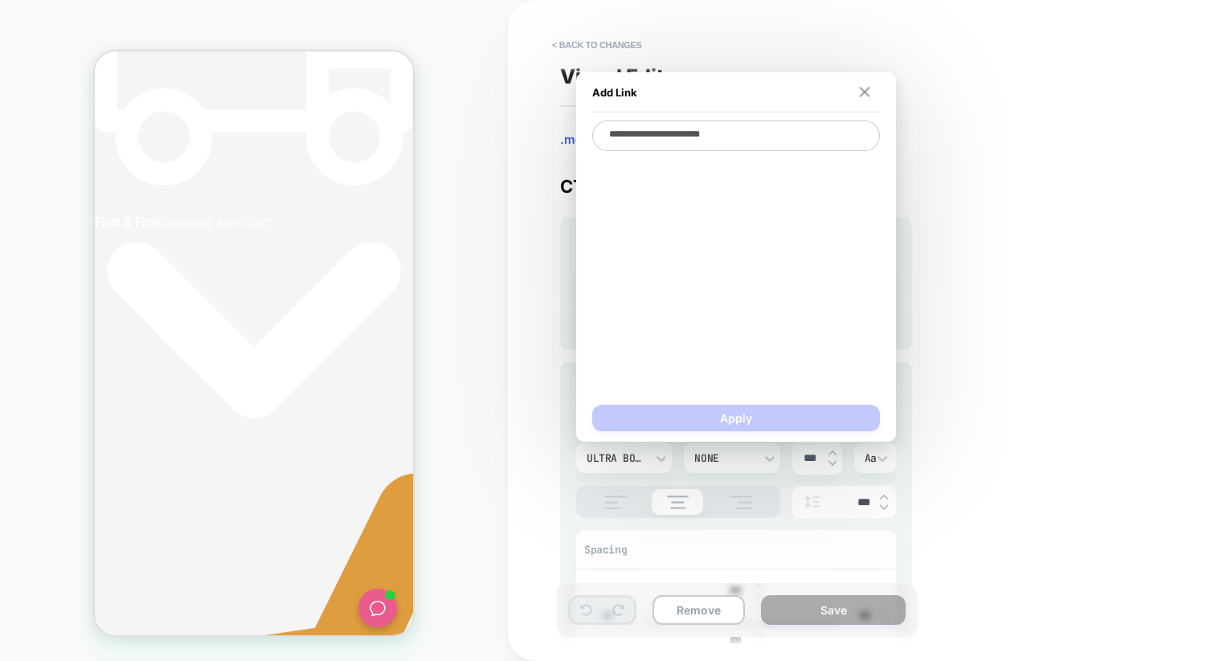
click at [868, 92] on img at bounding box center [864, 92] width 10 height 10
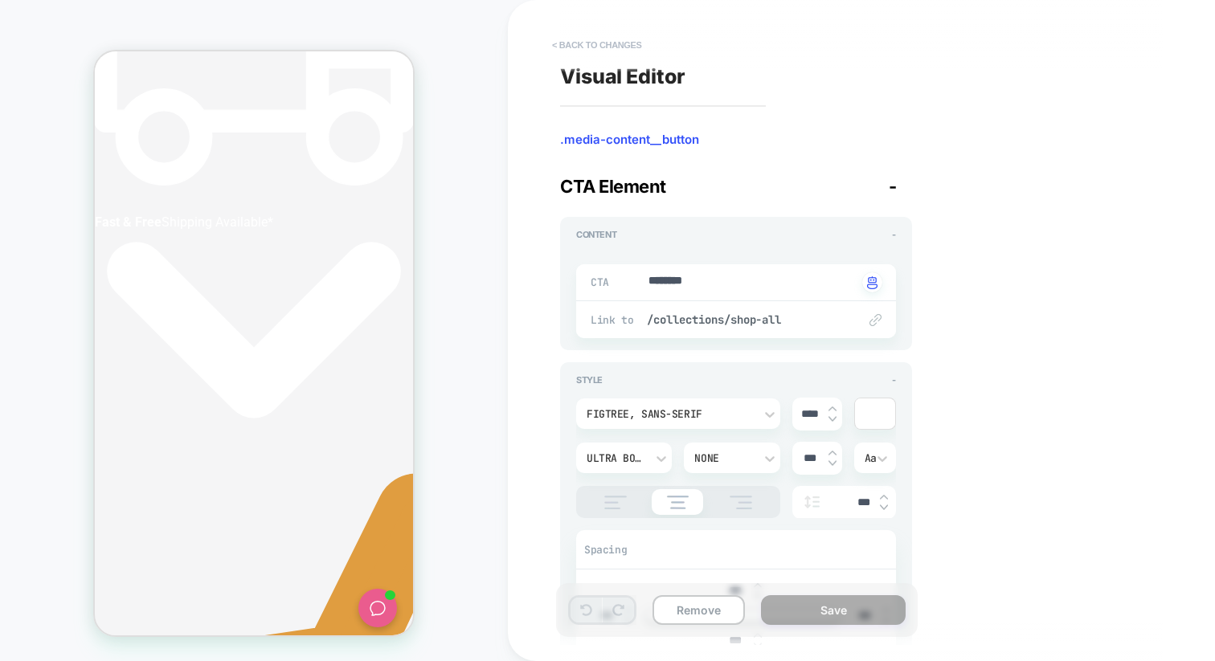
click at [587, 45] on button "< Back to changes" at bounding box center [597, 45] width 106 height 26
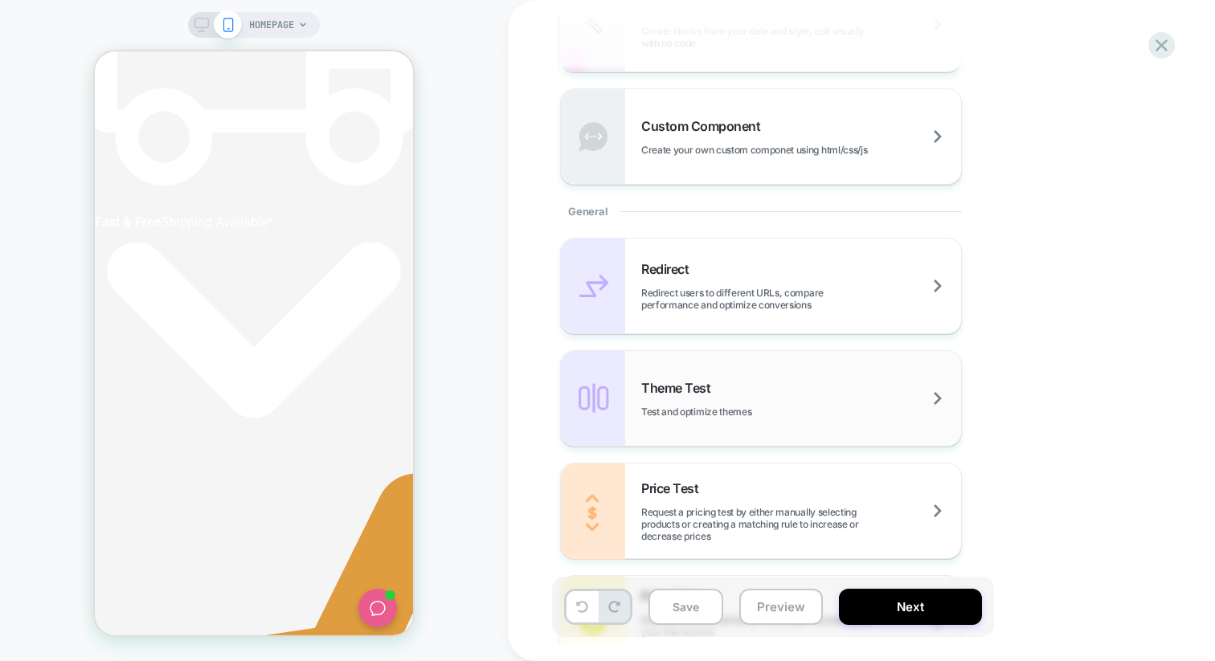
click at [674, 382] on span "Theme Test" at bounding box center [679, 388] width 77 height 16
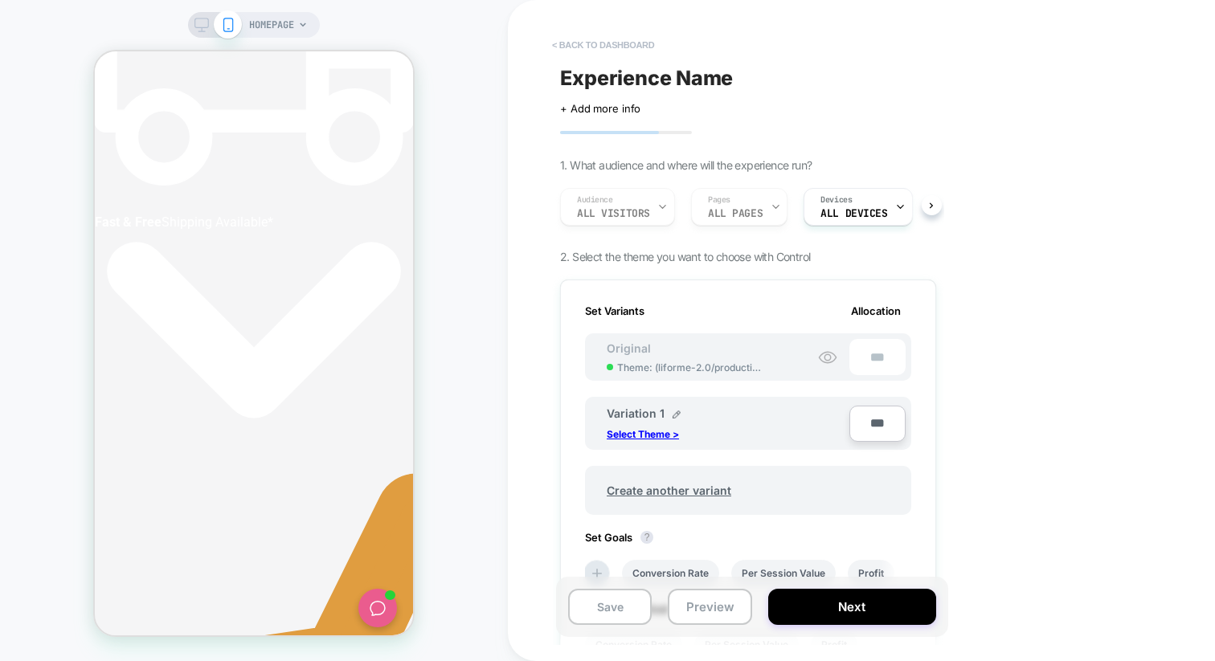
click at [630, 40] on button "< back to dashboard" at bounding box center [603, 45] width 118 height 26
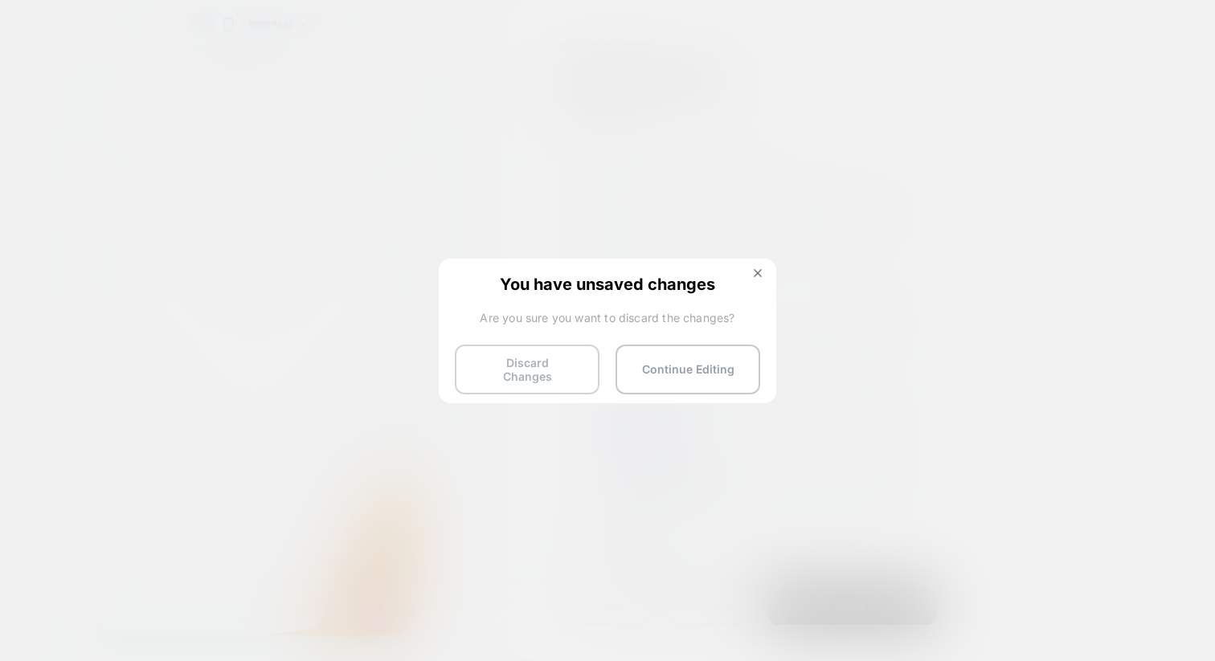
click at [562, 370] on button "Discard Changes" at bounding box center [527, 370] width 145 height 50
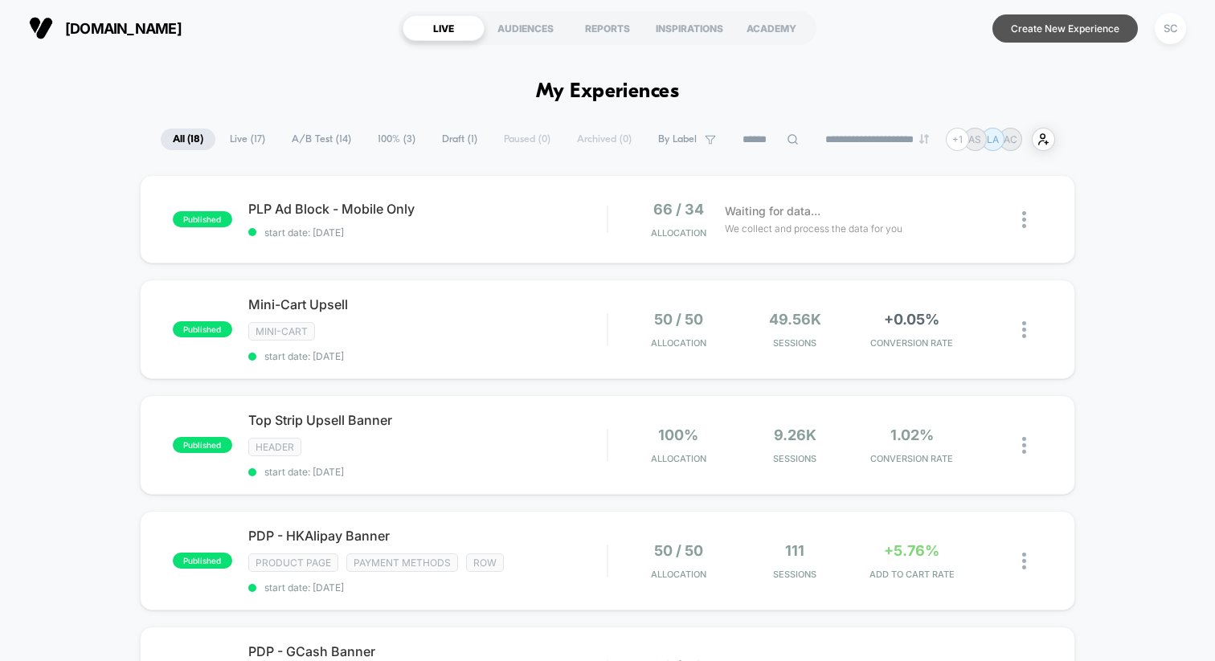
click at [1007, 28] on button "Create New Experience" at bounding box center [1064, 28] width 145 height 28
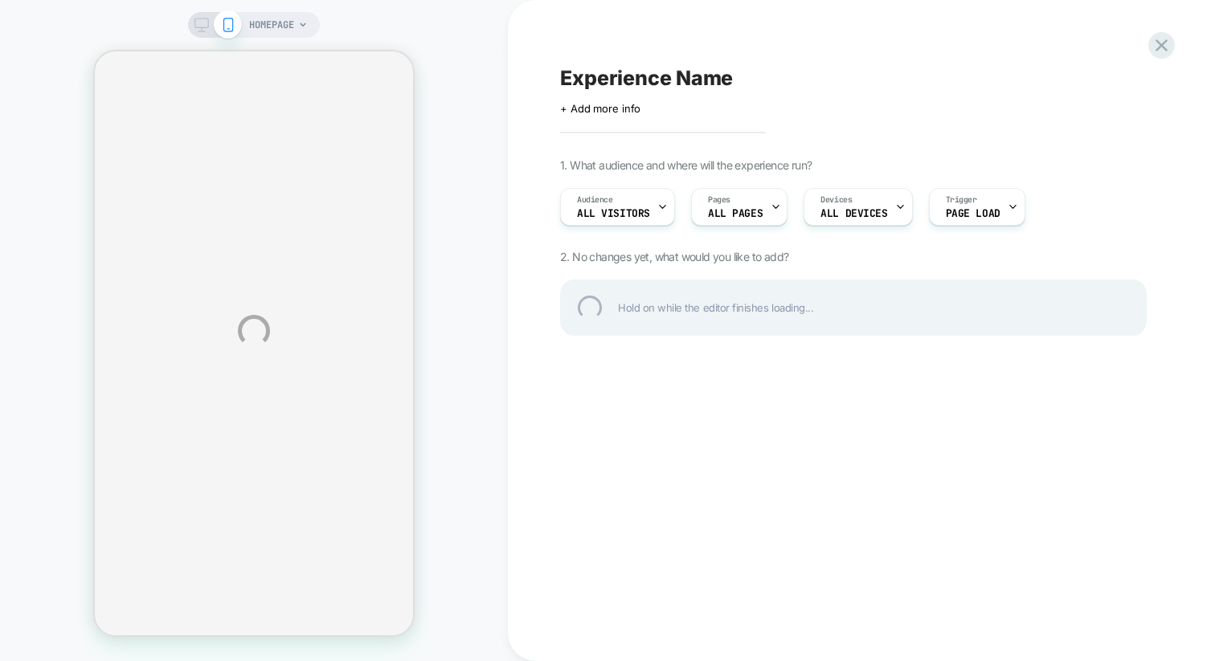
click at [754, 207] on div "HOMEPAGE Experience Name Click to edit experience details + Add more info 1. Wh…" at bounding box center [607, 330] width 1215 height 661
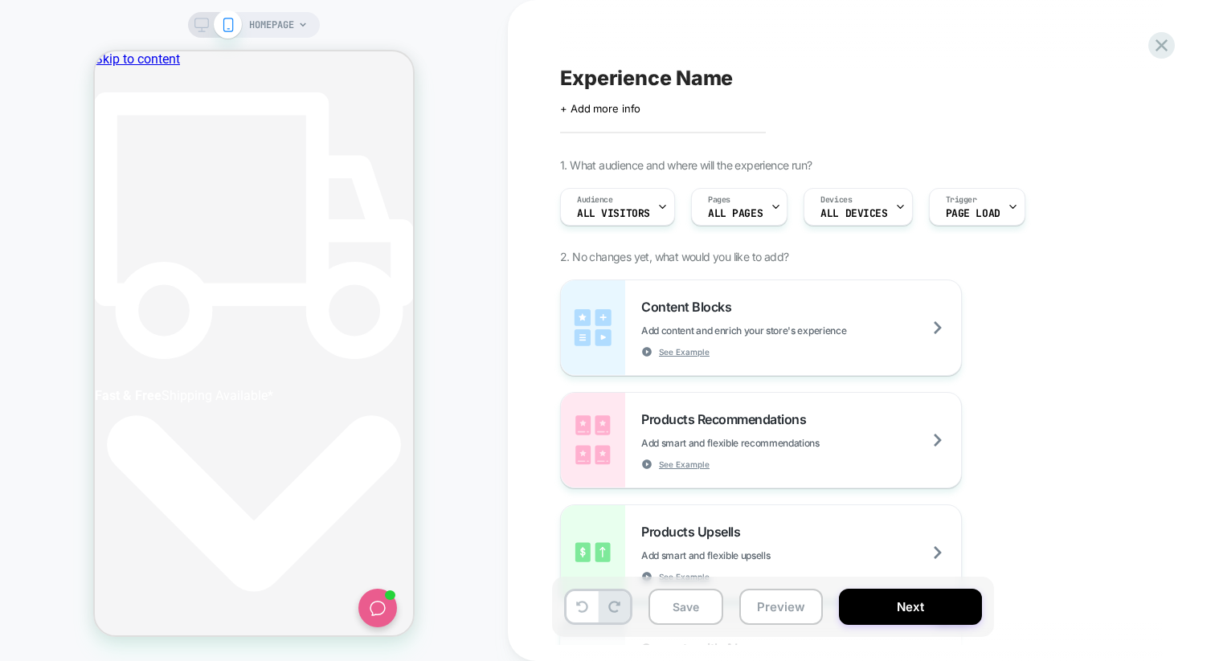
scroll to position [0, 302]
click at [754, 208] on span "ALL PAGES" at bounding box center [735, 213] width 55 height 11
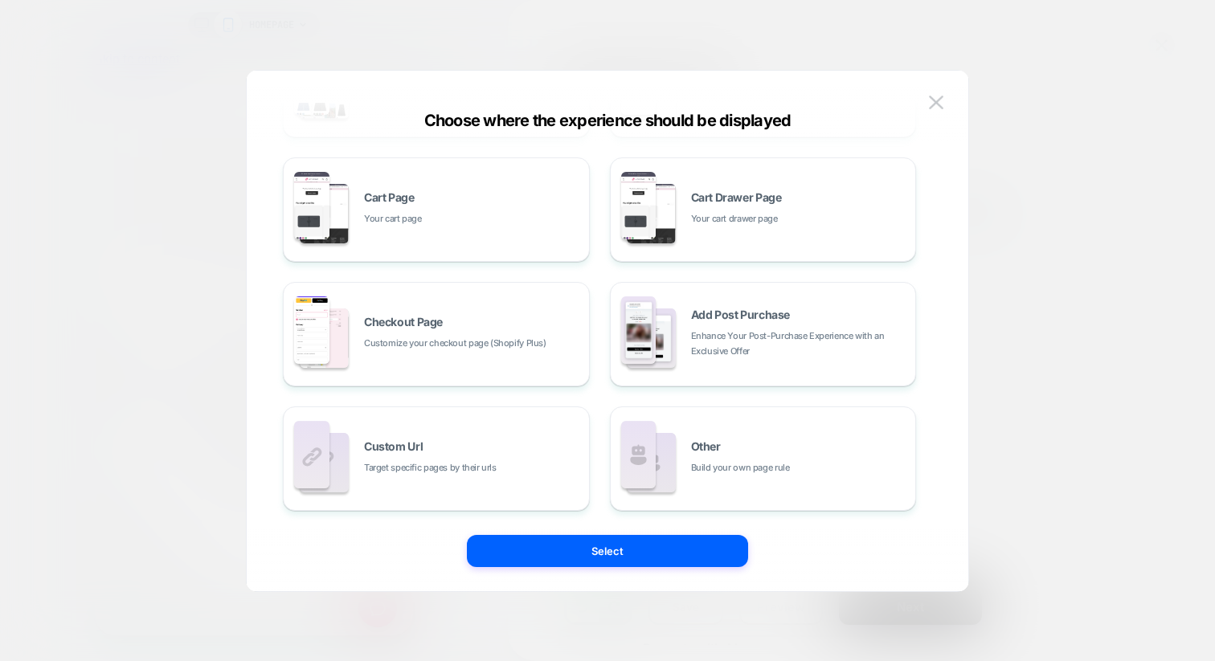
scroll to position [0, 0]
click at [992, 276] on div at bounding box center [607, 330] width 1215 height 661
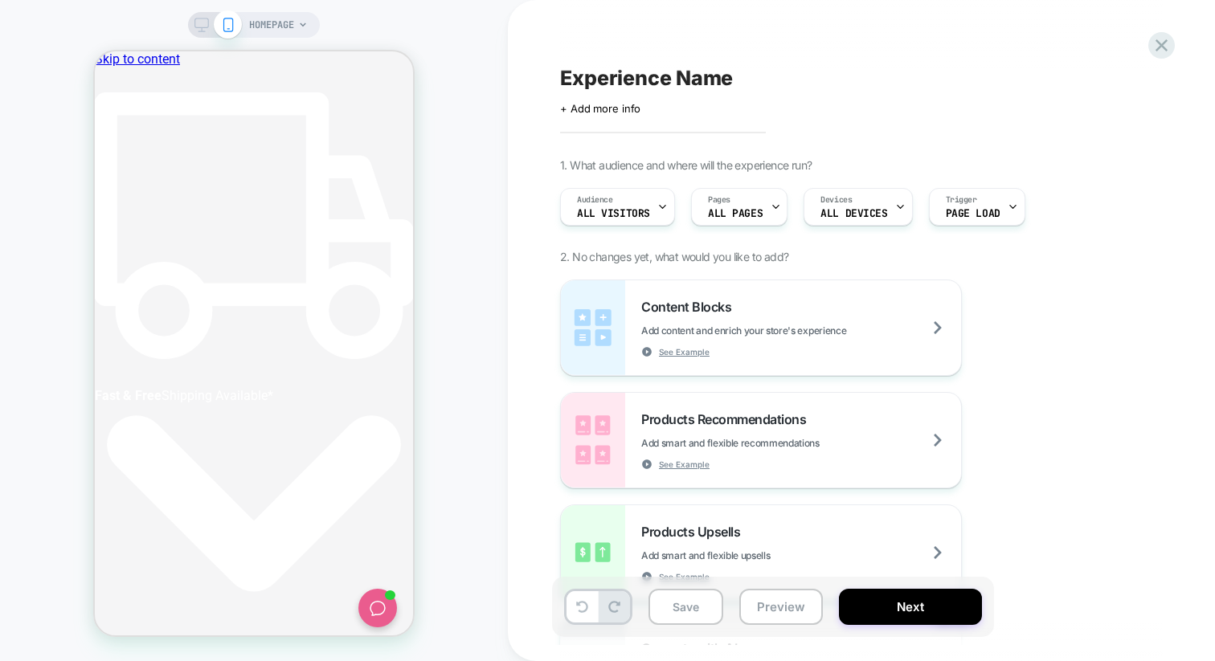
click at [276, 20] on span "HOMEPAGE" at bounding box center [271, 25] width 45 height 26
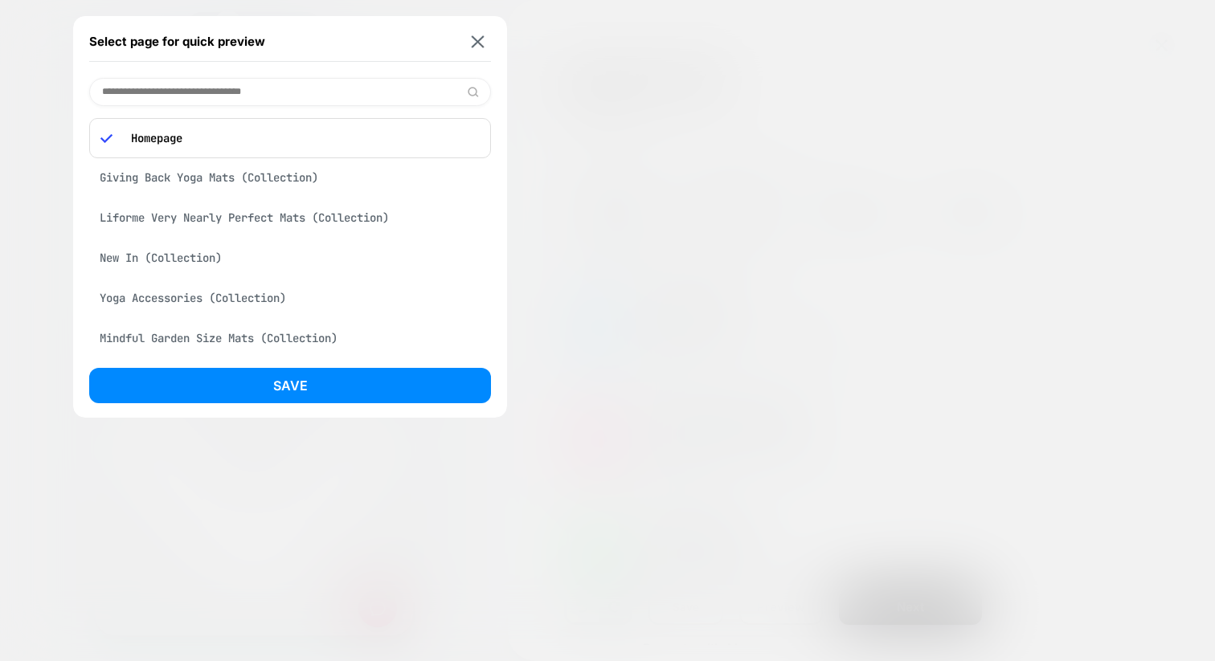
click at [190, 93] on input at bounding box center [290, 92] width 402 height 28
click at [662, 187] on div at bounding box center [607, 330] width 1215 height 661
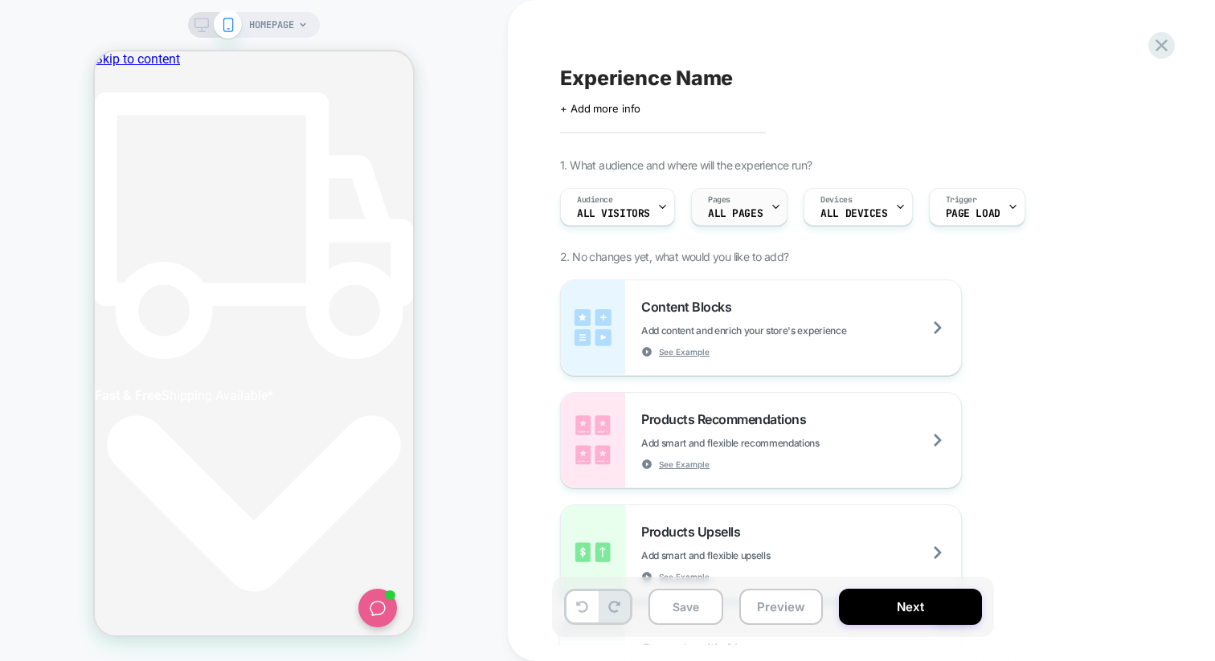
click at [726, 210] on span "ALL PAGES" at bounding box center [735, 213] width 55 height 11
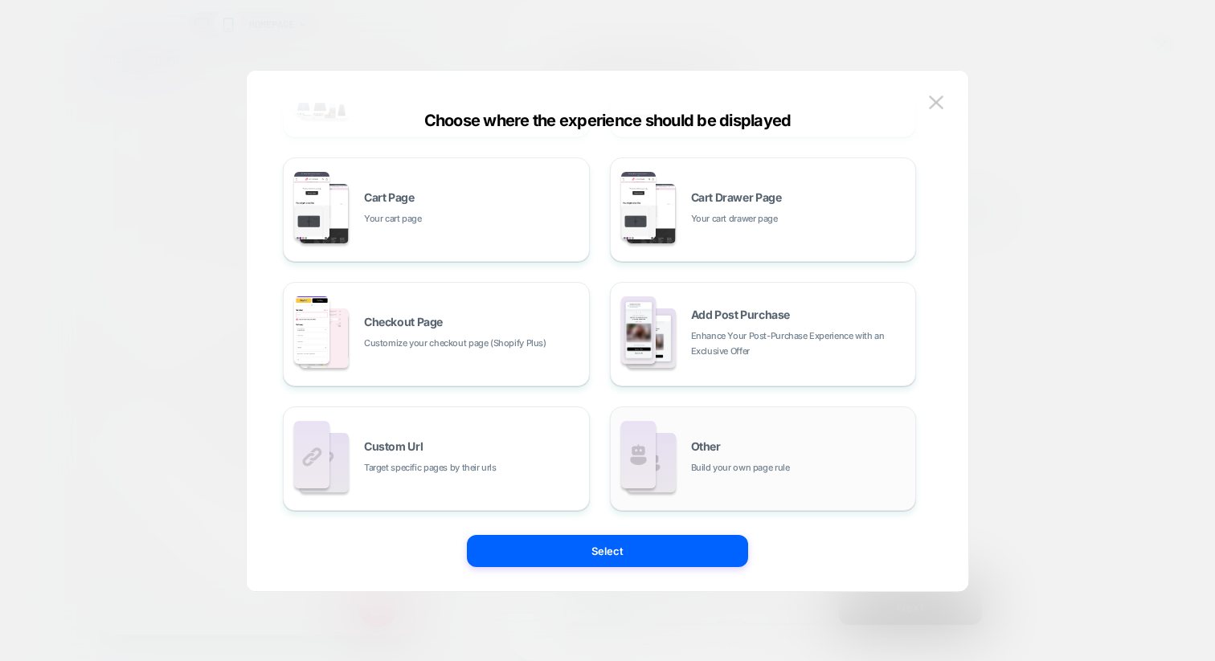
click at [640, 457] on img at bounding box center [638, 455] width 35 height 68
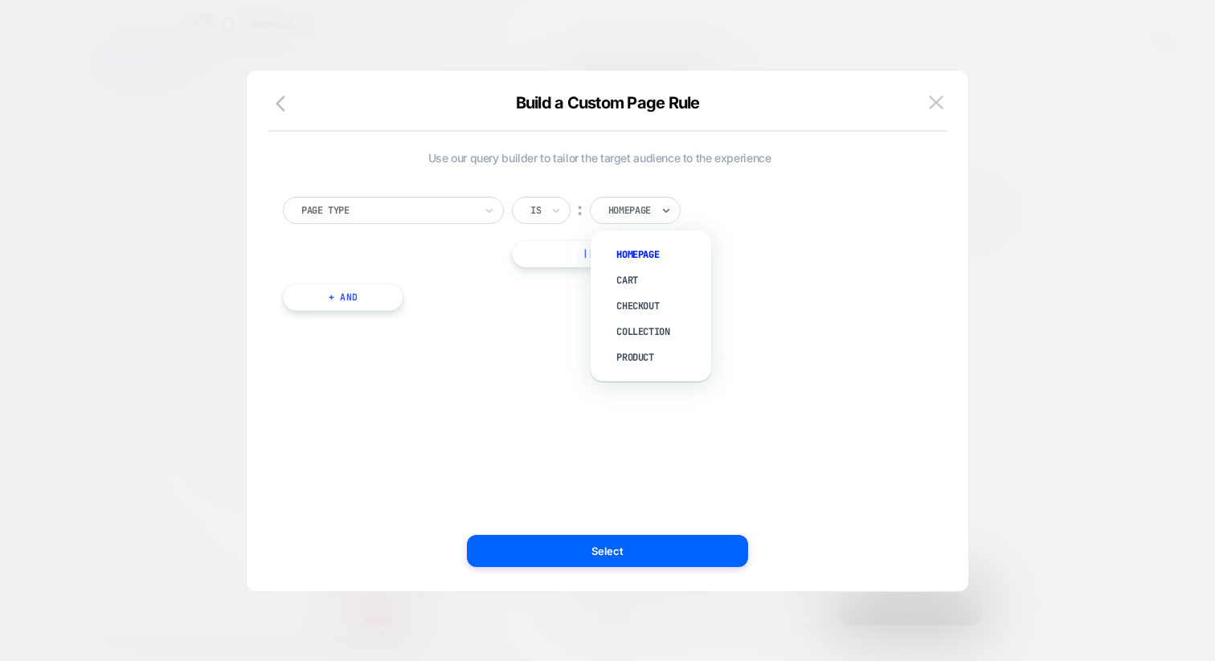
click at [640, 202] on div "Homepage" at bounding box center [630, 211] width 46 height 18
click at [476, 218] on div "Page Type" at bounding box center [393, 210] width 221 height 27
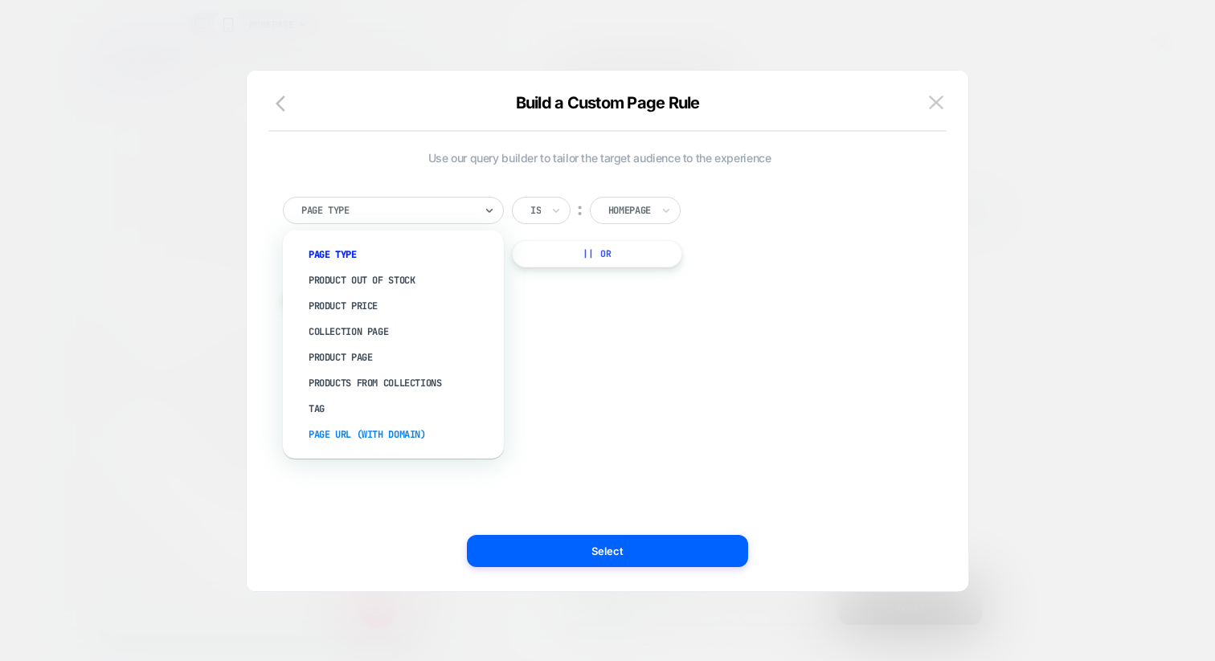
click at [352, 423] on div "Page Url (WITH DOMAIN)" at bounding box center [401, 435] width 205 height 26
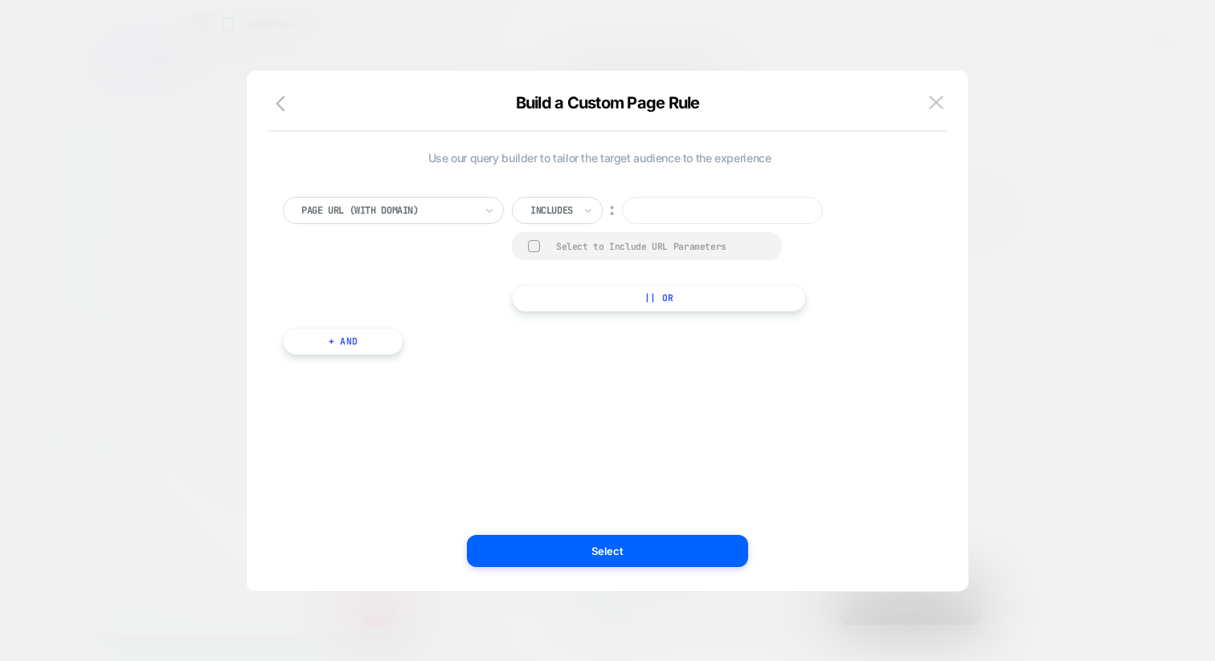
click at [645, 219] on input at bounding box center [722, 210] width 201 height 27
click at [937, 99] on img at bounding box center [936, 103] width 14 height 14
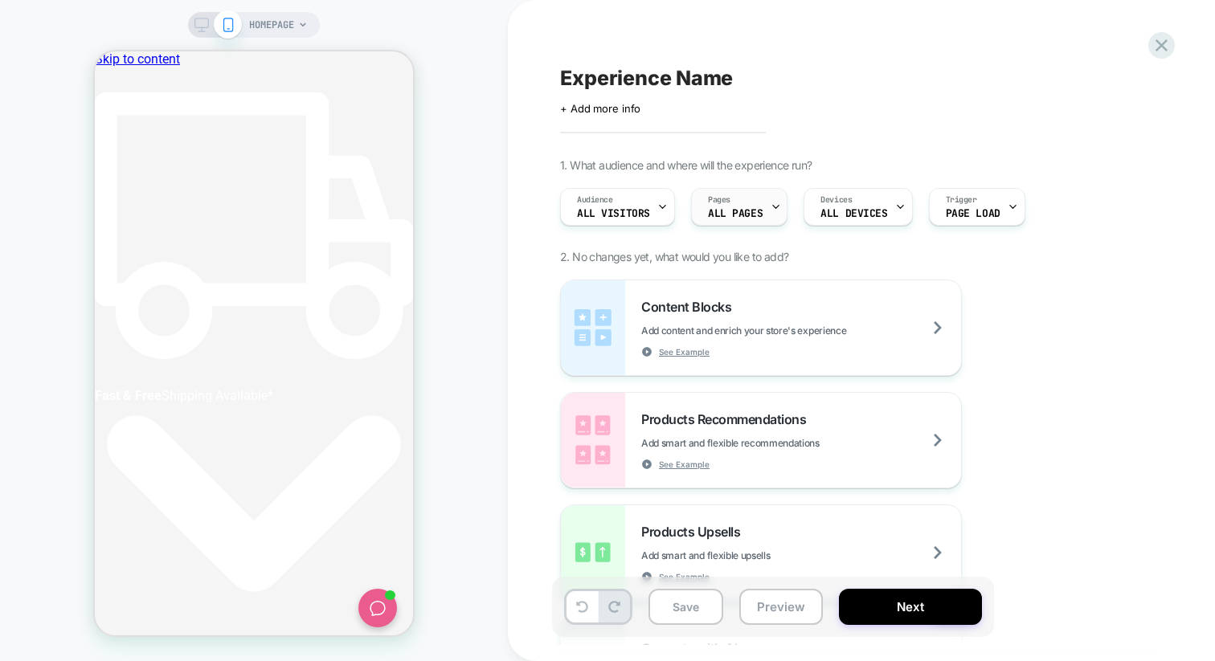
click at [713, 202] on span "Pages" at bounding box center [719, 199] width 22 height 11
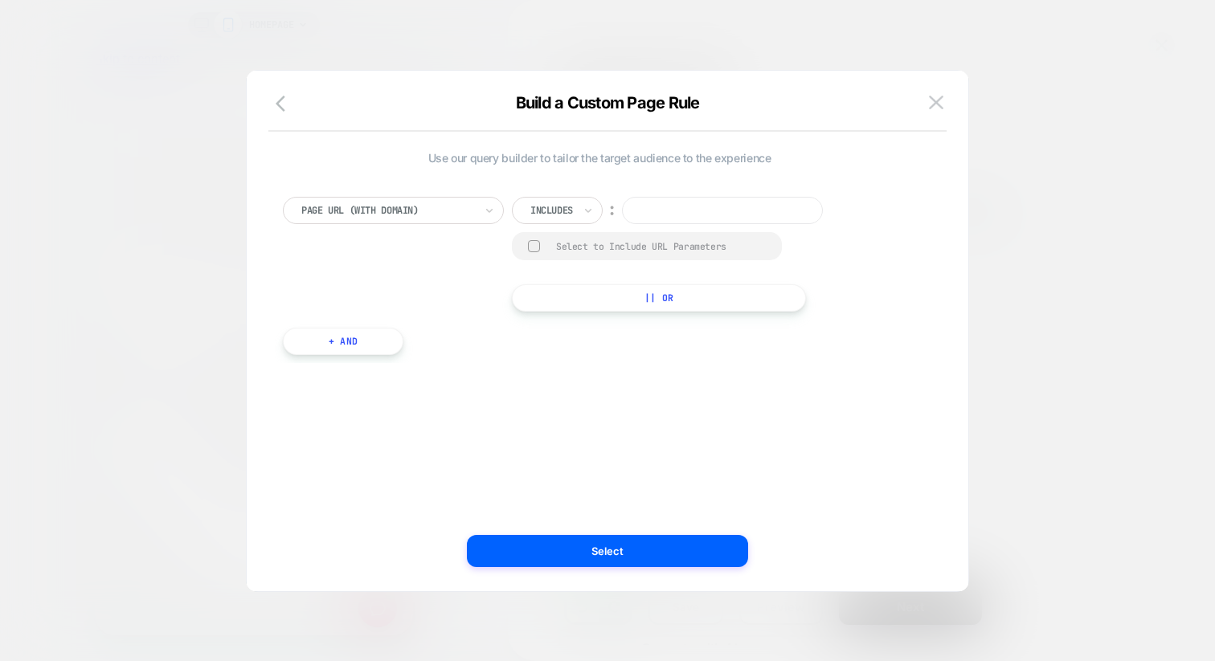
click at [644, 214] on input at bounding box center [722, 210] width 201 height 27
paste input "**********"
type input "**********"
click at [648, 243] on div "Select to Include URL Parameters" at bounding box center [661, 246] width 210 height 12
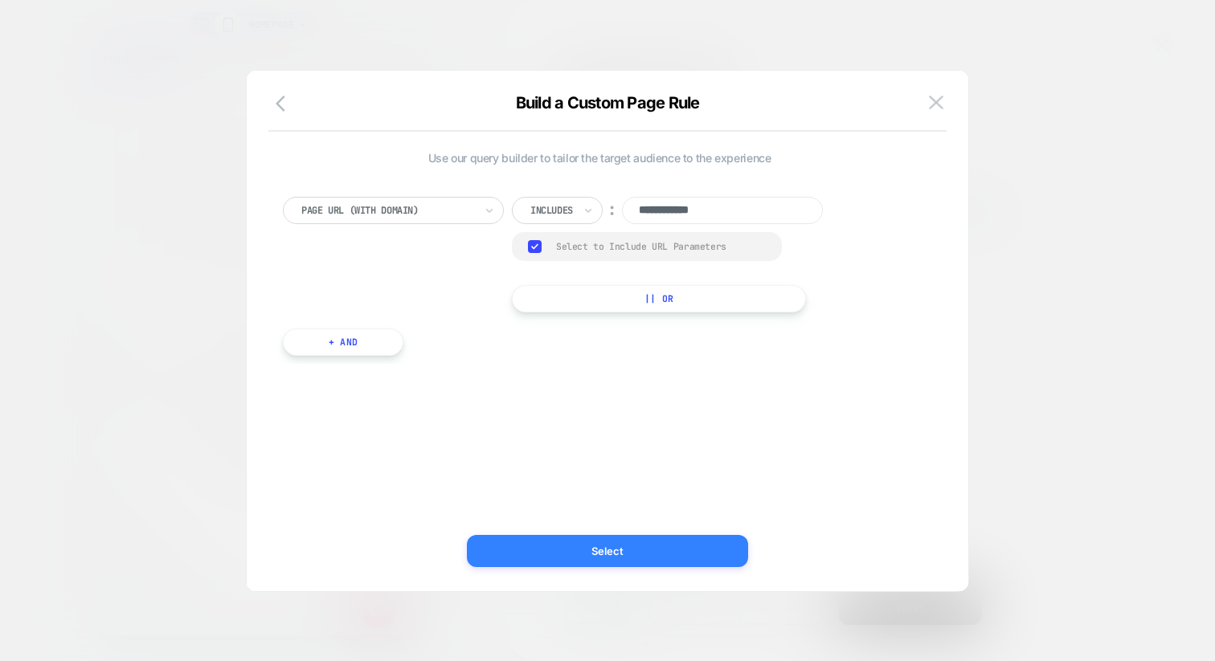
click at [560, 565] on button "Select" at bounding box center [607, 551] width 281 height 32
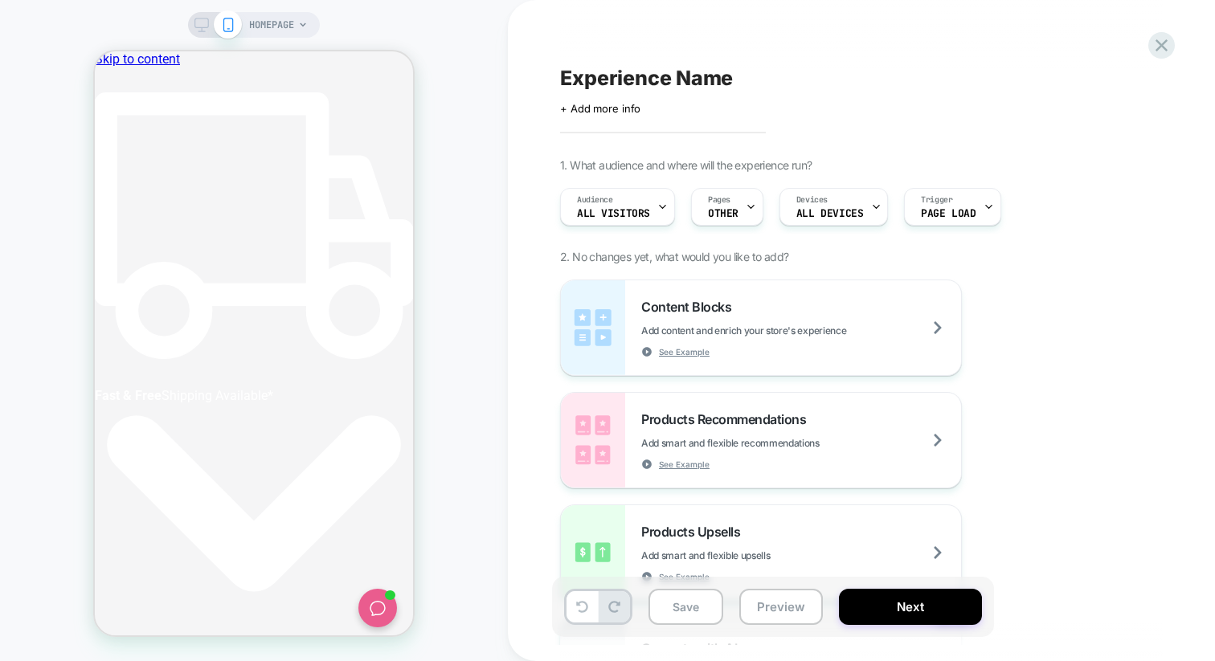
click at [258, 28] on span "HOMEPAGE" at bounding box center [271, 25] width 45 height 26
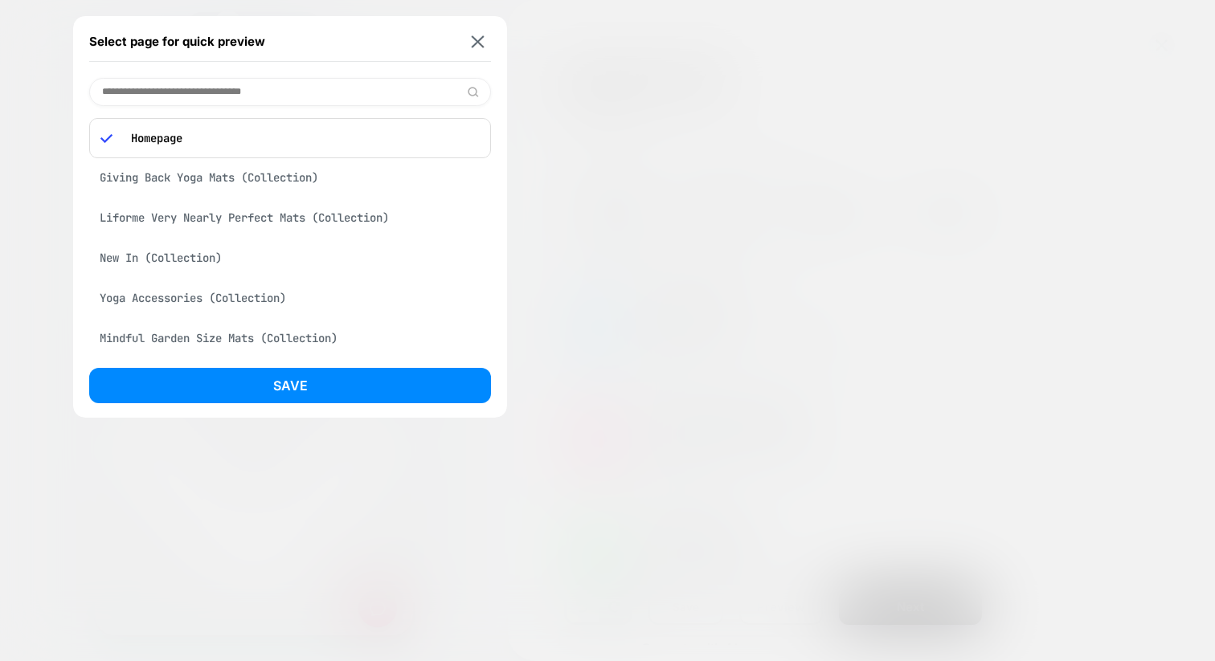
paste input "**********"
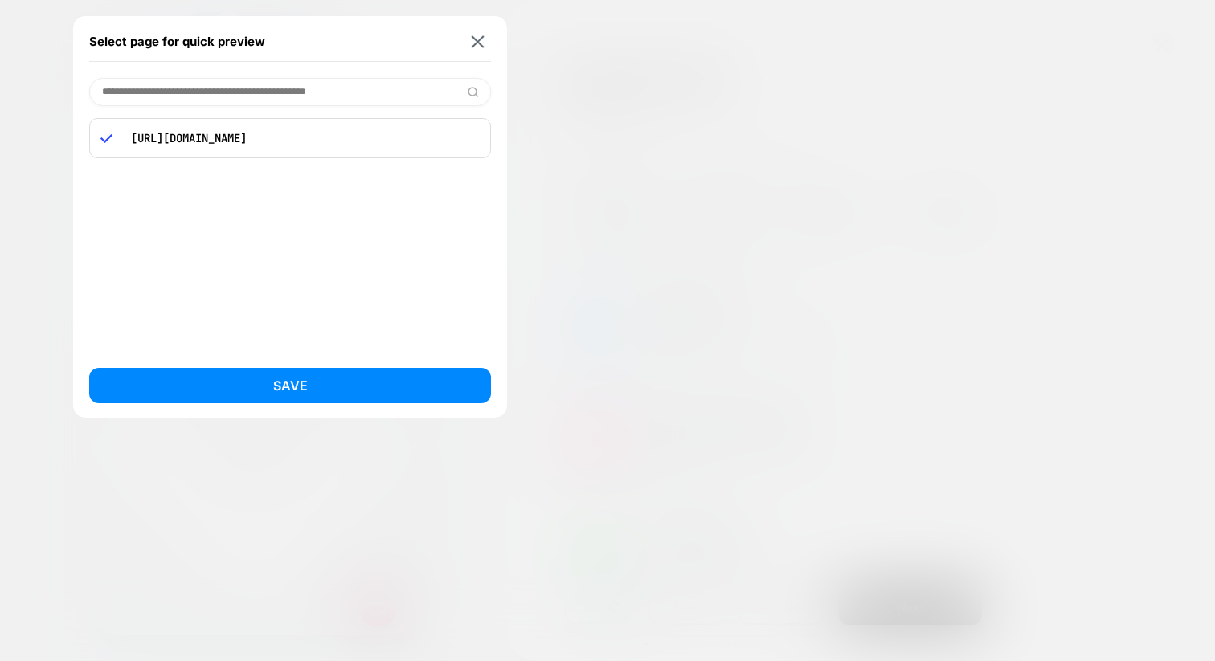
type input "**********"
click at [328, 149] on div "https://liforme.com/blogs/blog/yoga-for-flexibility" at bounding box center [290, 138] width 402 height 40
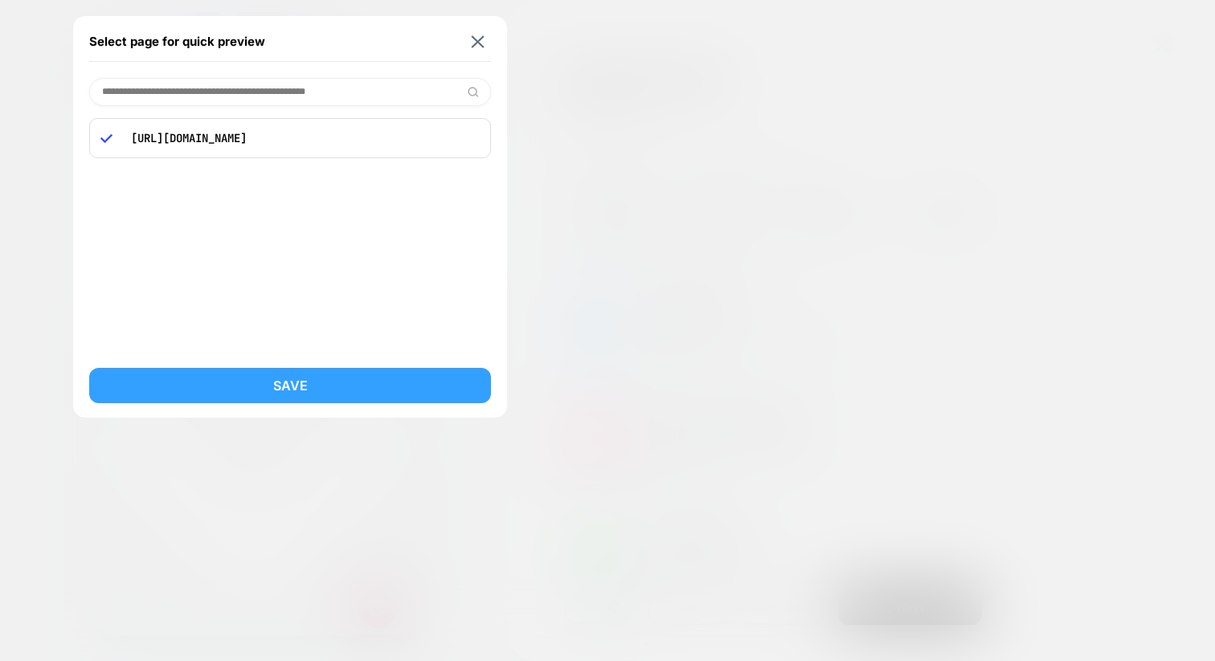
click at [229, 385] on button "Save" at bounding box center [290, 385] width 402 height 35
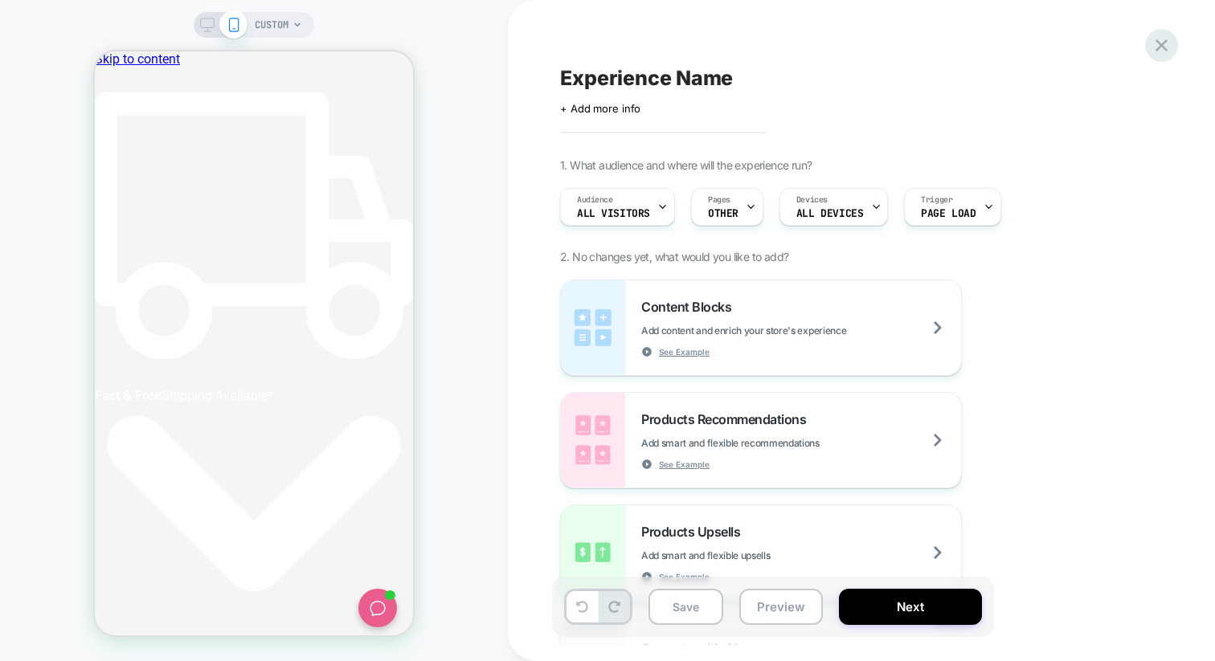
click at [1160, 44] on icon at bounding box center [1161, 45] width 12 height 12
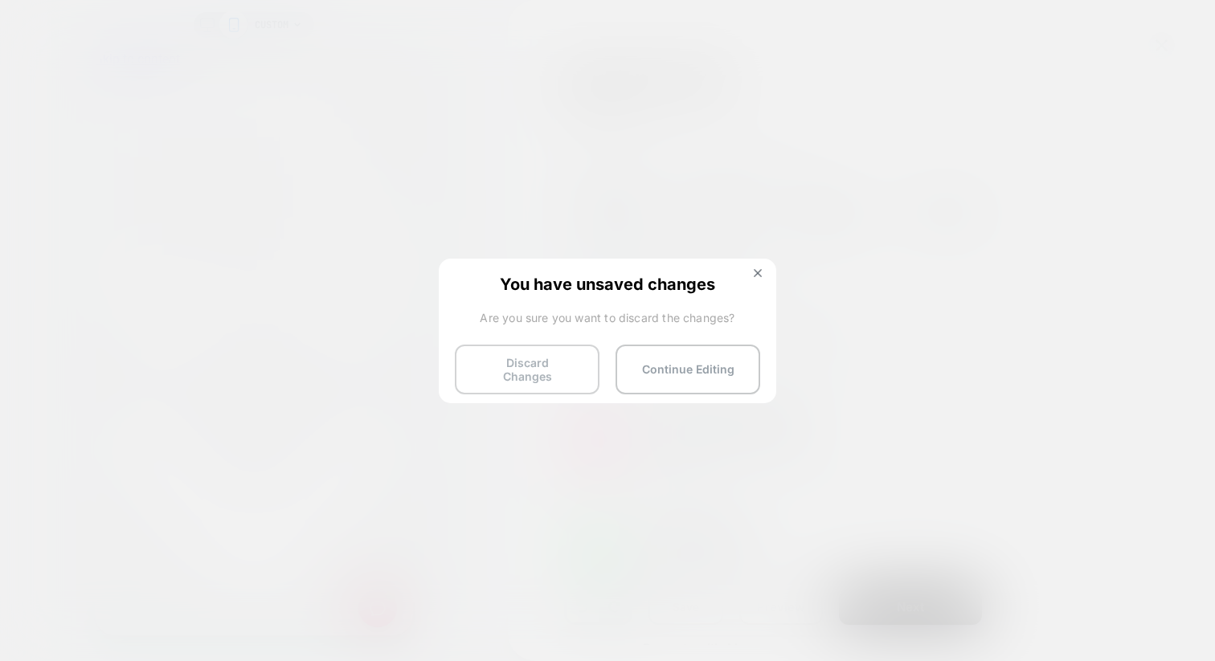
click at [517, 354] on button "Discard Changes" at bounding box center [527, 370] width 145 height 50
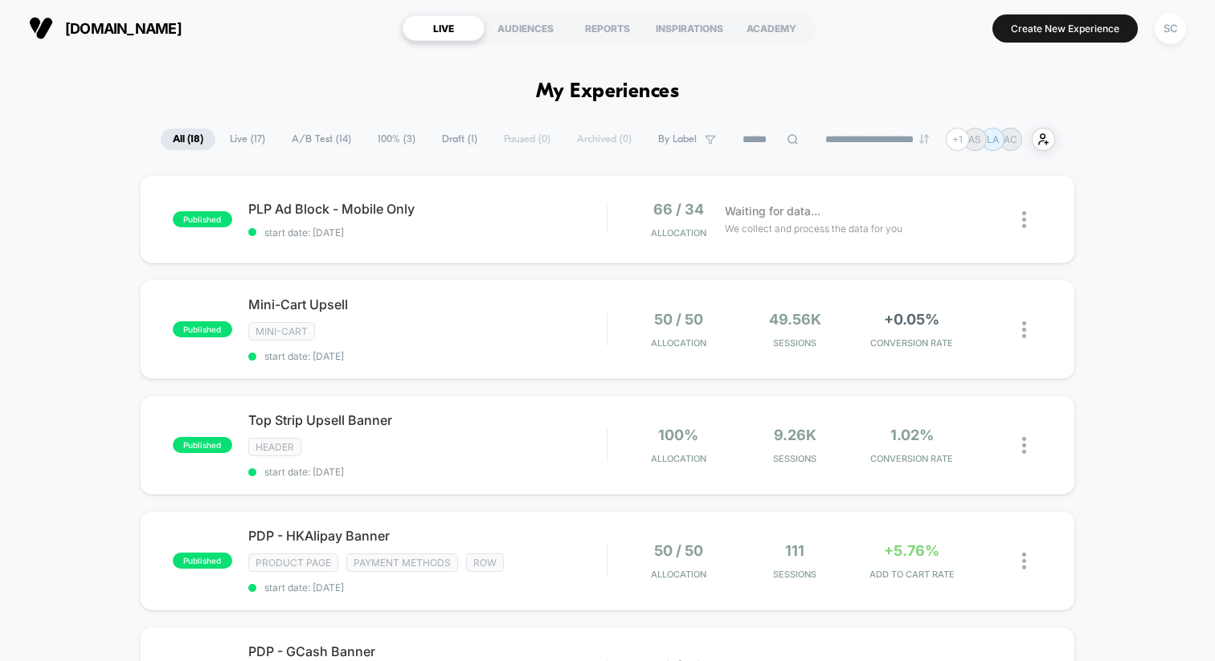
click at [755, 139] on input at bounding box center [770, 139] width 80 height 19
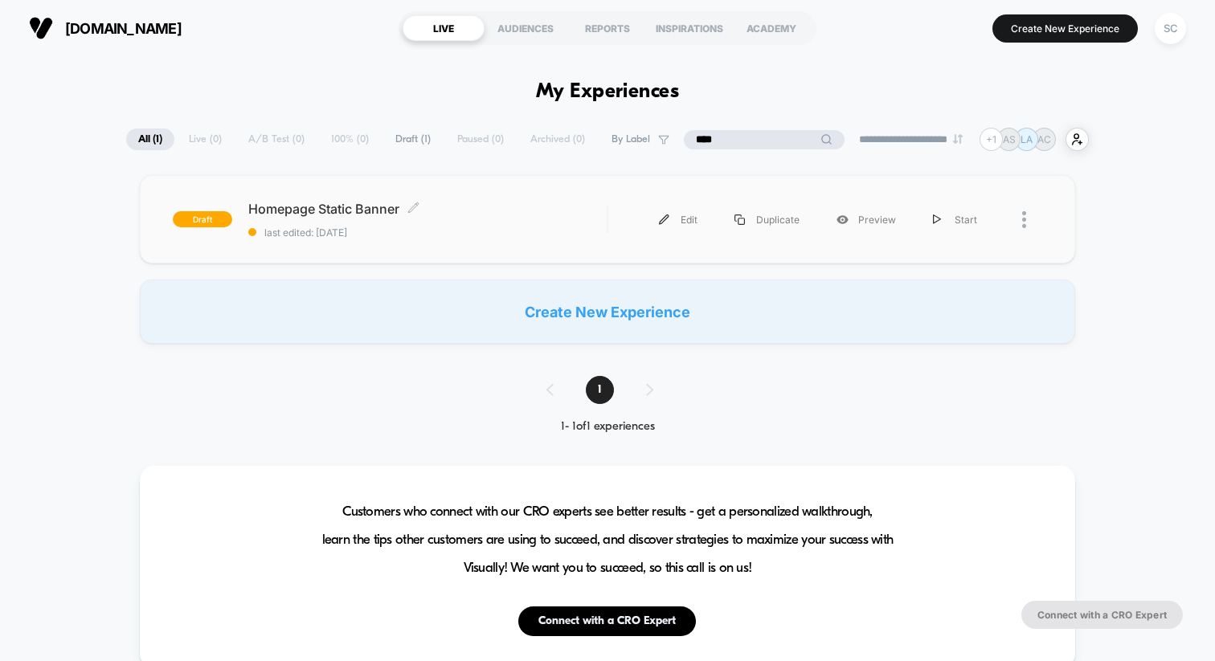
type input "****"
click at [437, 221] on div "Homepage Static Banner Click to edit experience details Click to edit experienc…" at bounding box center [427, 220] width 358 height 38
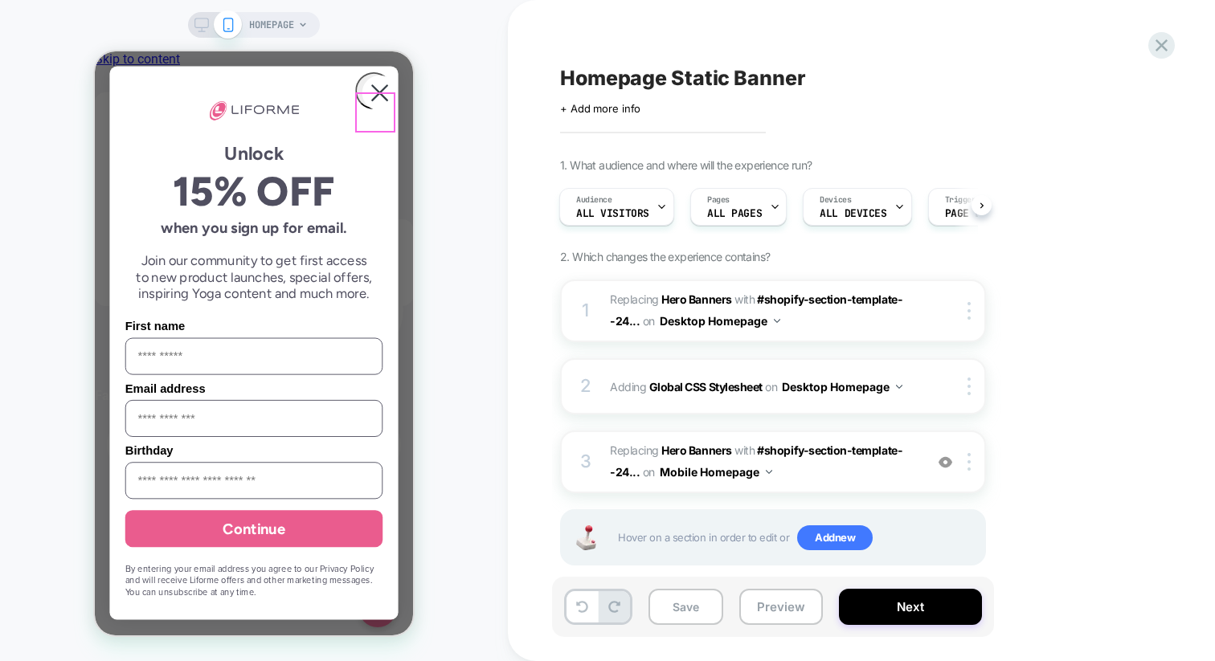
click at [362, 106] on circle "Close dialog" at bounding box center [379, 93] width 35 height 35
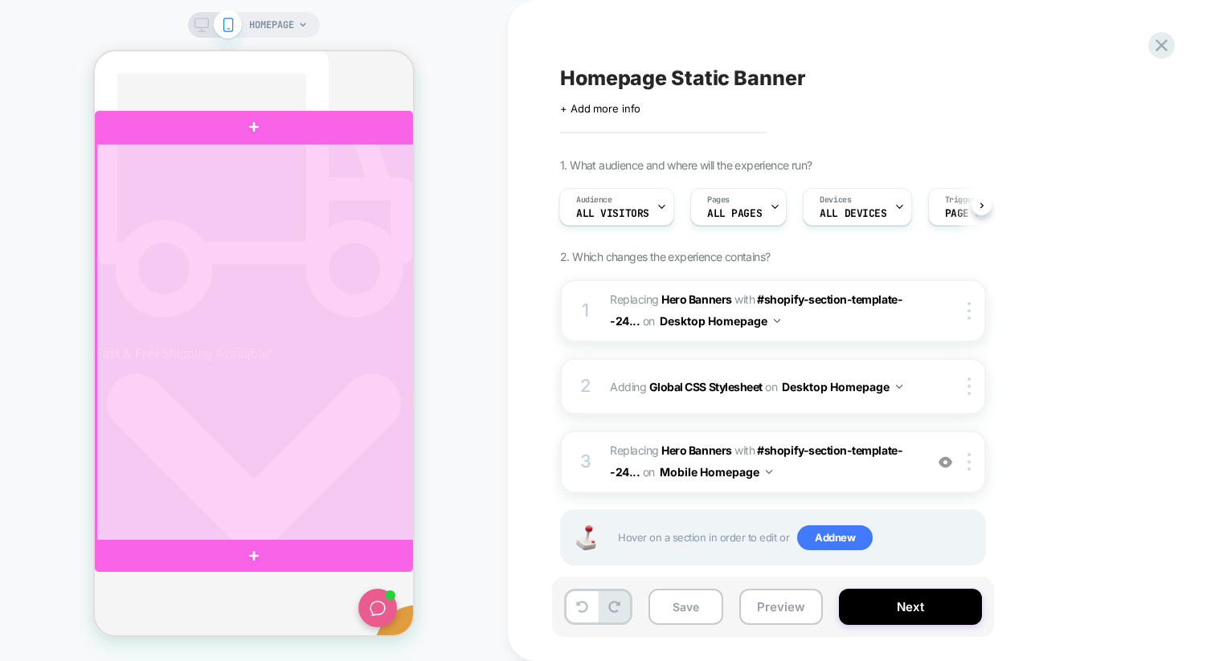
click at [368, 291] on div at bounding box center [255, 343] width 318 height 399
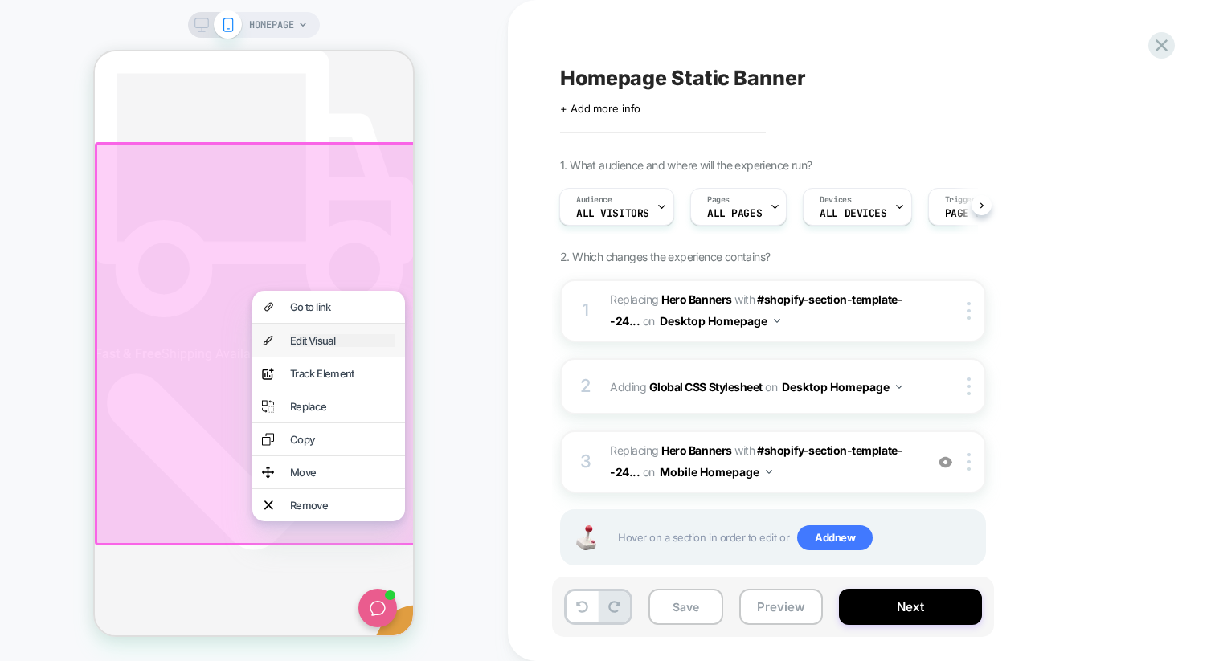
click at [343, 347] on div "Edit Visual" at bounding box center [342, 340] width 105 height 13
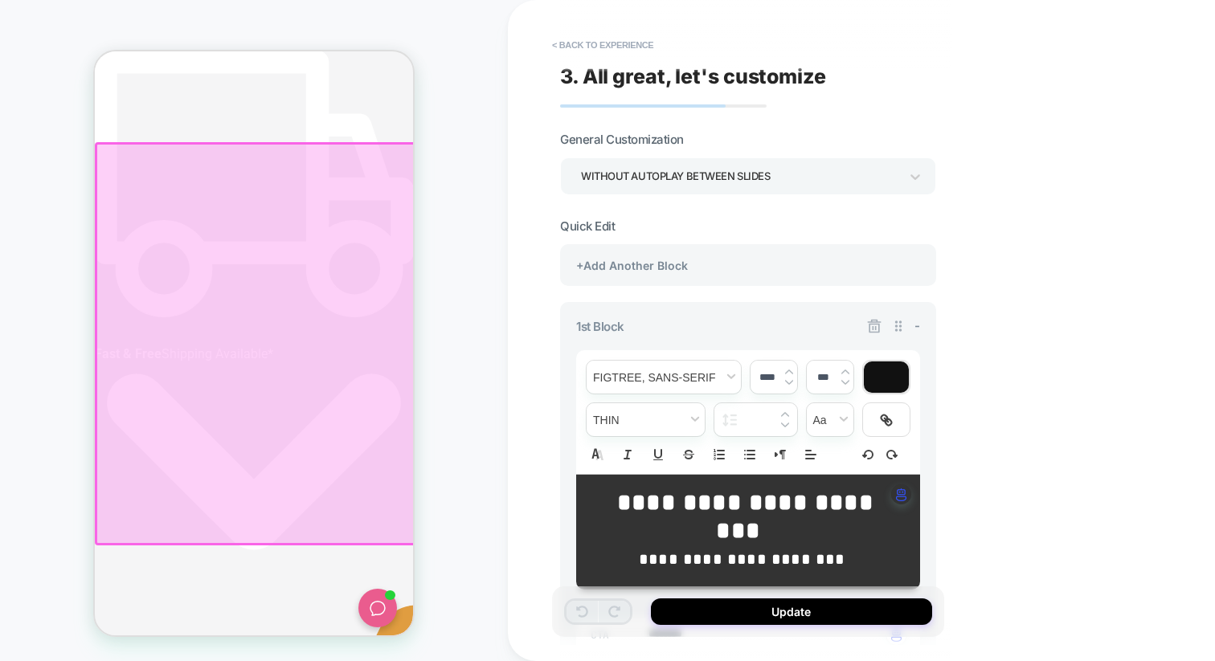
type textarea "*"
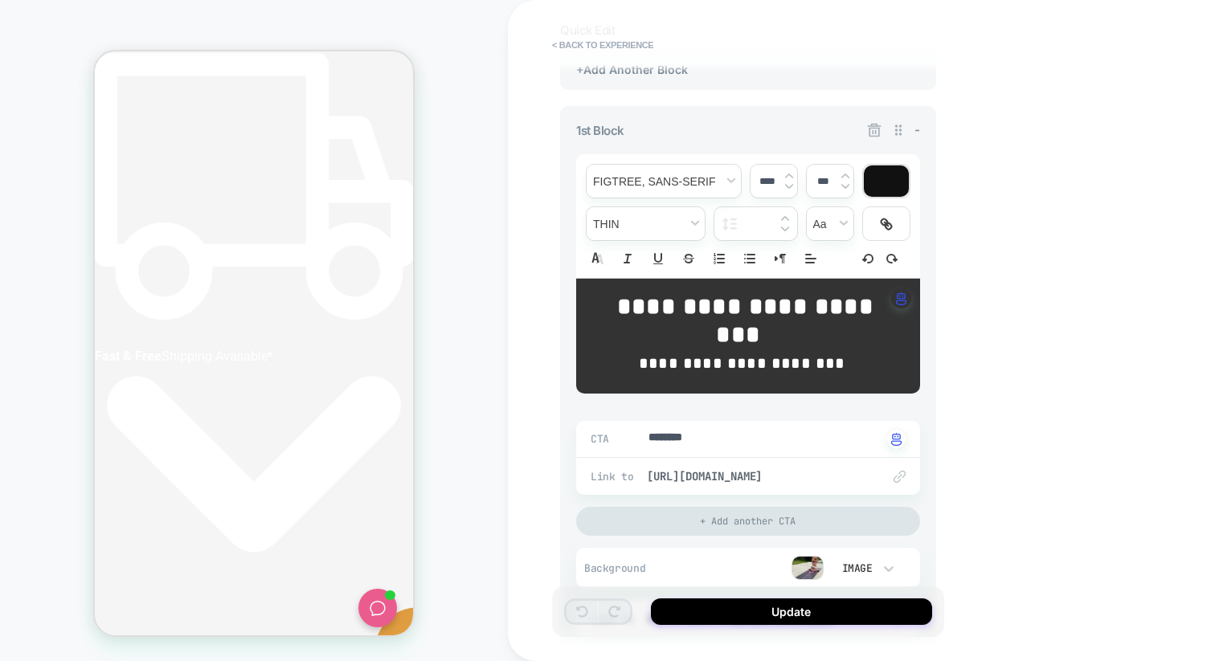
click at [610, 305] on strong "**********" at bounding box center [745, 320] width 270 height 51
type input "****"
type input "*****"
type input "****"
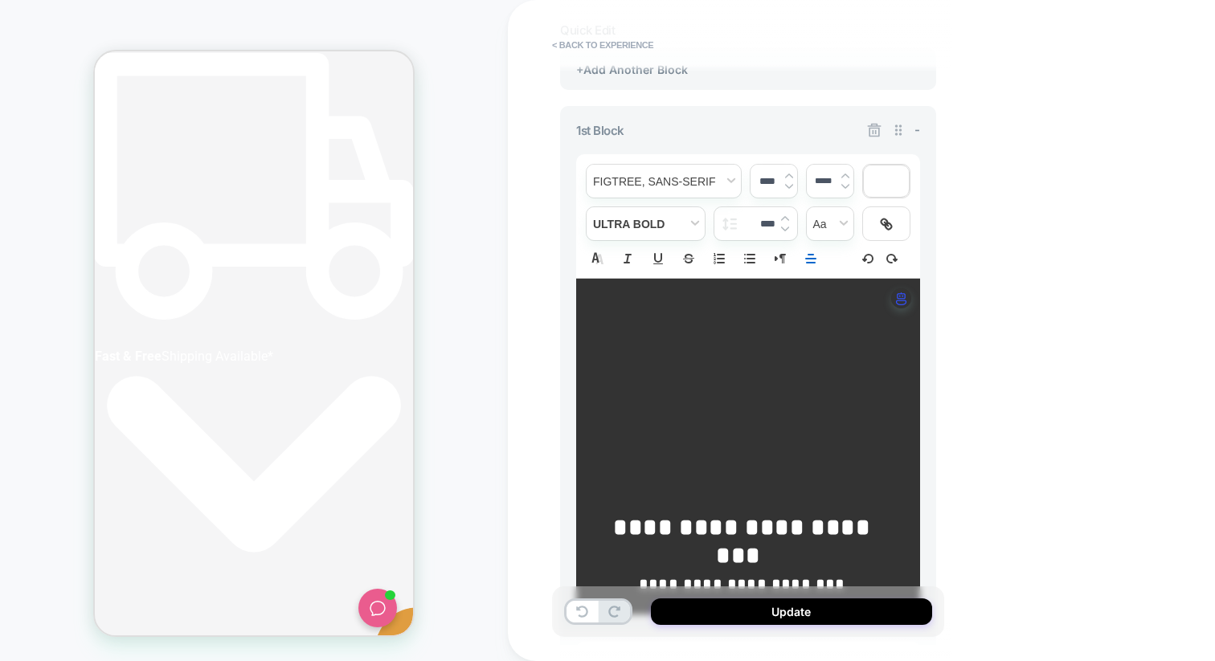
click at [1002, 418] on div "**********" at bounding box center [861, 330] width 707 height 661
click at [801, 606] on button "Update" at bounding box center [791, 612] width 281 height 27
type textarea "*"
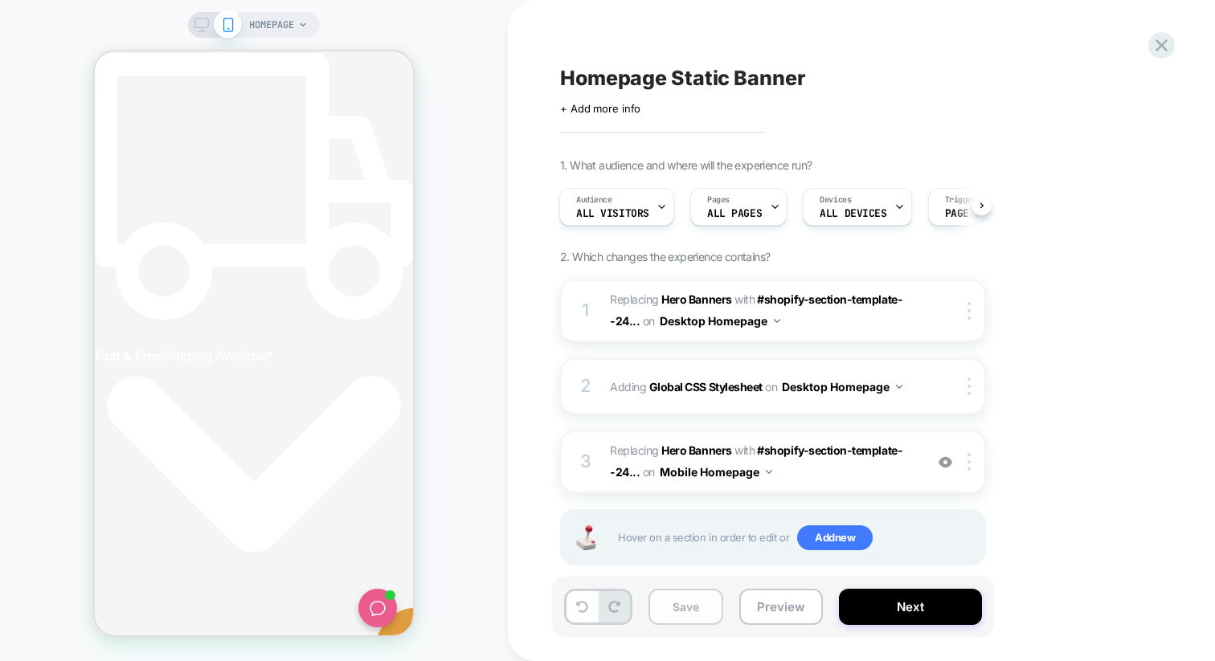
click at [680, 601] on button "Save" at bounding box center [685, 607] width 75 height 36
click at [864, 613] on button "Next" at bounding box center [910, 607] width 143 height 36
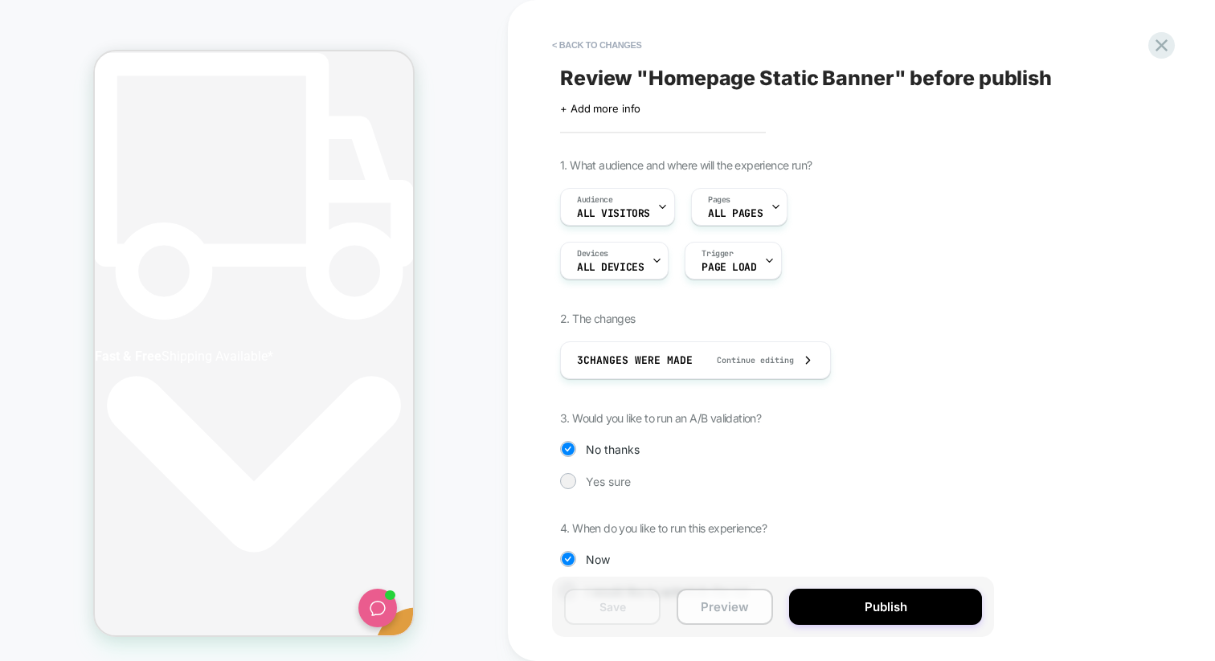
click at [701, 609] on button "Preview" at bounding box center [725, 607] width 96 height 36
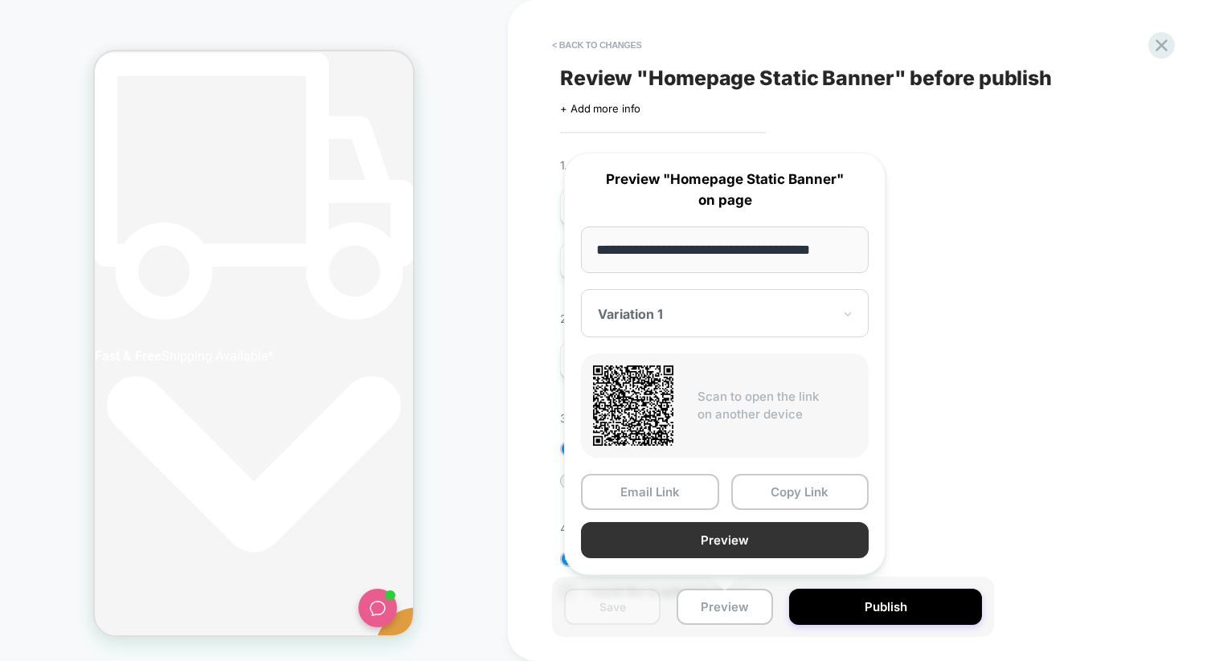
click at [686, 537] on button "Preview" at bounding box center [725, 540] width 288 height 36
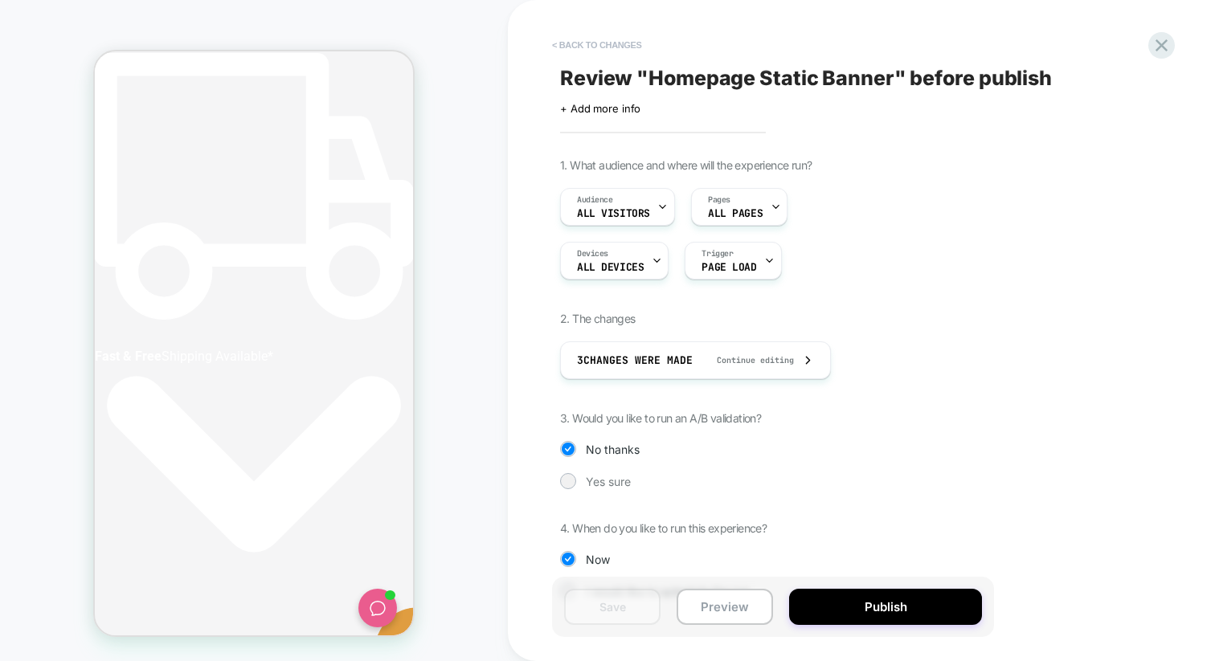
click at [575, 43] on button "< Back to changes" at bounding box center [597, 45] width 106 height 26
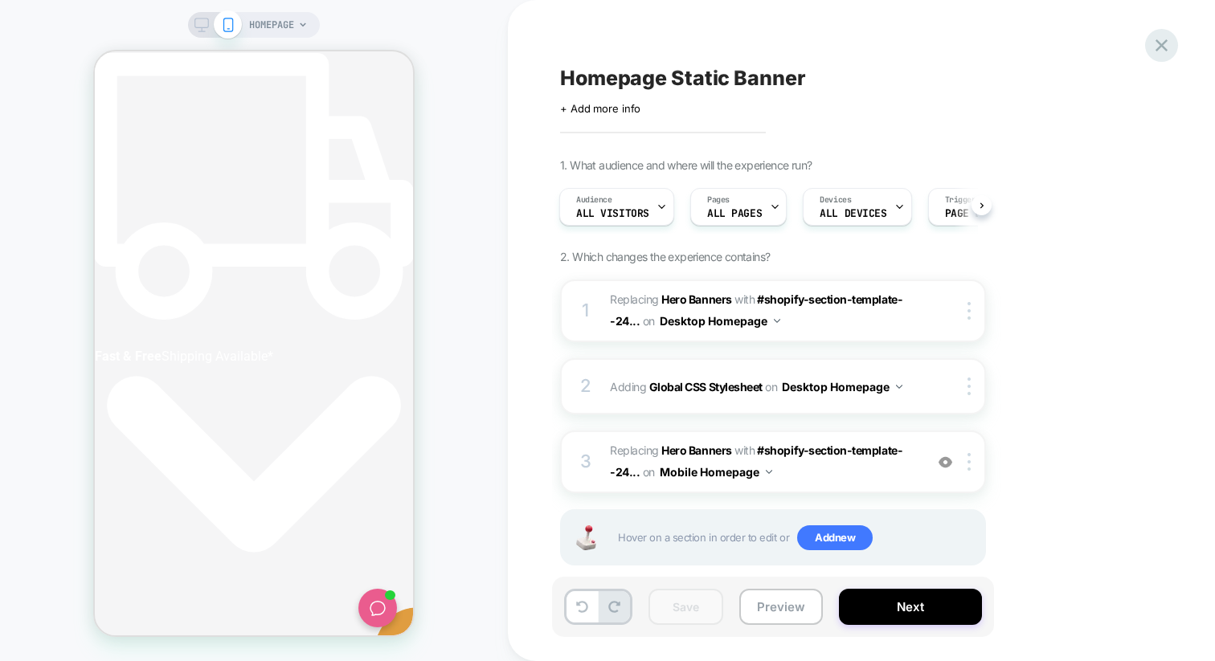
click at [1157, 56] on div at bounding box center [1161, 45] width 33 height 33
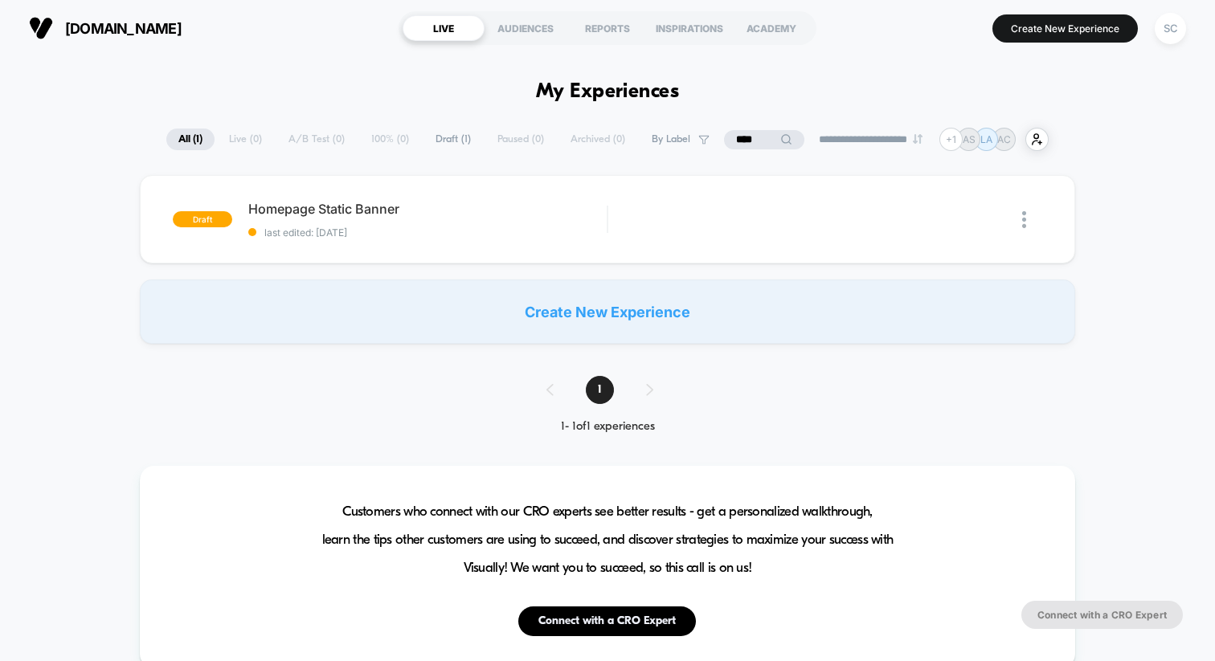
click at [747, 145] on input "****" at bounding box center [764, 139] width 80 height 19
click at [747, 145] on input "****" at bounding box center [764, 139] width 161 height 19
